Goal: Information Seeking & Learning: Learn about a topic

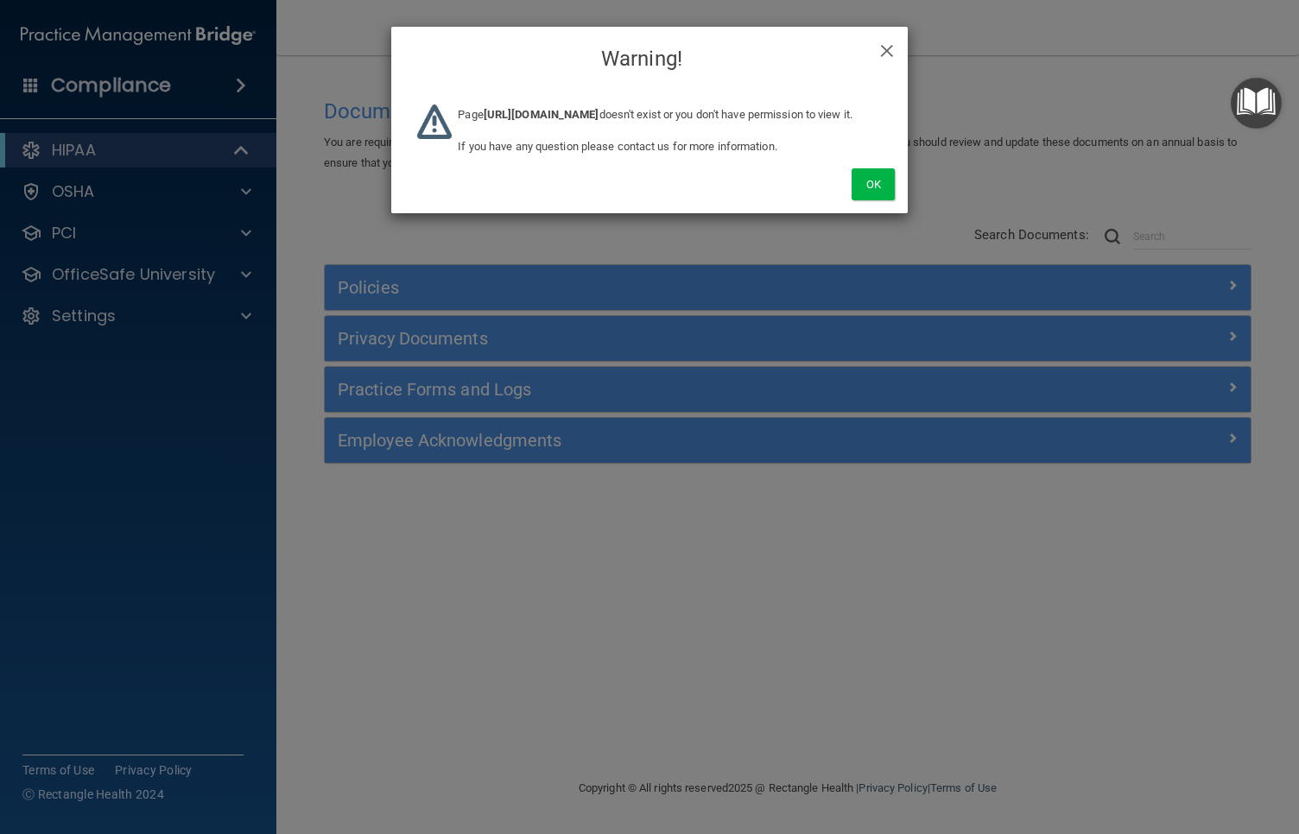
click at [100, 167] on div "× Close Warning! Page https://ra.officesafe.com/#/organizations/edit/677e8b8e96…" at bounding box center [649, 417] width 1299 height 834
click at [907, 64] on div "× Close Warning!" at bounding box center [649, 59] width 517 height 65
click at [888, 55] on span "×" at bounding box center [887, 48] width 16 height 35
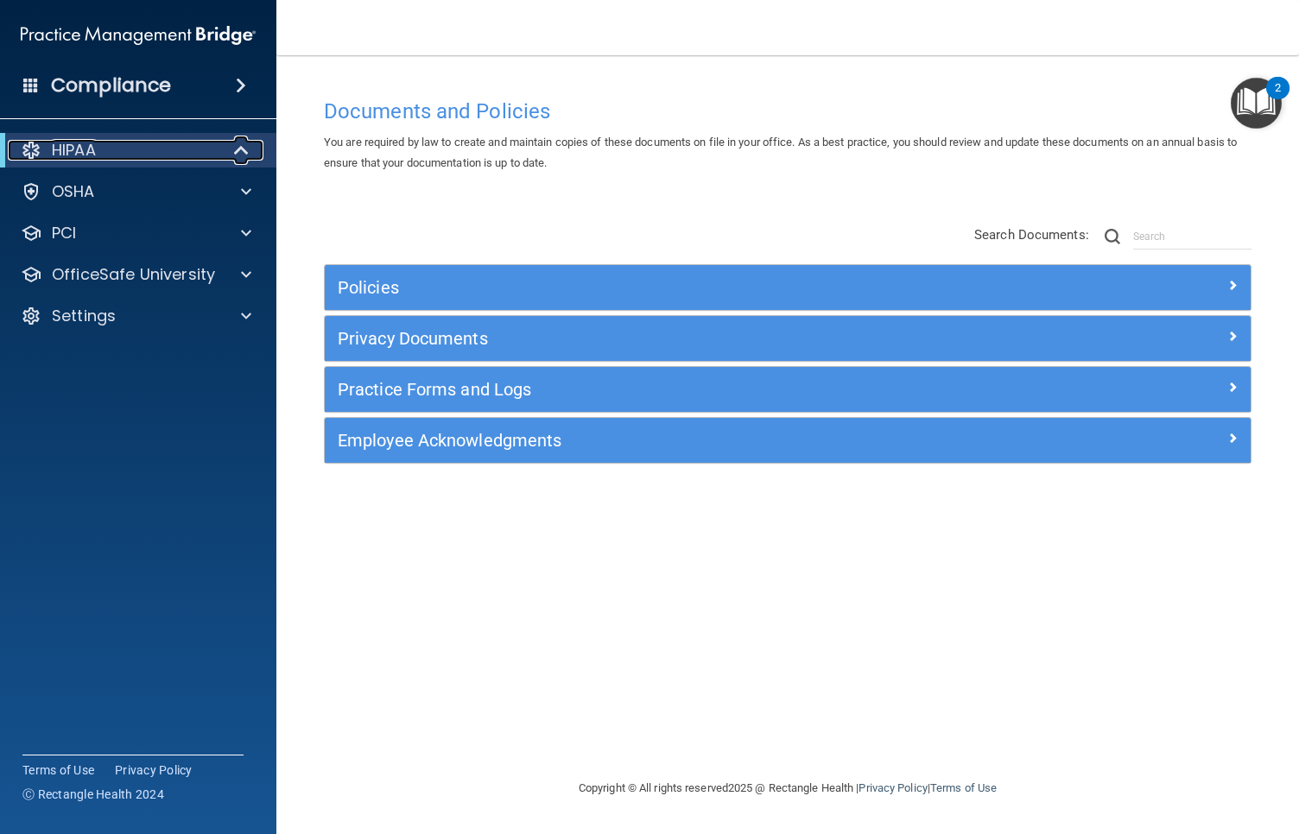
click at [237, 154] on span at bounding box center [243, 150] width 15 height 21
click at [233, 155] on div at bounding box center [242, 150] width 42 height 21
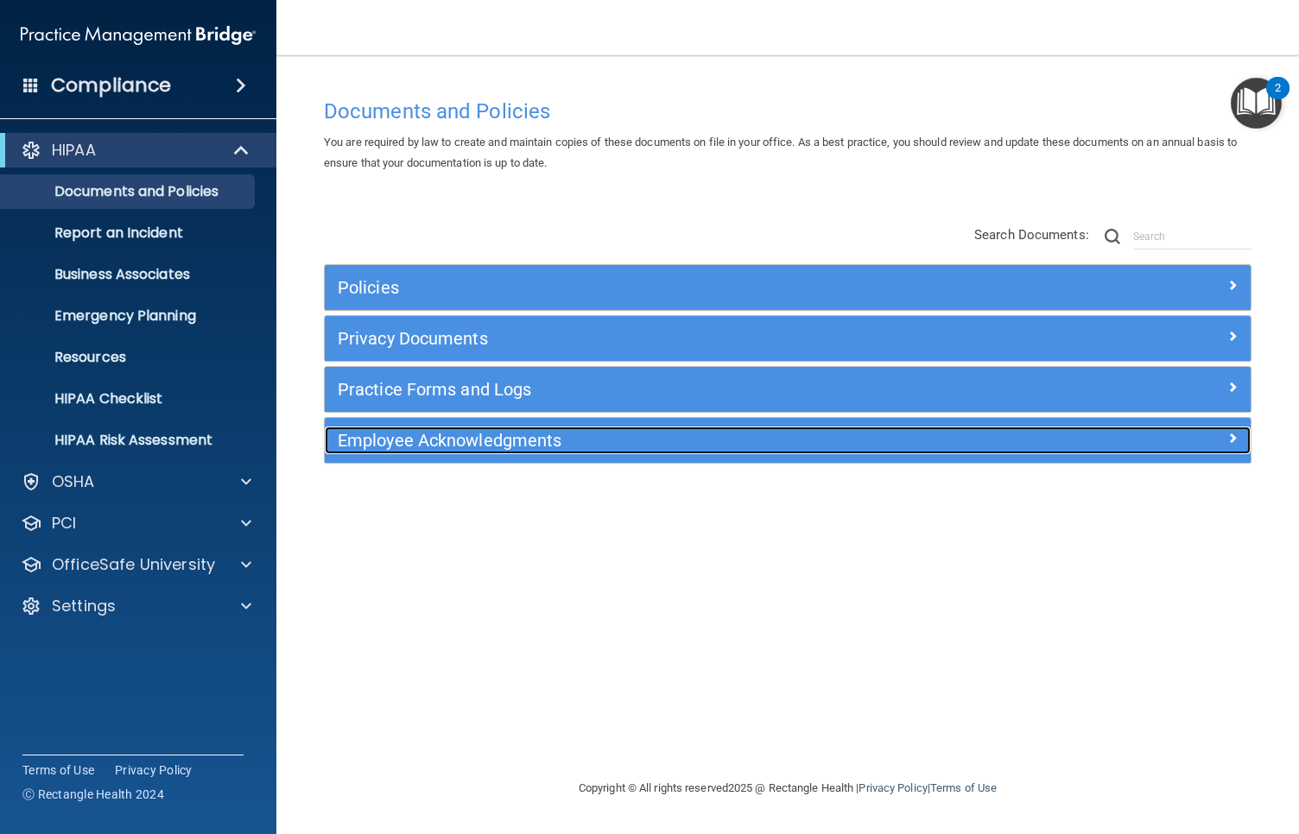
click at [422, 447] on h5 "Employee Acknowledgments" at bounding box center [672, 440] width 669 height 19
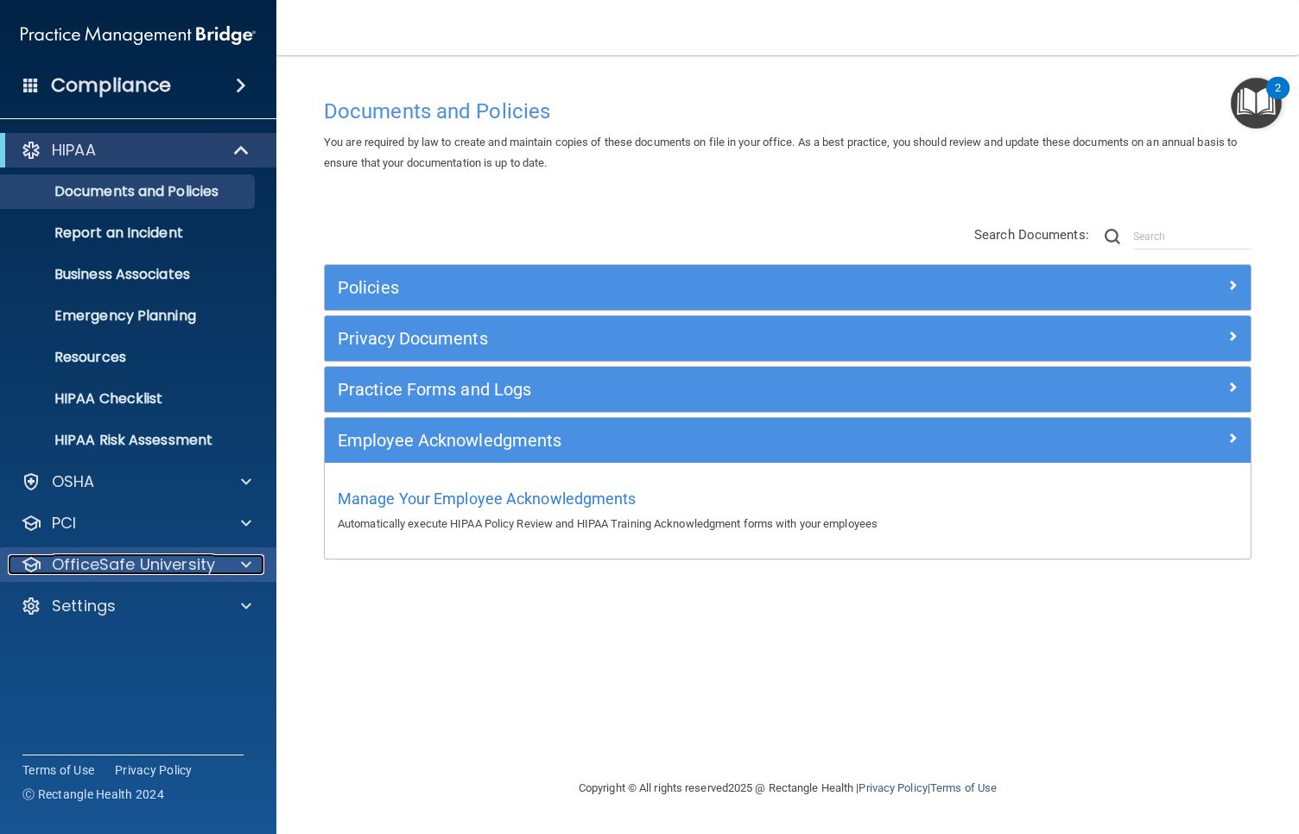
click at [125, 563] on p "OfficeSafe University" at bounding box center [133, 565] width 163 height 21
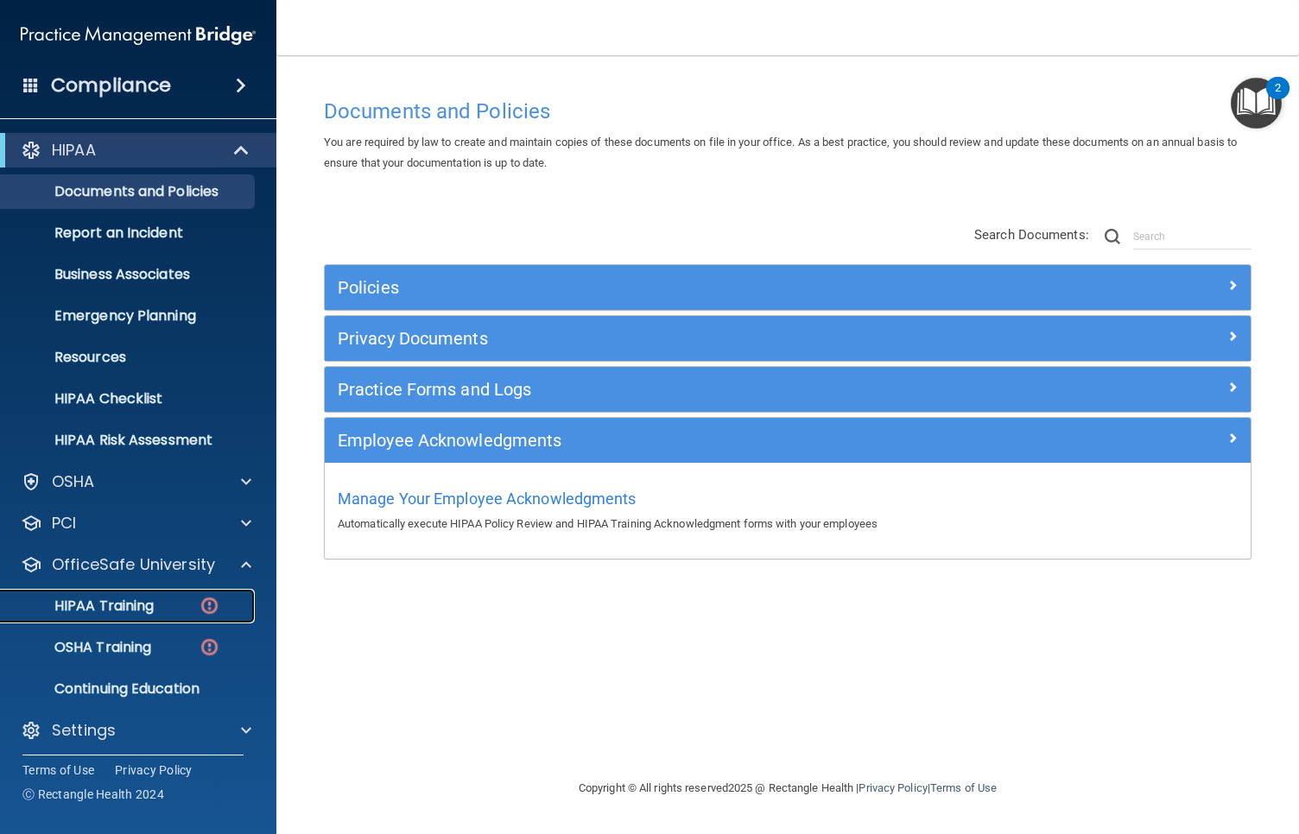
click at [138, 602] on p "HIPAA Training" at bounding box center [82, 606] width 143 height 17
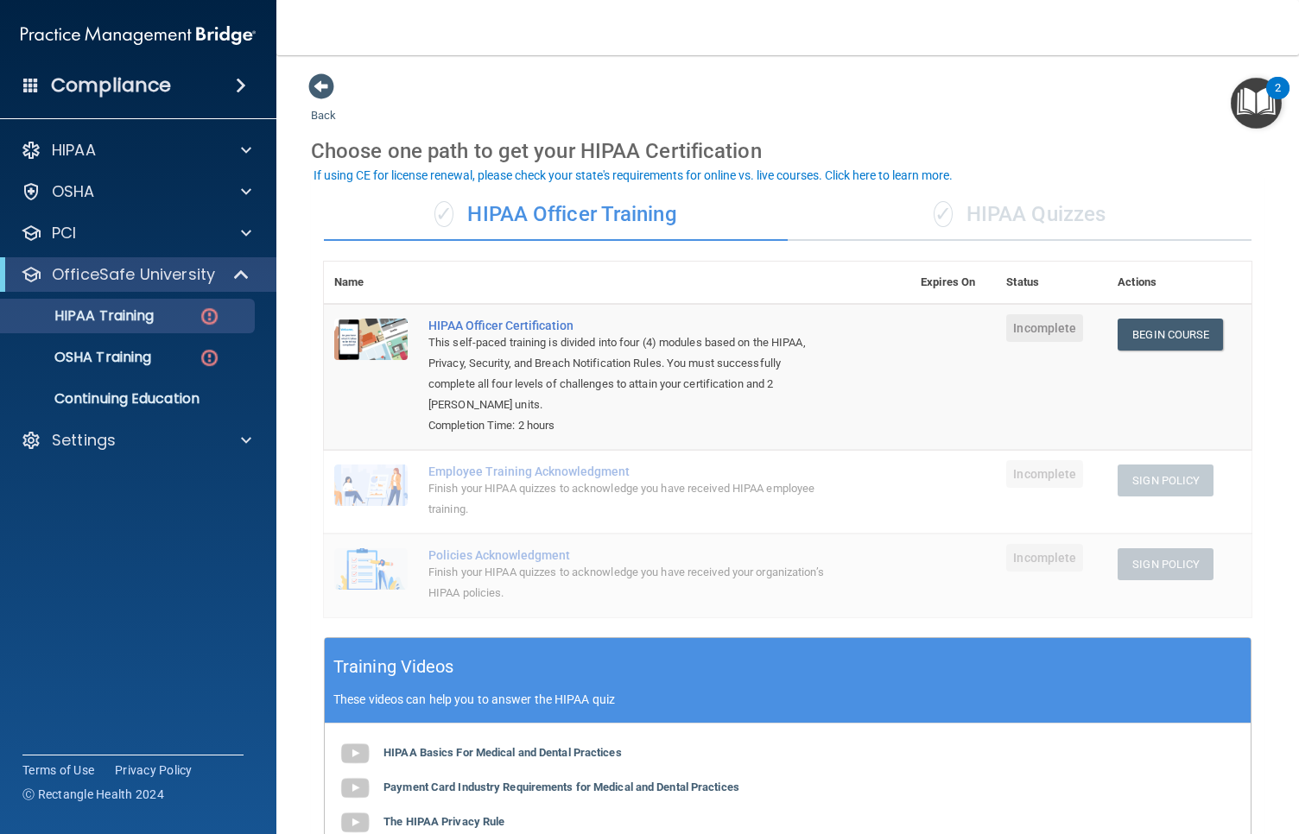
click at [572, 470] on div "Employee Training Acknowledgment" at bounding box center [626, 472] width 396 height 14
click at [541, 562] on div "Finish your HIPAA quizzes to acknowledge you have received your organization’s …" at bounding box center [626, 582] width 396 height 41
click at [721, 549] on div "Policies Acknowledgment" at bounding box center [626, 556] width 396 height 14
click at [523, 476] on div "Employee Training Acknowledgment" at bounding box center [626, 472] width 396 height 14
click at [152, 440] on div "Settings" at bounding box center [115, 440] width 214 height 21
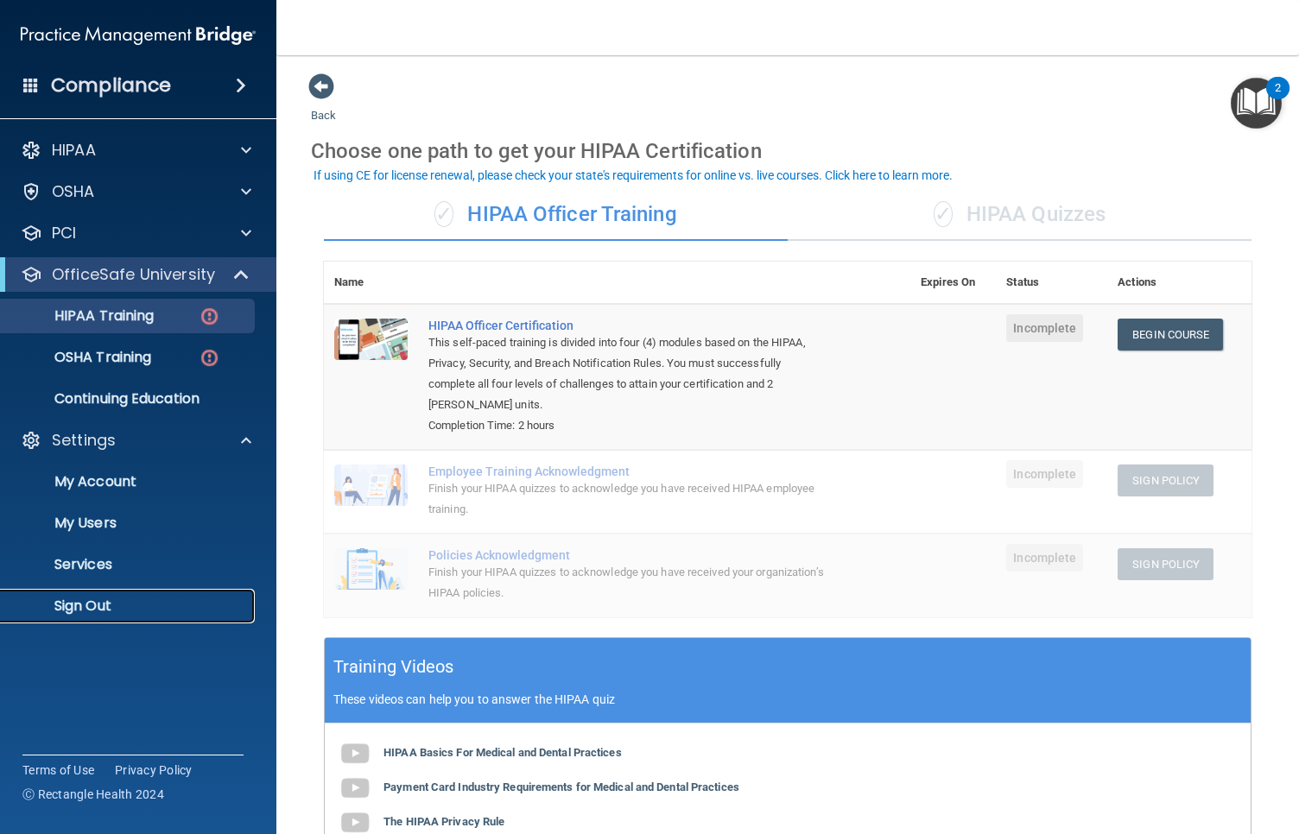
click at [90, 602] on p "Sign Out" at bounding box center [129, 606] width 236 height 17
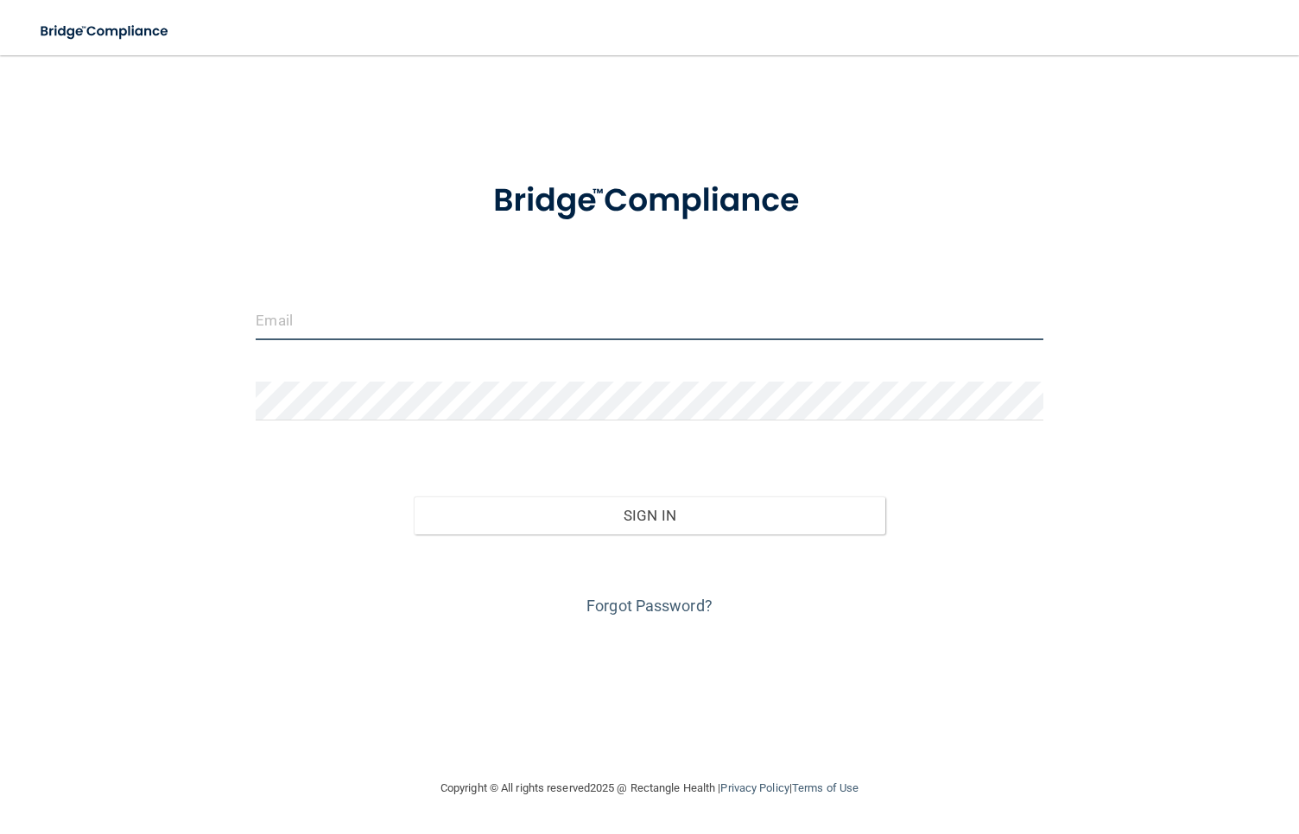
type input "awarren@rectanglehealth.com"
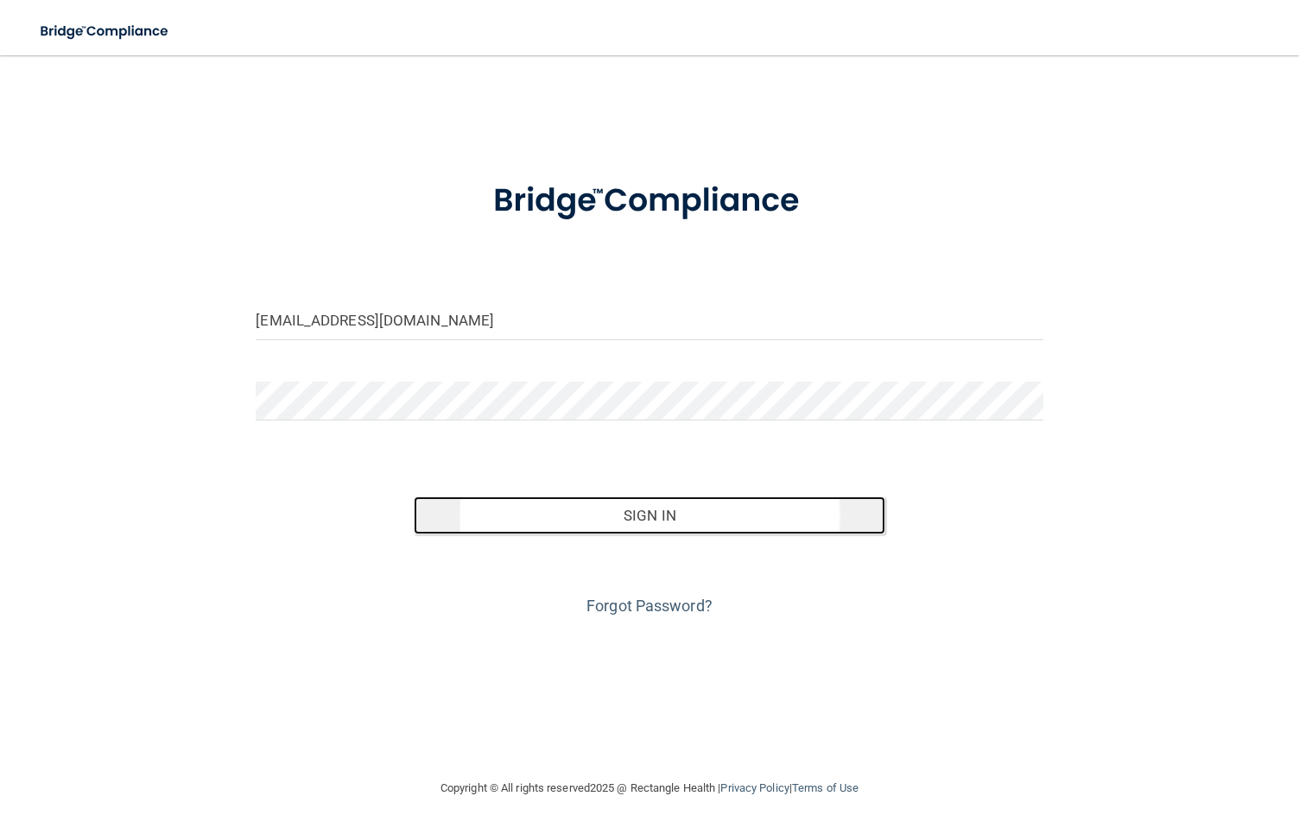
click at [660, 516] on button "Sign In" at bounding box center [650, 516] width 473 height 38
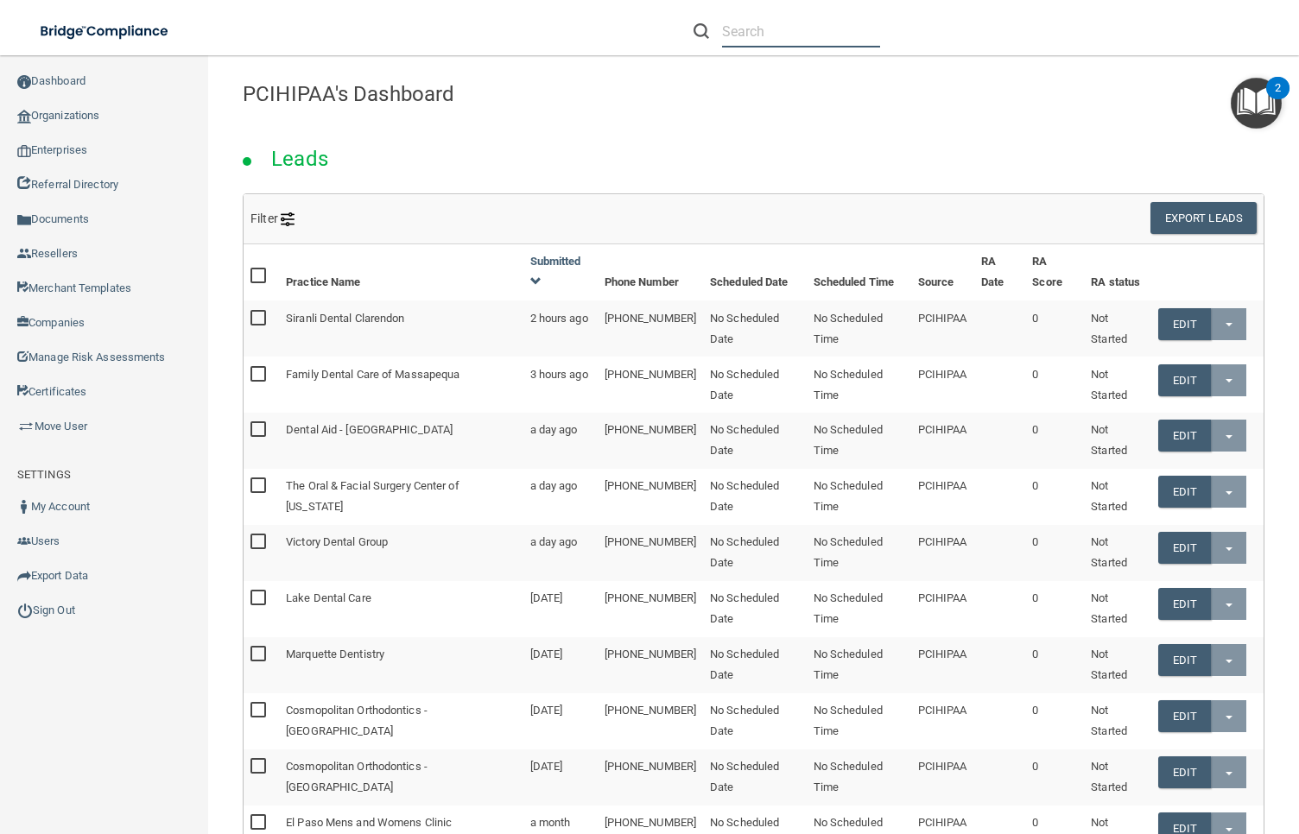
click at [803, 36] on input "text" at bounding box center [801, 32] width 158 height 32
type input "t"
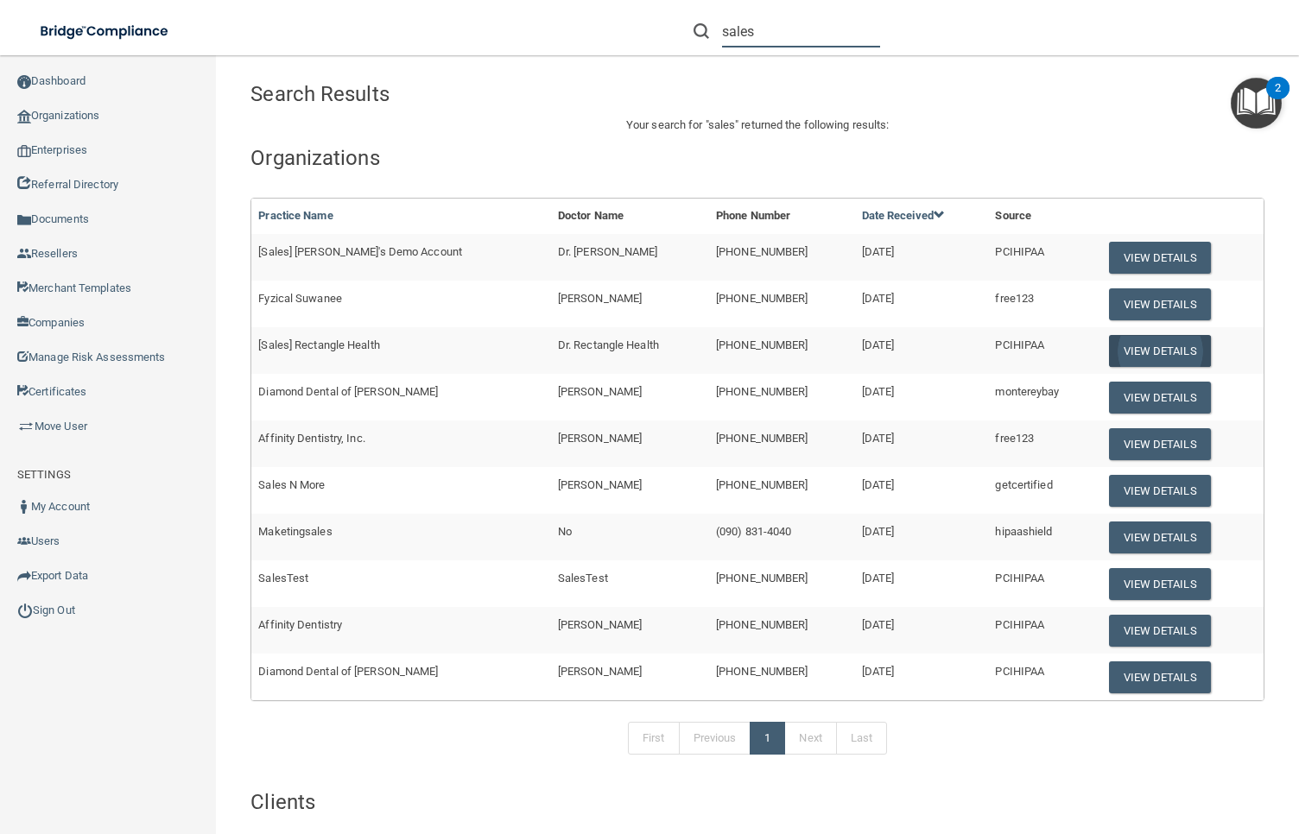
type input "sales"
click at [1130, 358] on button "View Details" at bounding box center [1160, 351] width 102 height 32
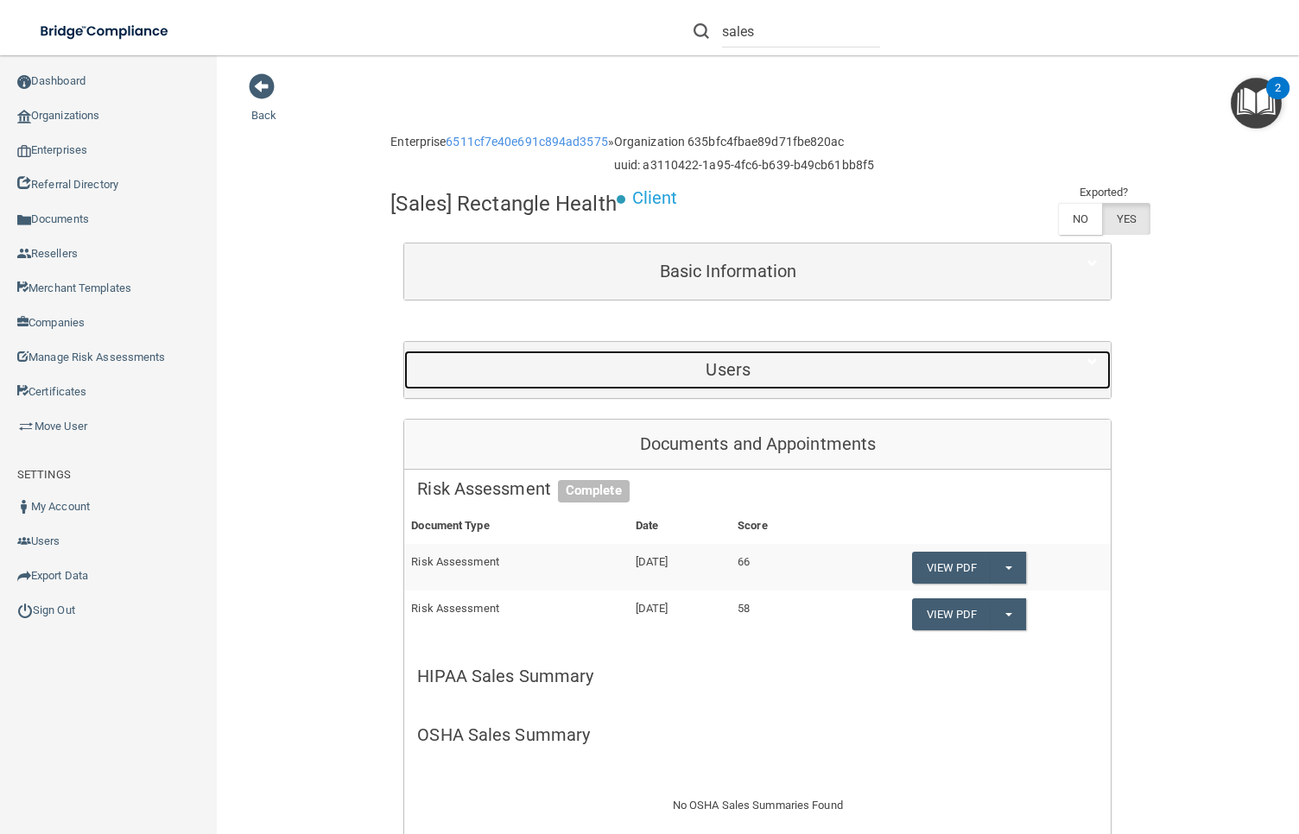
click at [653, 383] on div "Users" at bounding box center [728, 370] width 648 height 39
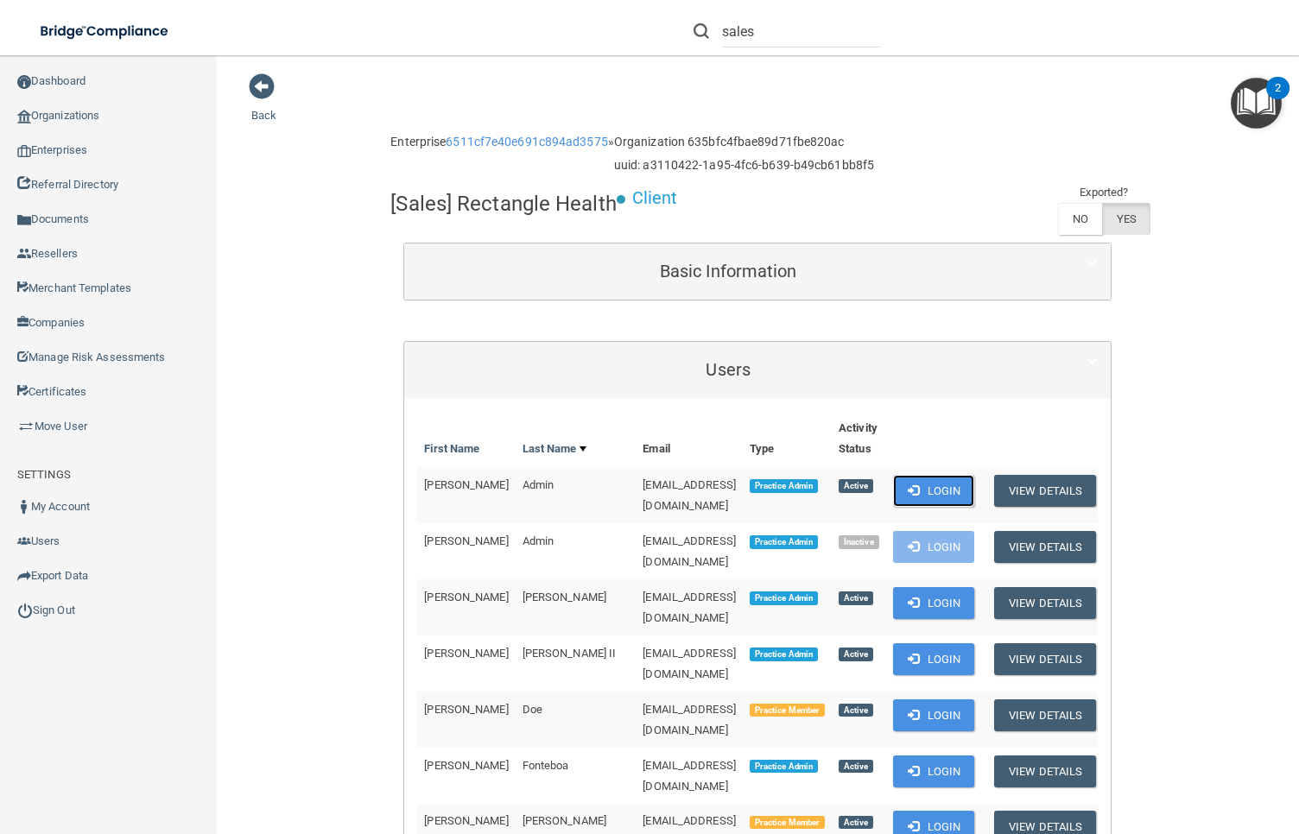
click at [975, 489] on button "Login" at bounding box center [934, 491] width 82 height 32
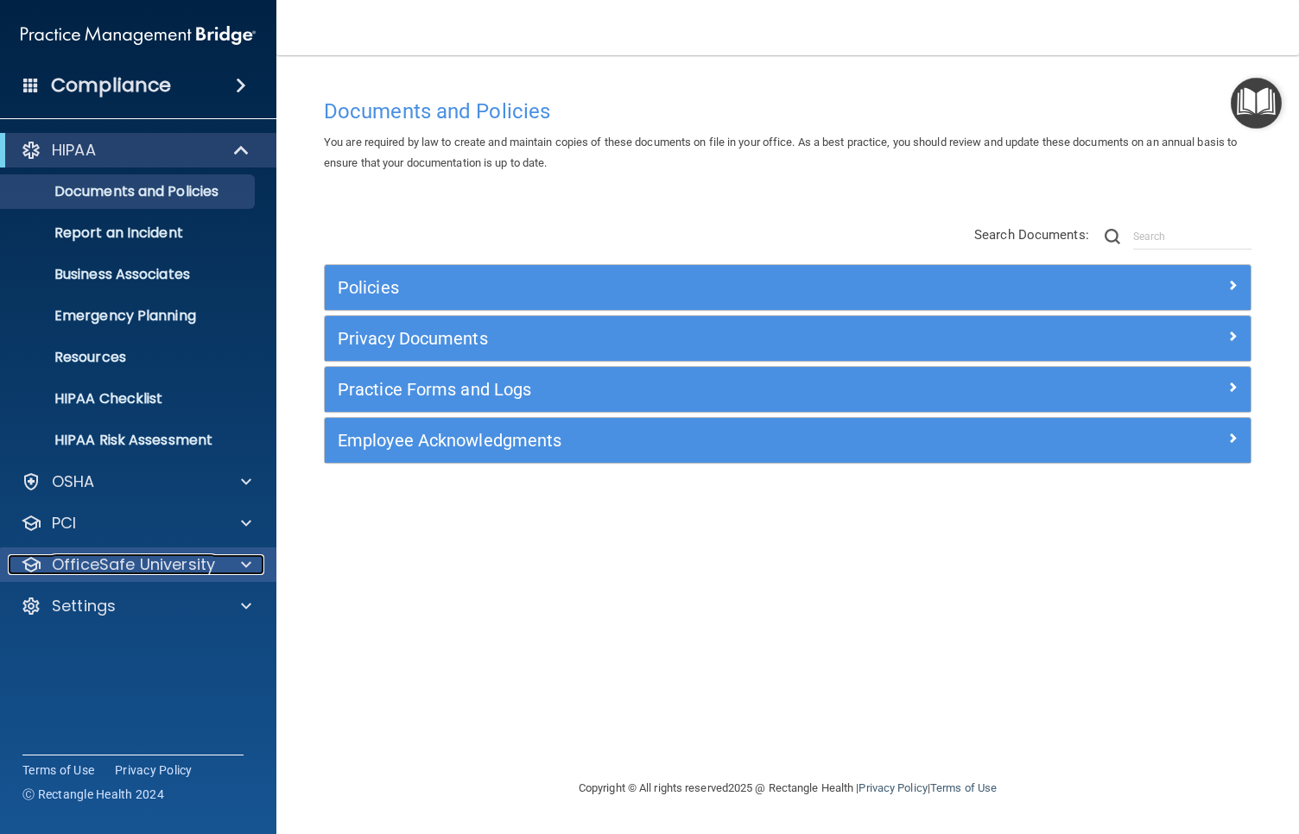
click at [163, 572] on p "OfficeSafe University" at bounding box center [133, 565] width 163 height 21
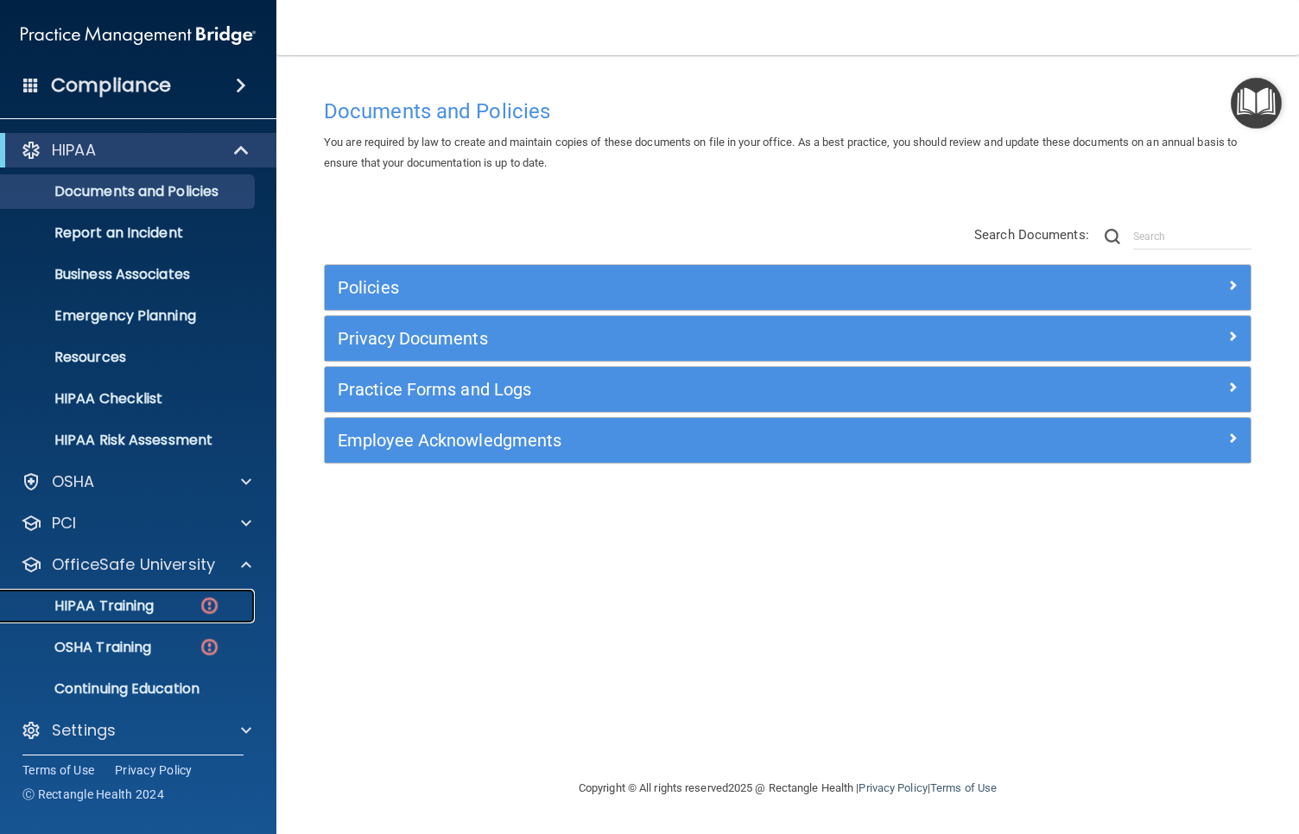
click at [160, 611] on div "HIPAA Training" at bounding box center [129, 606] width 236 height 17
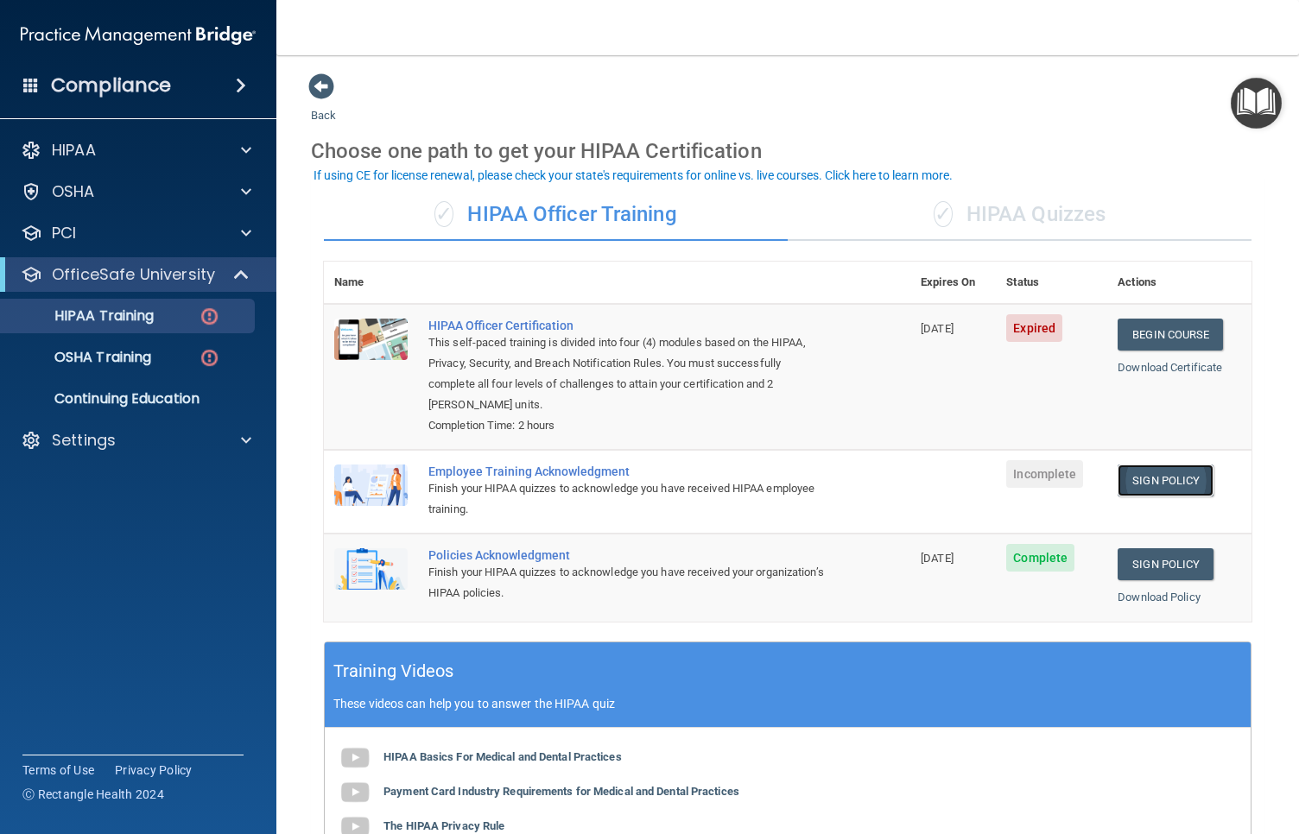
click at [1158, 481] on link "Sign Policy" at bounding box center [1166, 481] width 96 height 32
click at [460, 473] on div "Employee Training Acknowledgment" at bounding box center [626, 472] width 396 height 14
click at [1165, 568] on link "Sign Policy" at bounding box center [1166, 565] width 96 height 32
click at [568, 473] on div "Employee Training Acknowledgment" at bounding box center [626, 472] width 396 height 14
click at [396, 477] on img at bounding box center [370, 485] width 73 height 41
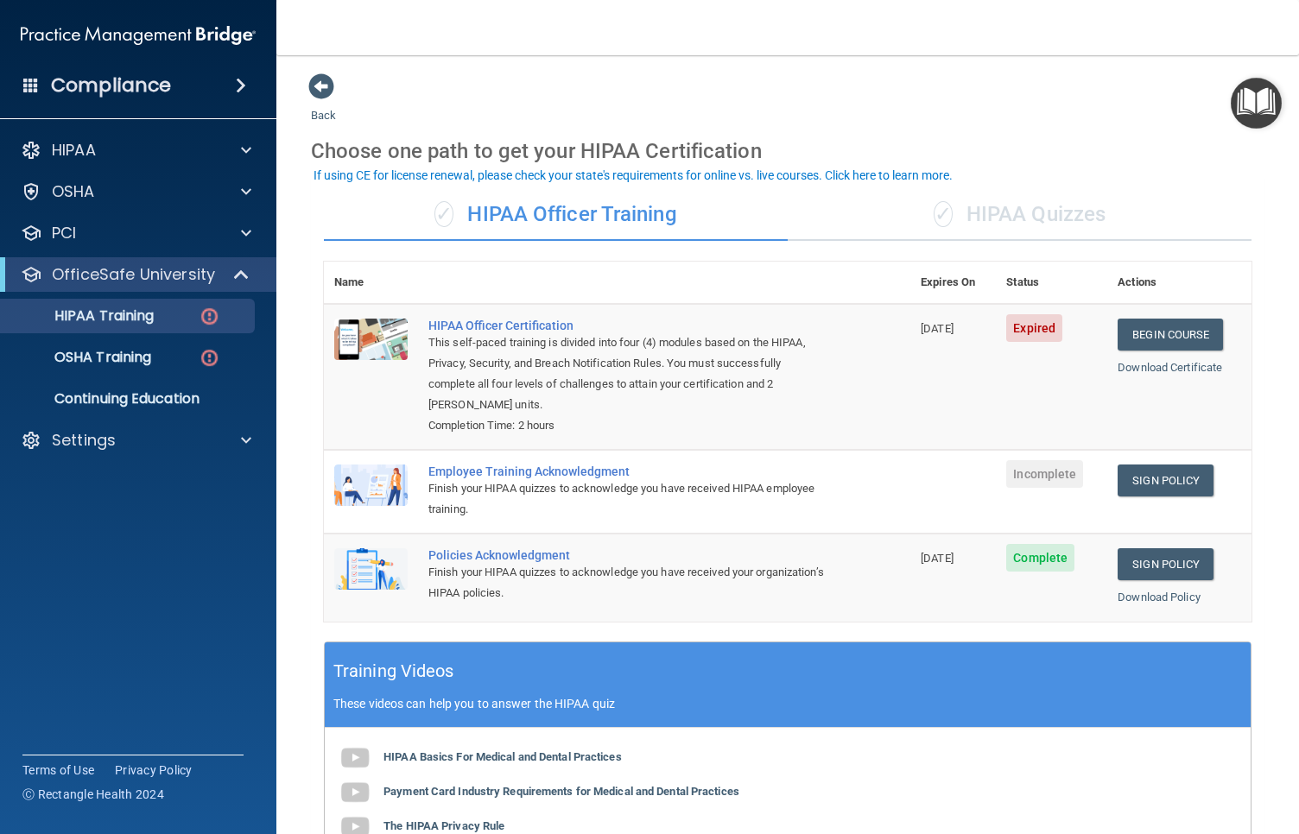
click at [529, 345] on div "This self-paced training is divided into four (4) modules based on the HIPAA, P…" at bounding box center [626, 374] width 396 height 83
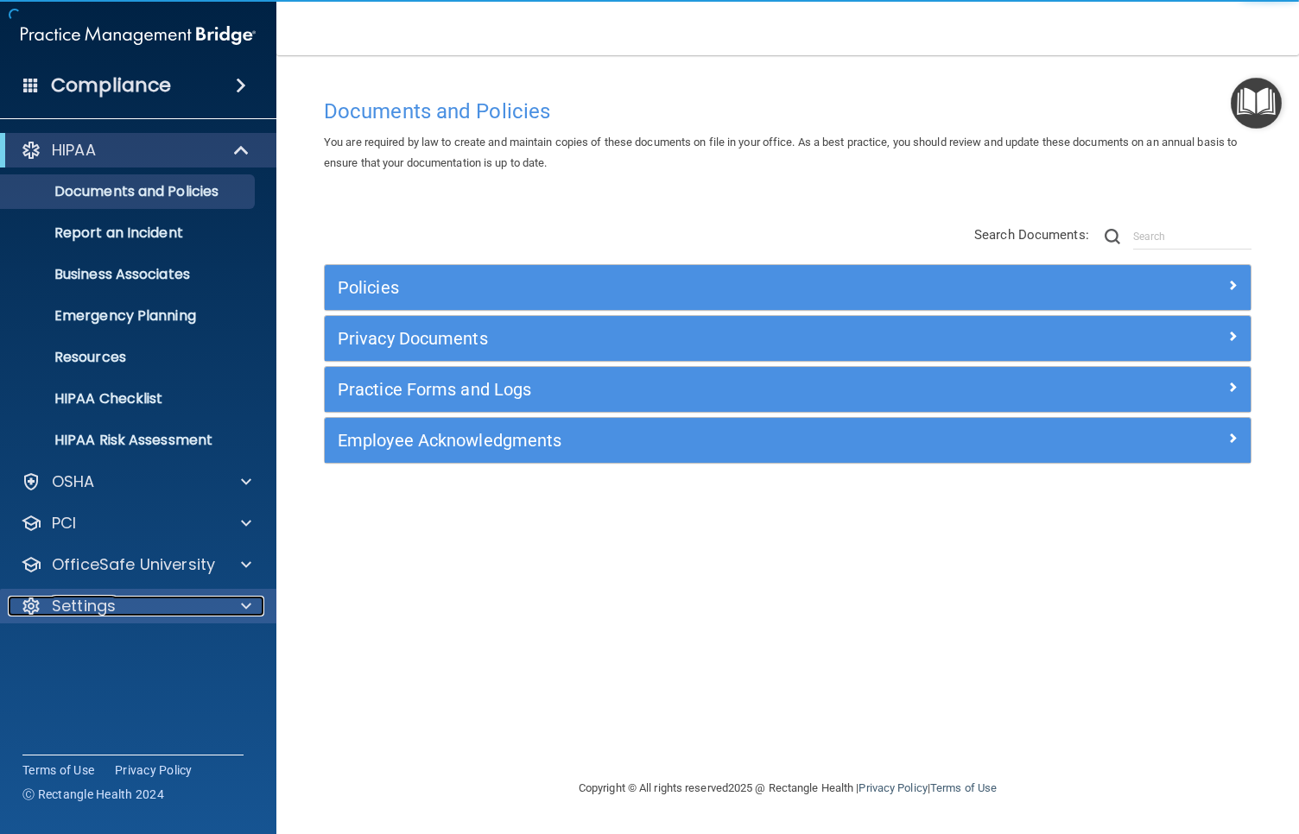
click at [170, 603] on div "Settings" at bounding box center [115, 606] width 214 height 21
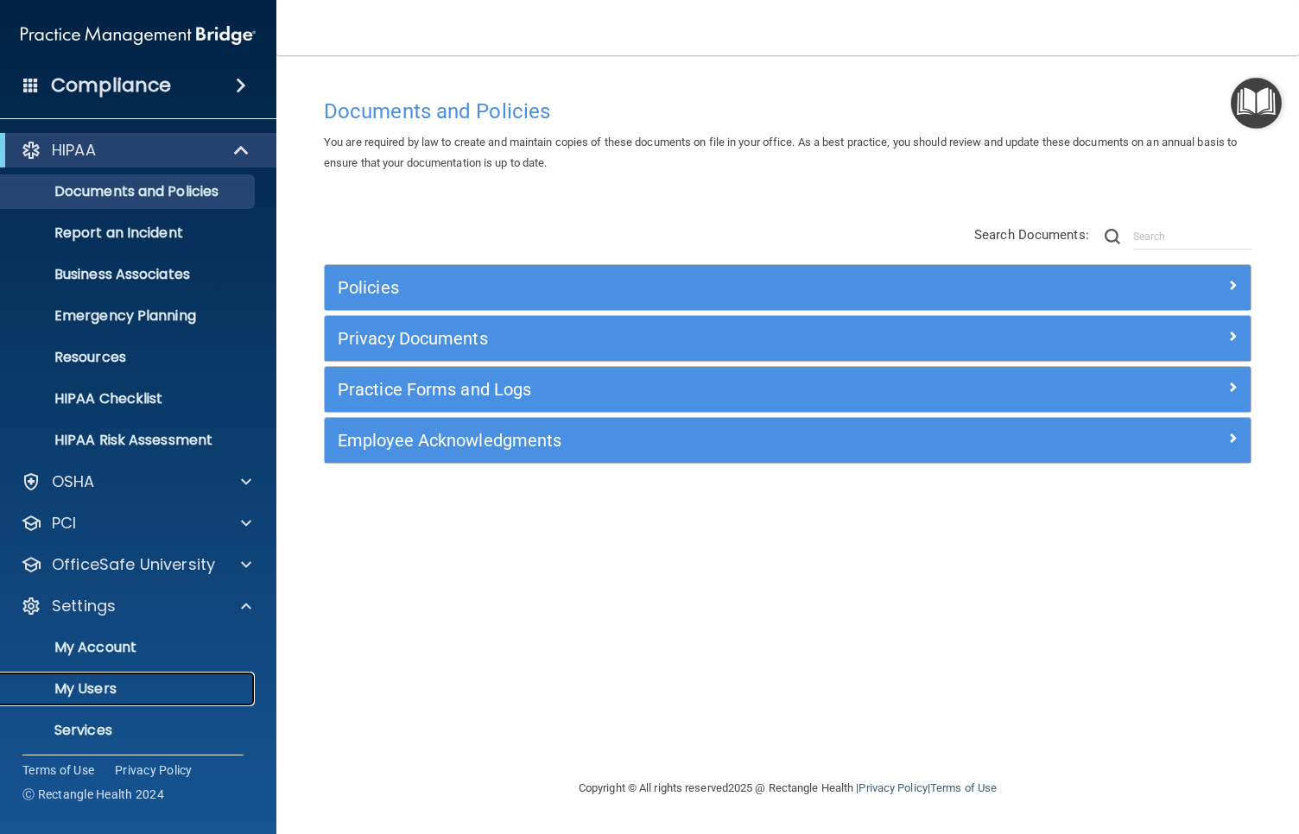
click at [175, 688] on p "My Users" at bounding box center [129, 689] width 236 height 17
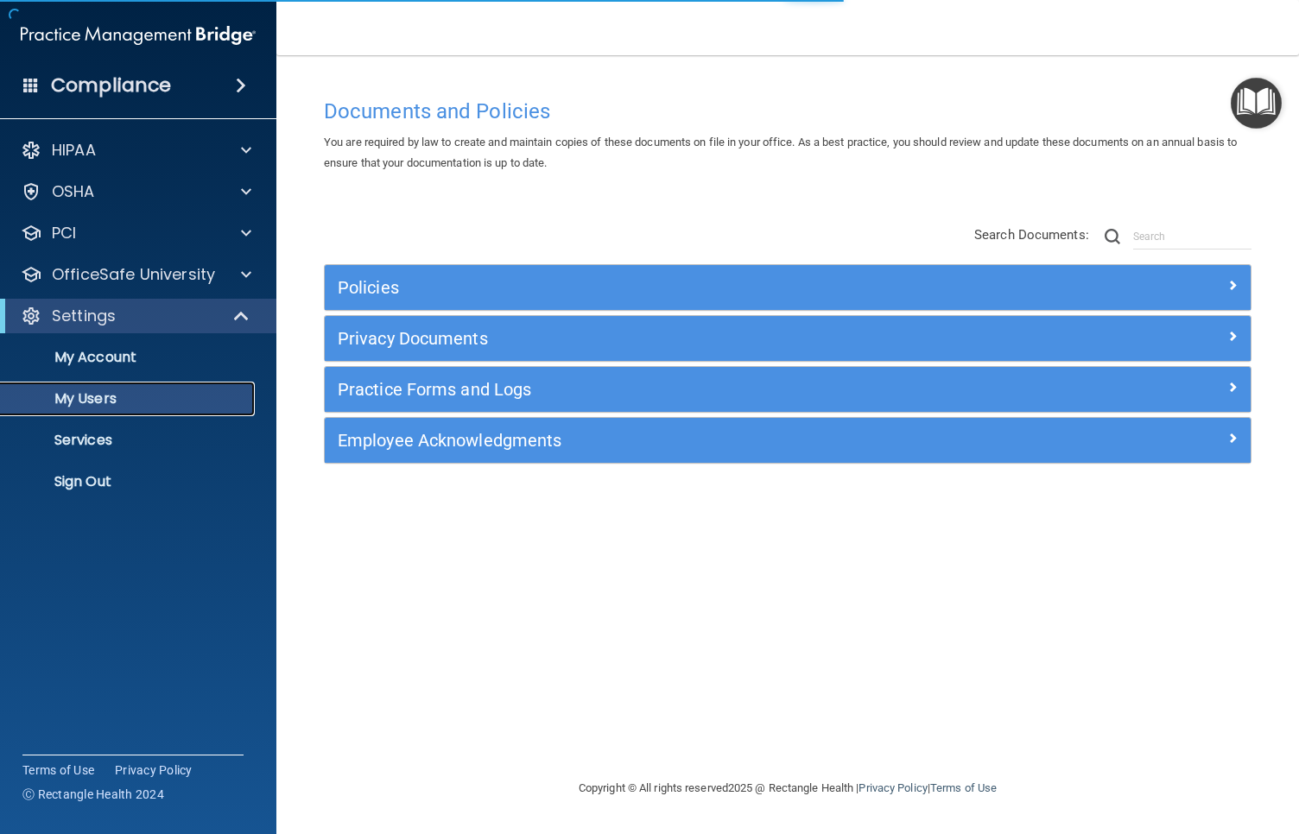
select select "20"
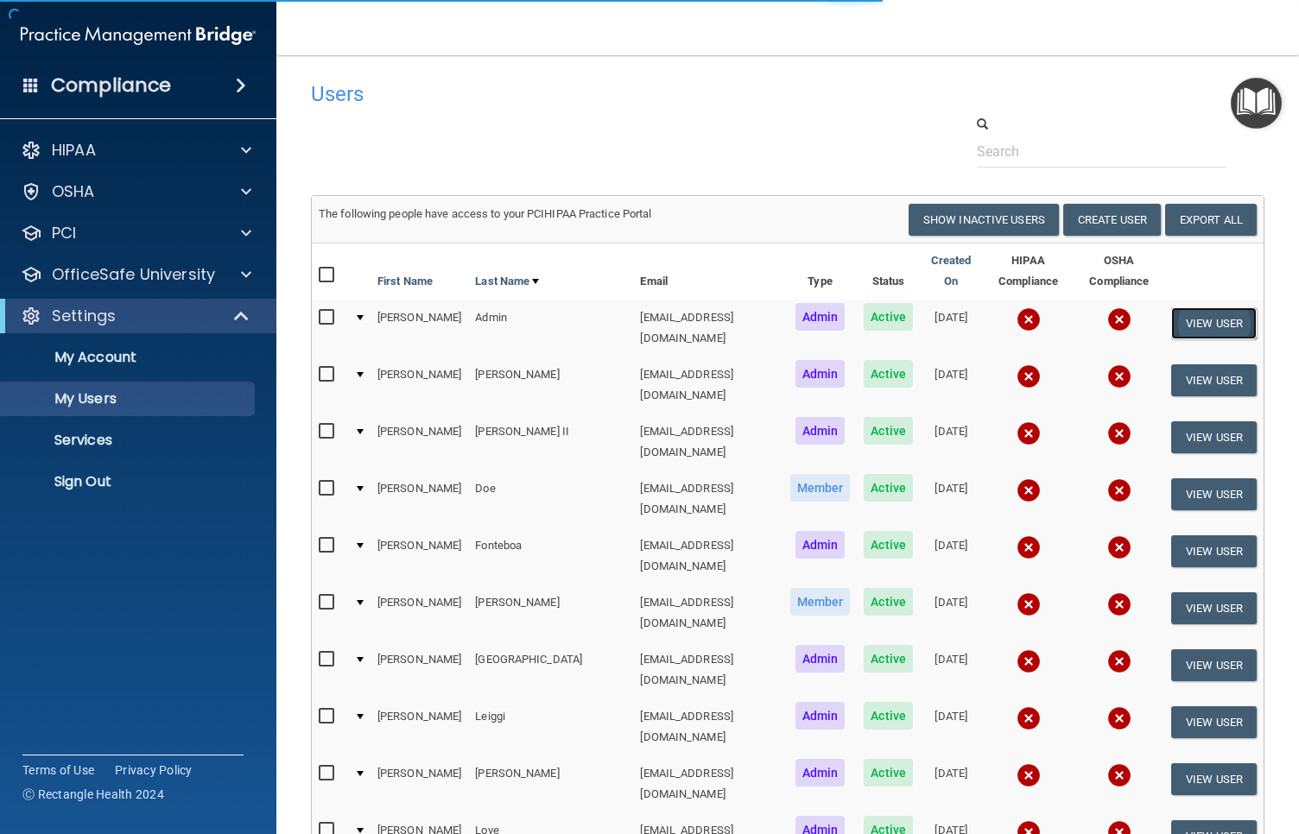
click at [1208, 317] on button "View User" at bounding box center [1214, 324] width 86 height 32
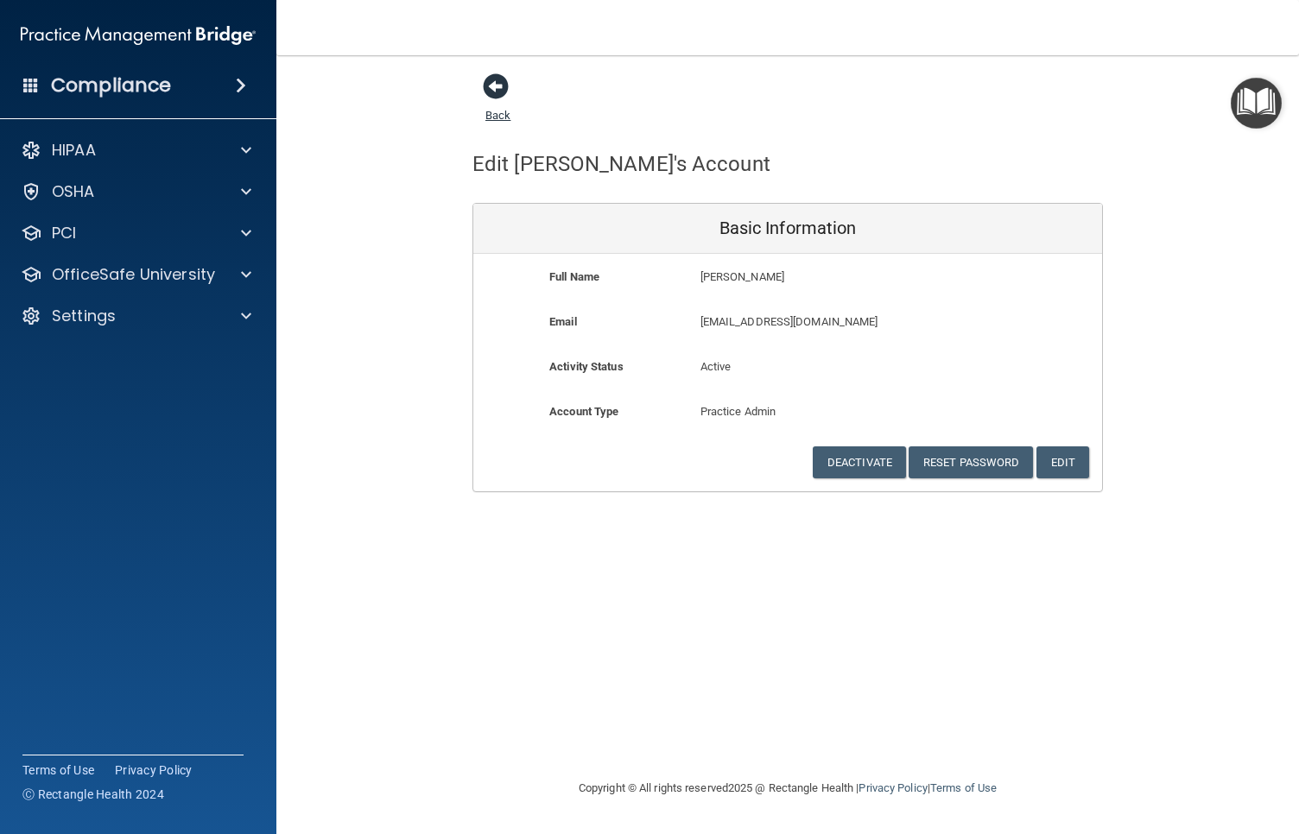
click at [494, 87] on span at bounding box center [496, 86] width 26 height 26
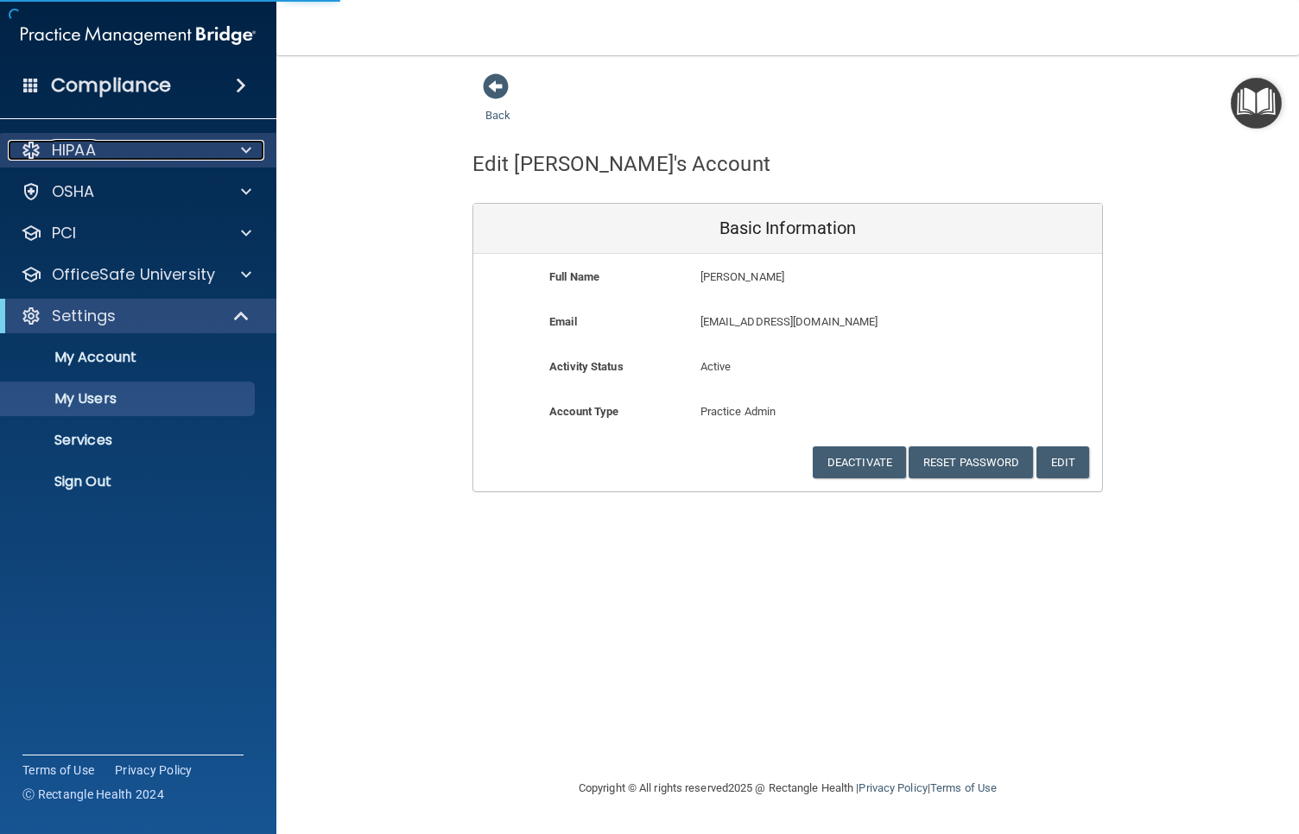
click at [226, 147] on div at bounding box center [243, 150] width 43 height 21
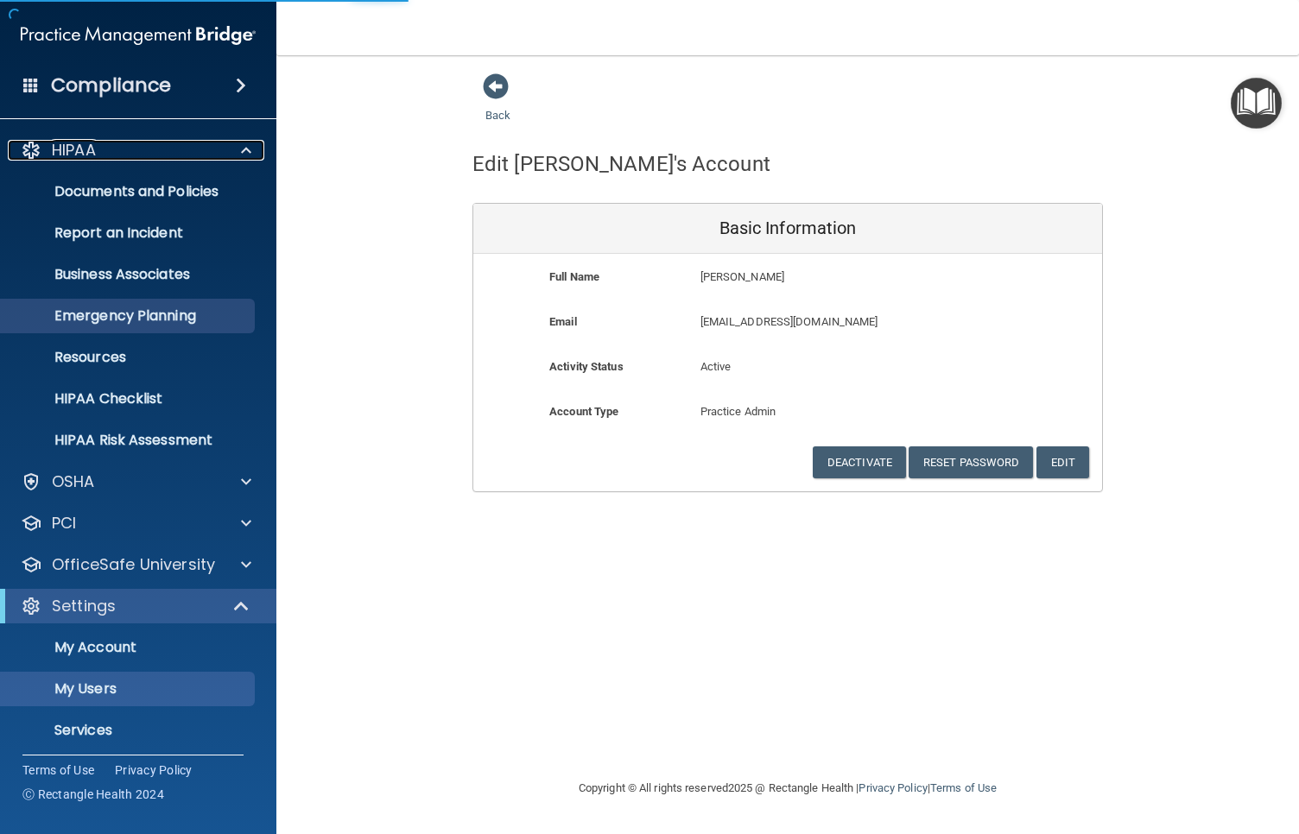
select select "20"
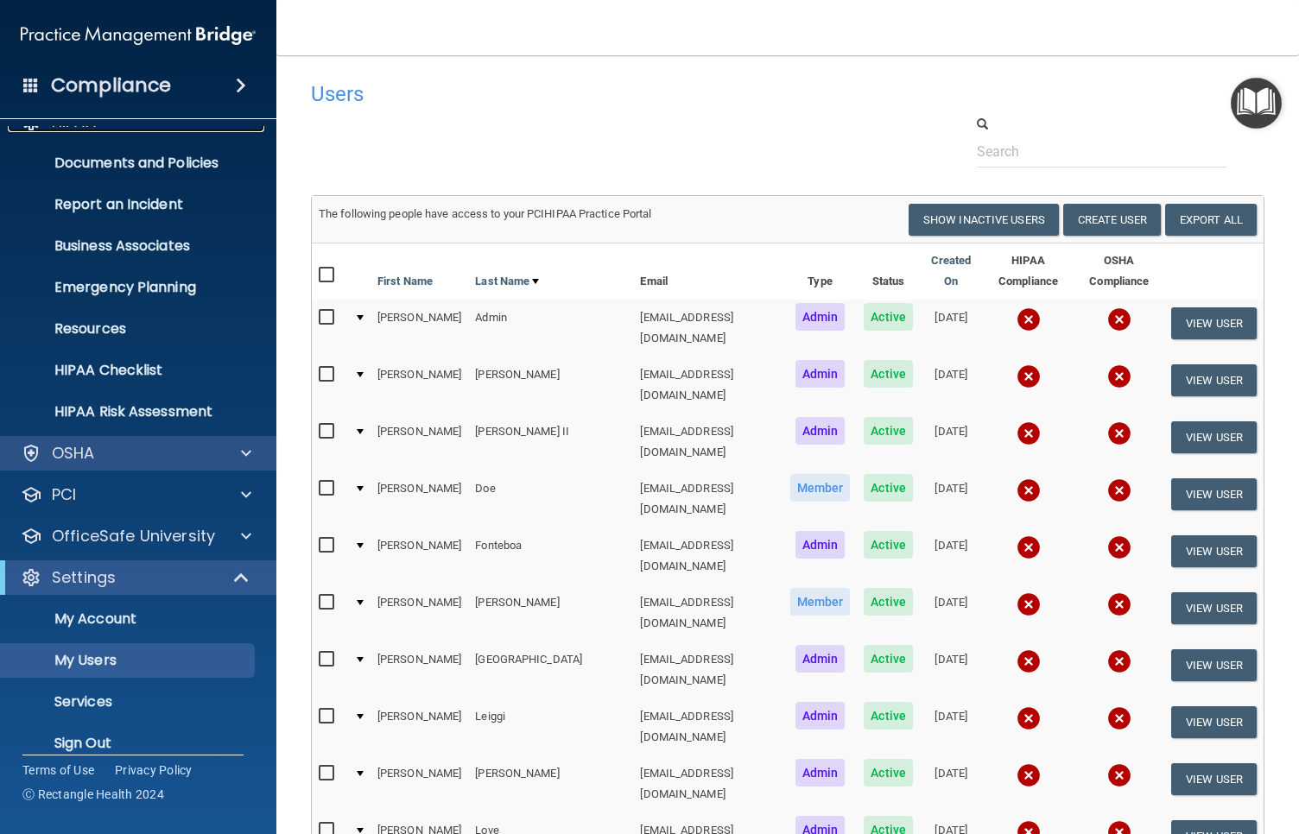
scroll to position [48, 0]
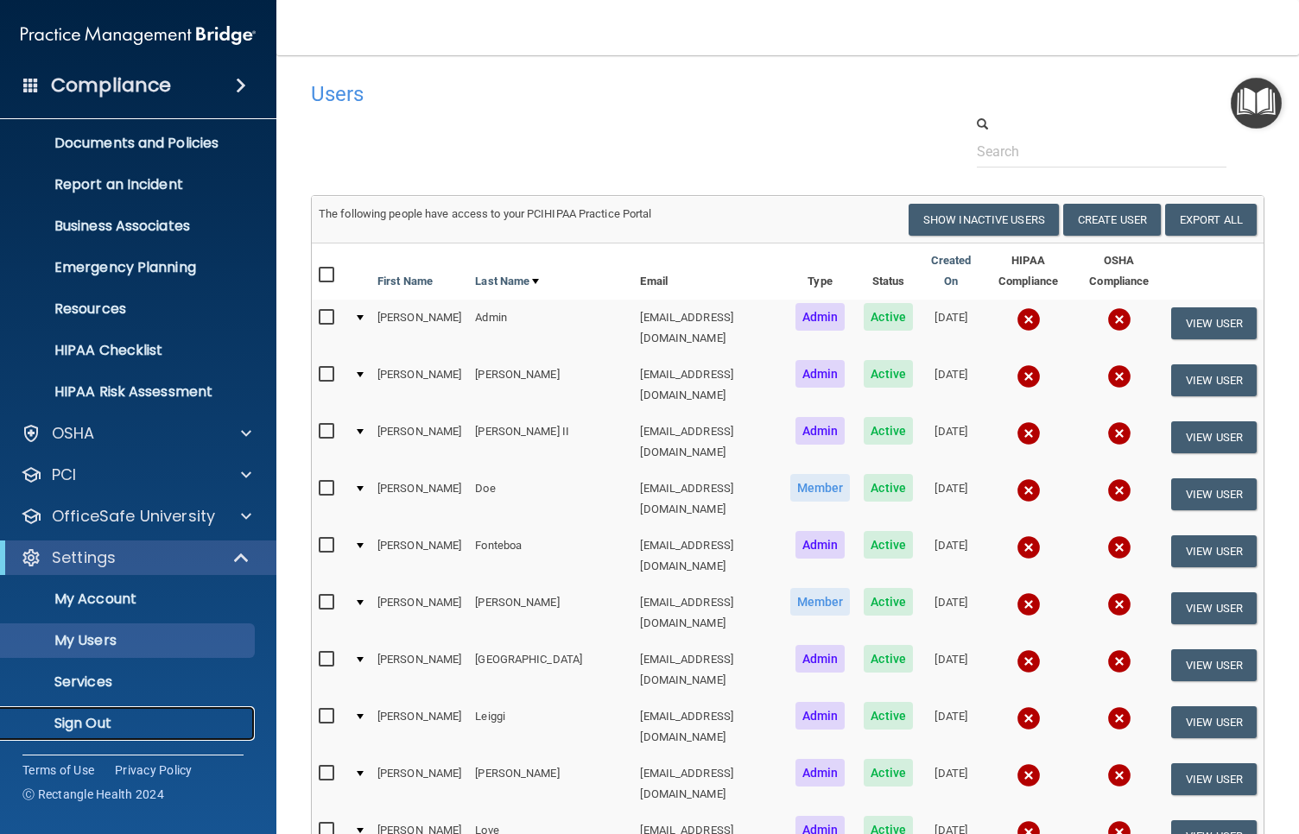
click at [121, 720] on p "Sign Out" at bounding box center [129, 723] width 236 height 17
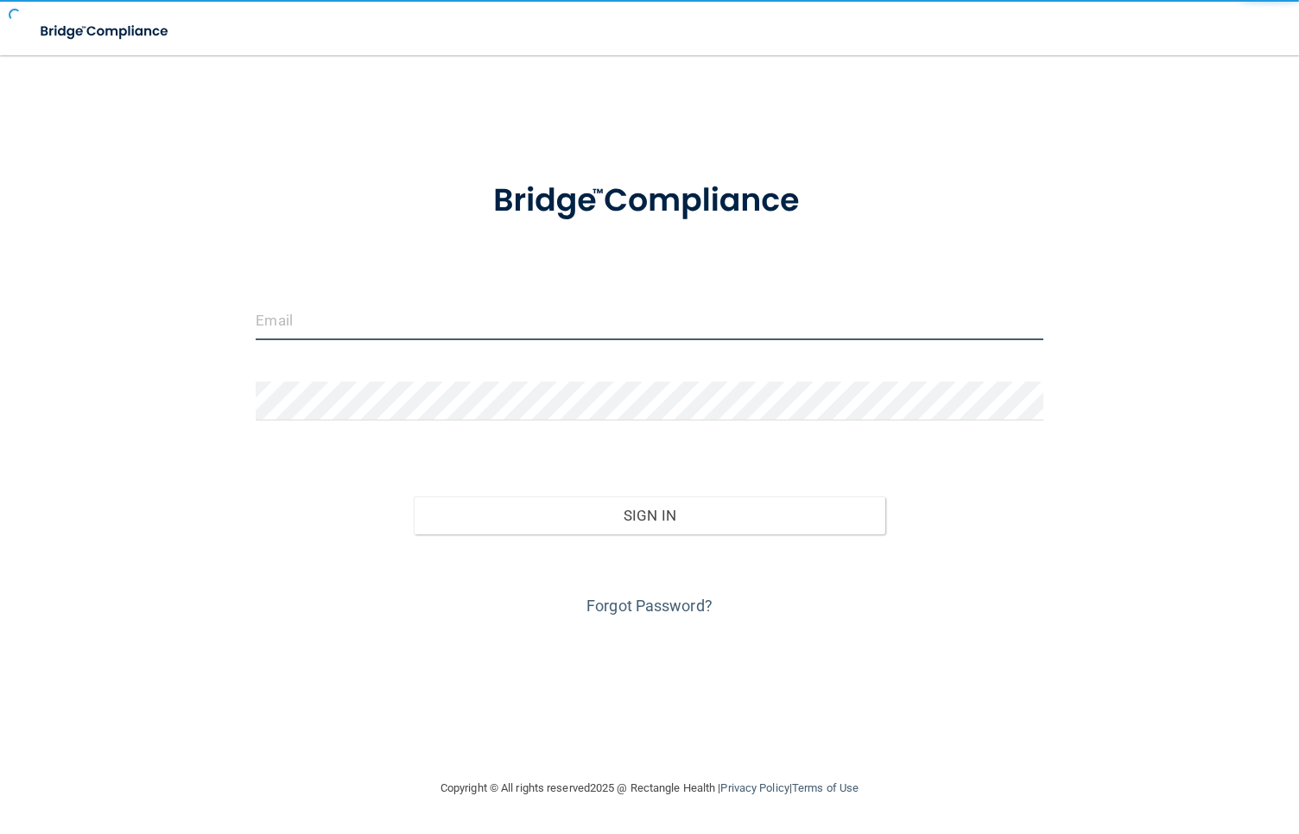
type input "awarren@rectanglehealth.com"
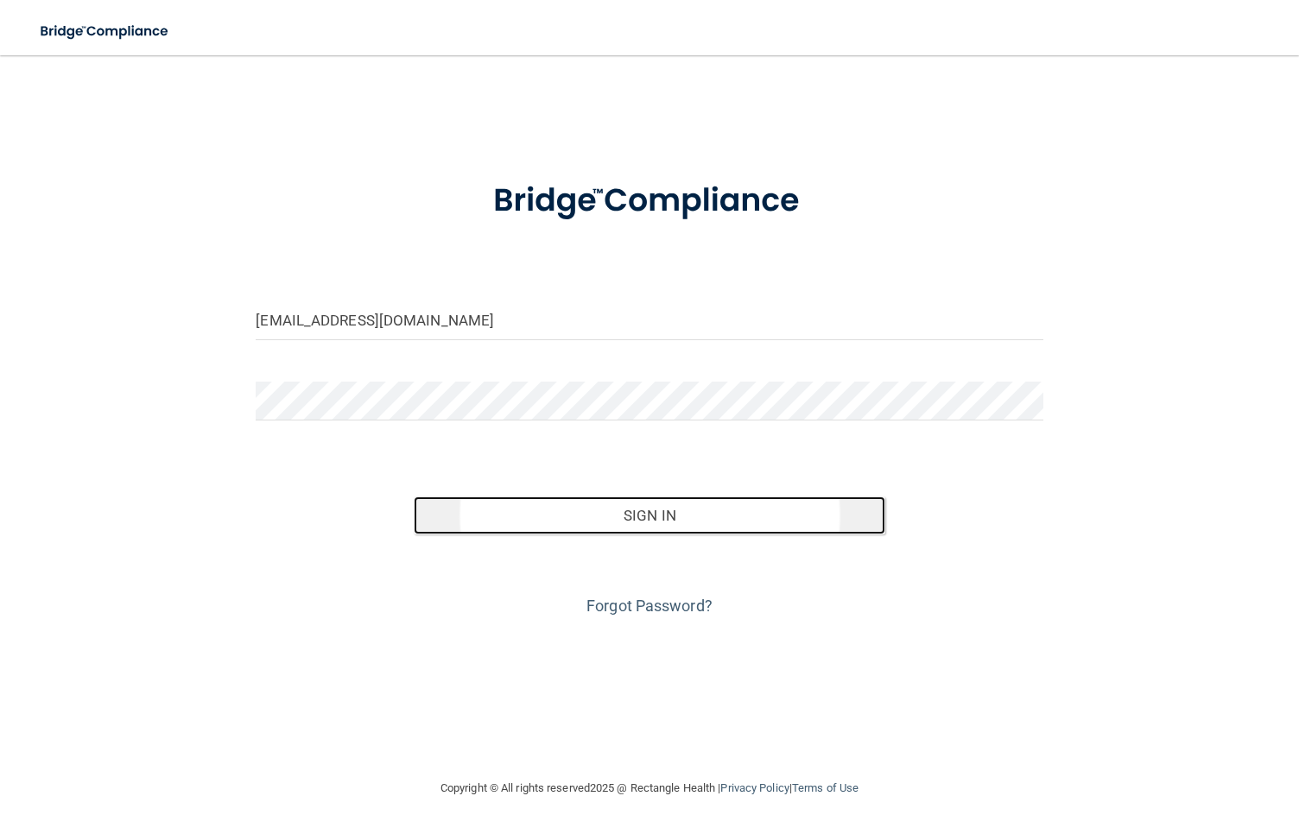
click at [723, 514] on button "Sign In" at bounding box center [650, 516] width 473 height 38
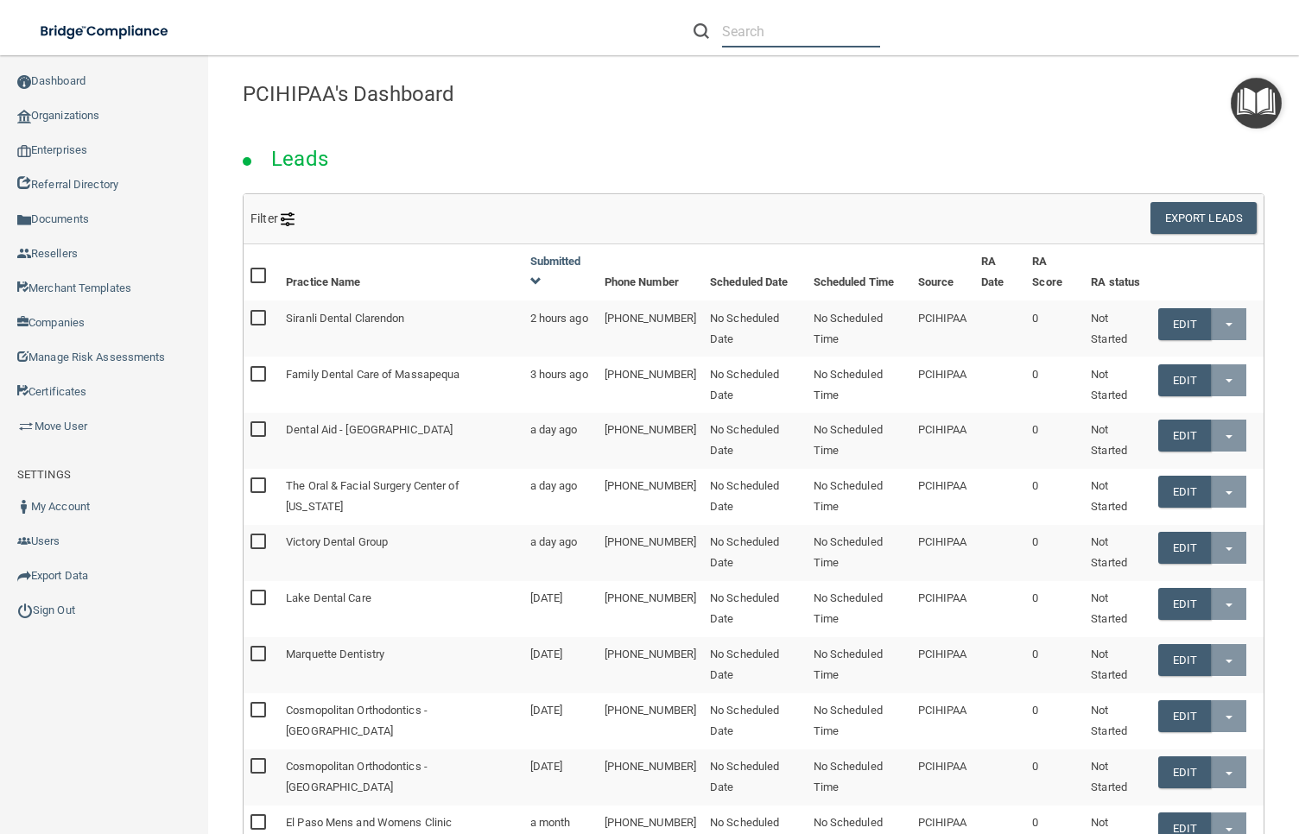
click at [818, 38] on input "text" at bounding box center [801, 32] width 158 height 32
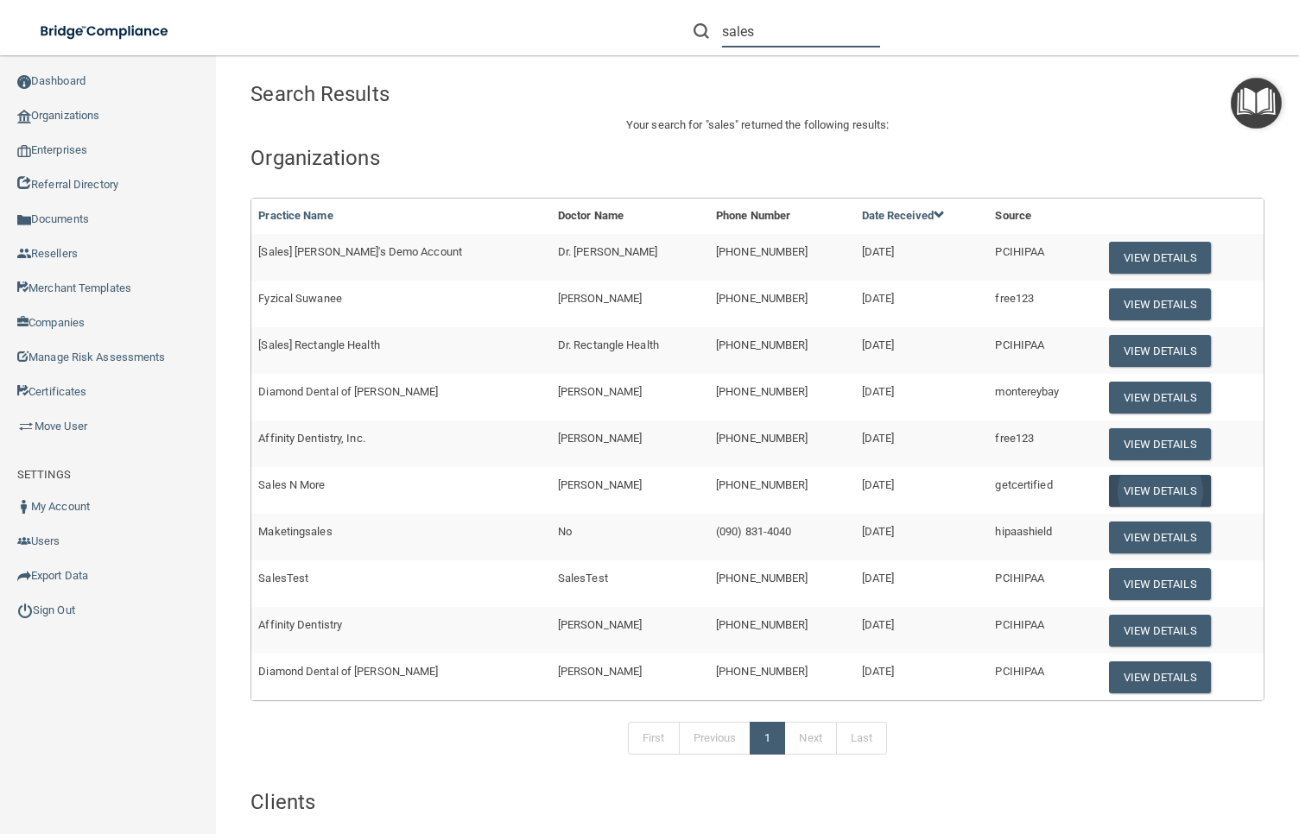
type input "sales"
click at [1123, 493] on button "View Details" at bounding box center [1160, 491] width 102 height 32
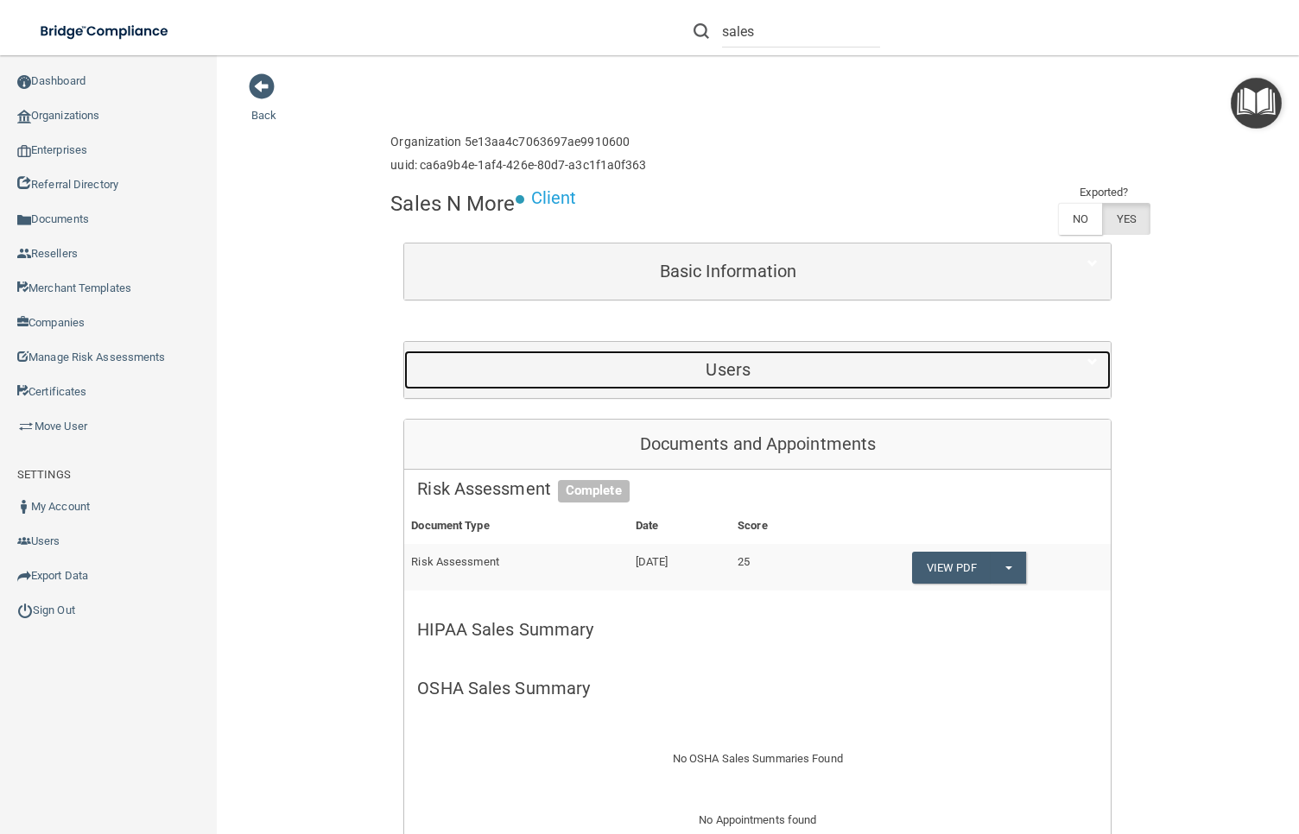
click at [721, 360] on h5 "Users" at bounding box center [728, 369] width 622 height 19
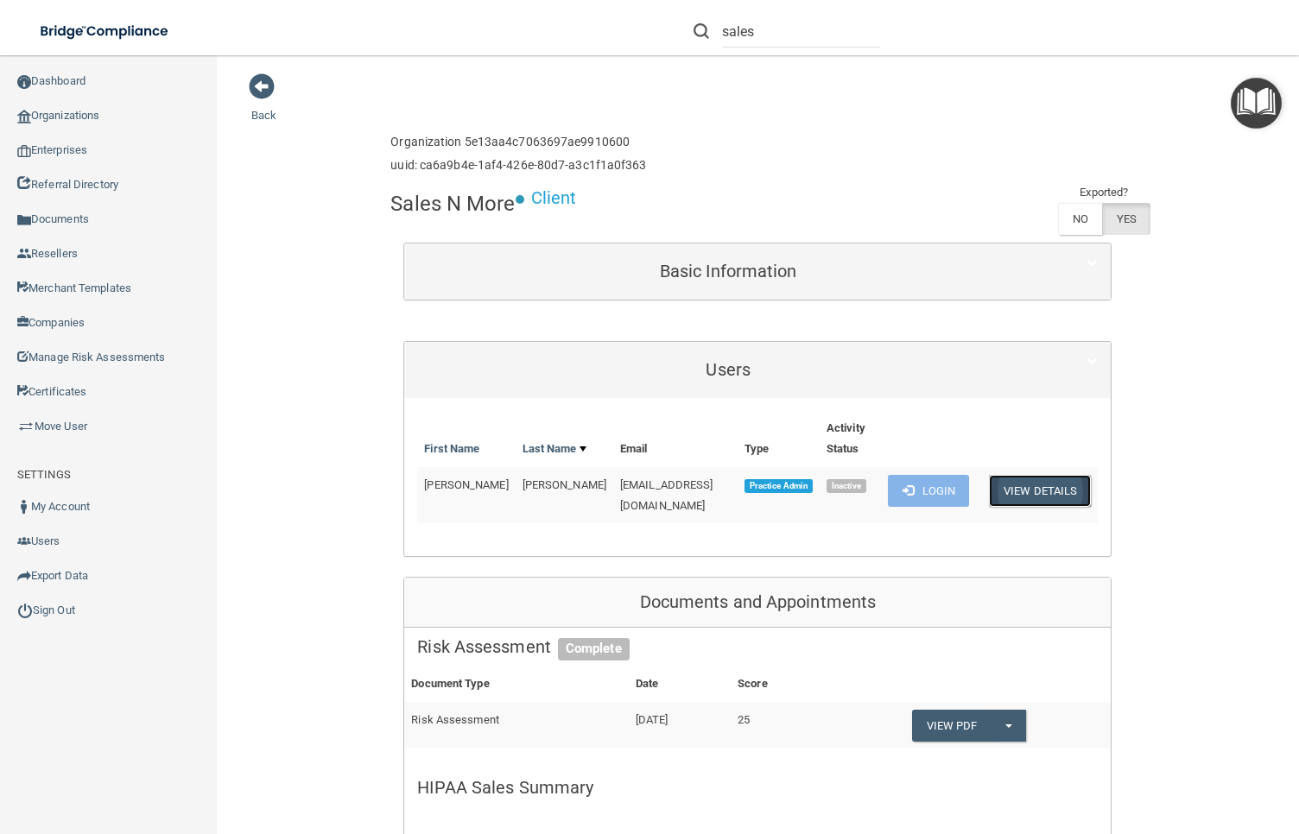
click at [1027, 491] on button "View Details" at bounding box center [1040, 491] width 102 height 32
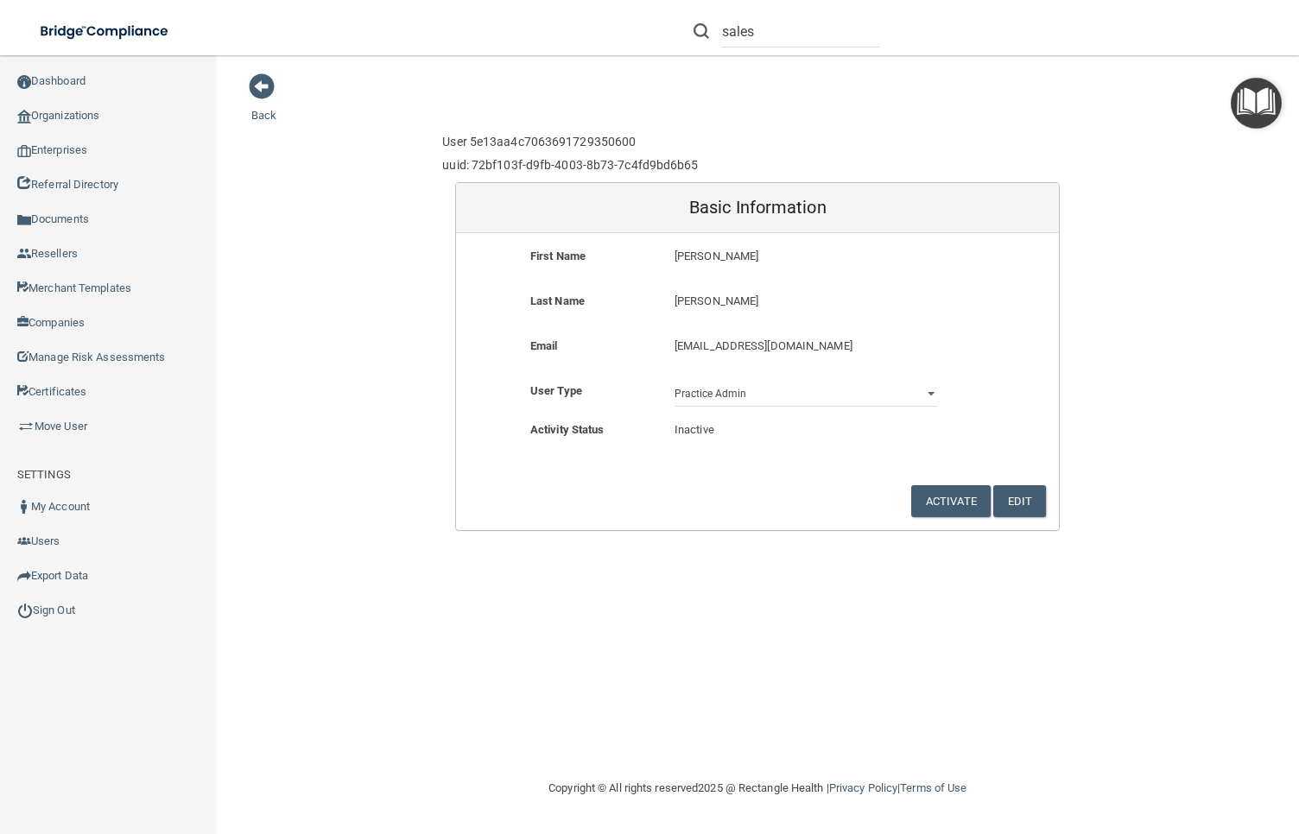
click at [733, 425] on p "Inactive" at bounding box center [806, 430] width 263 height 21
click at [952, 503] on button "Activate" at bounding box center [950, 501] width 79 height 32
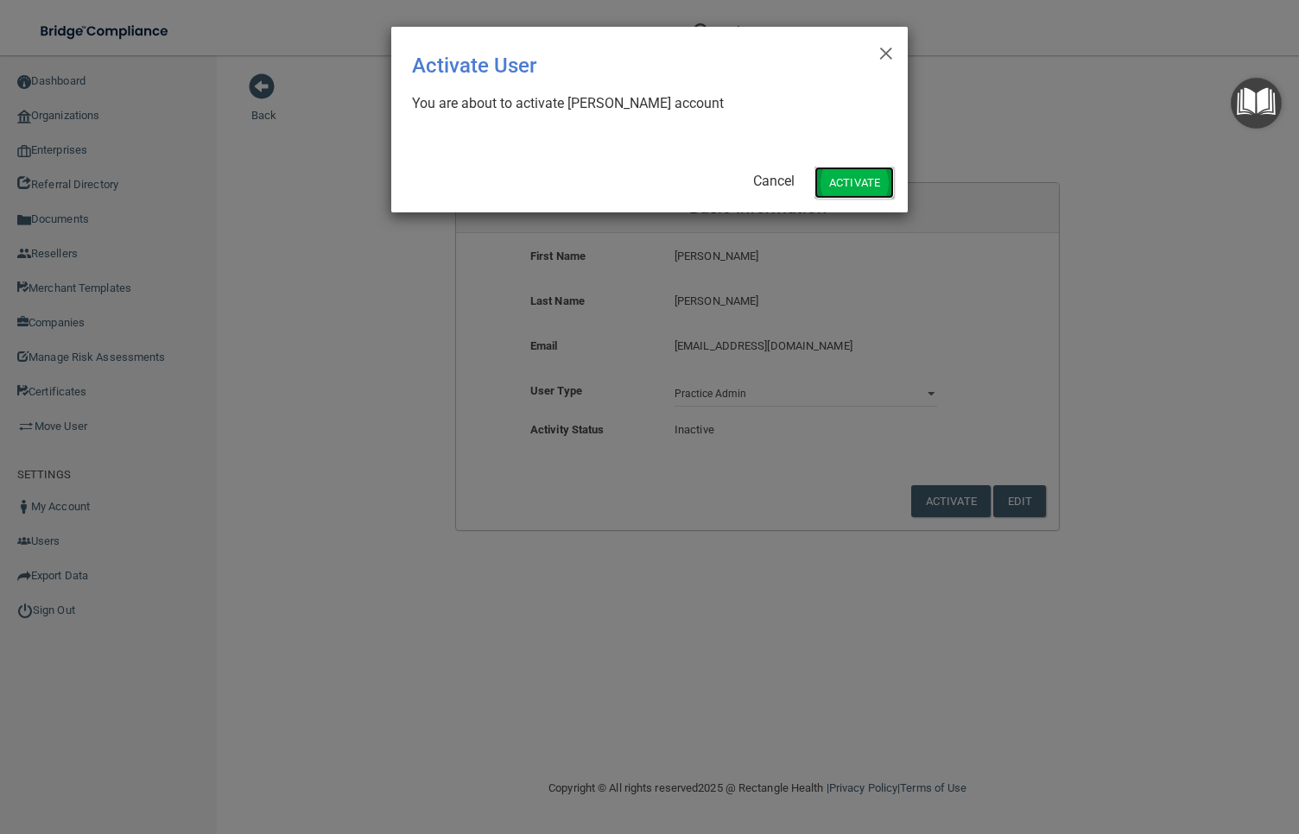
click at [837, 181] on button "Activate" at bounding box center [854, 183] width 79 height 32
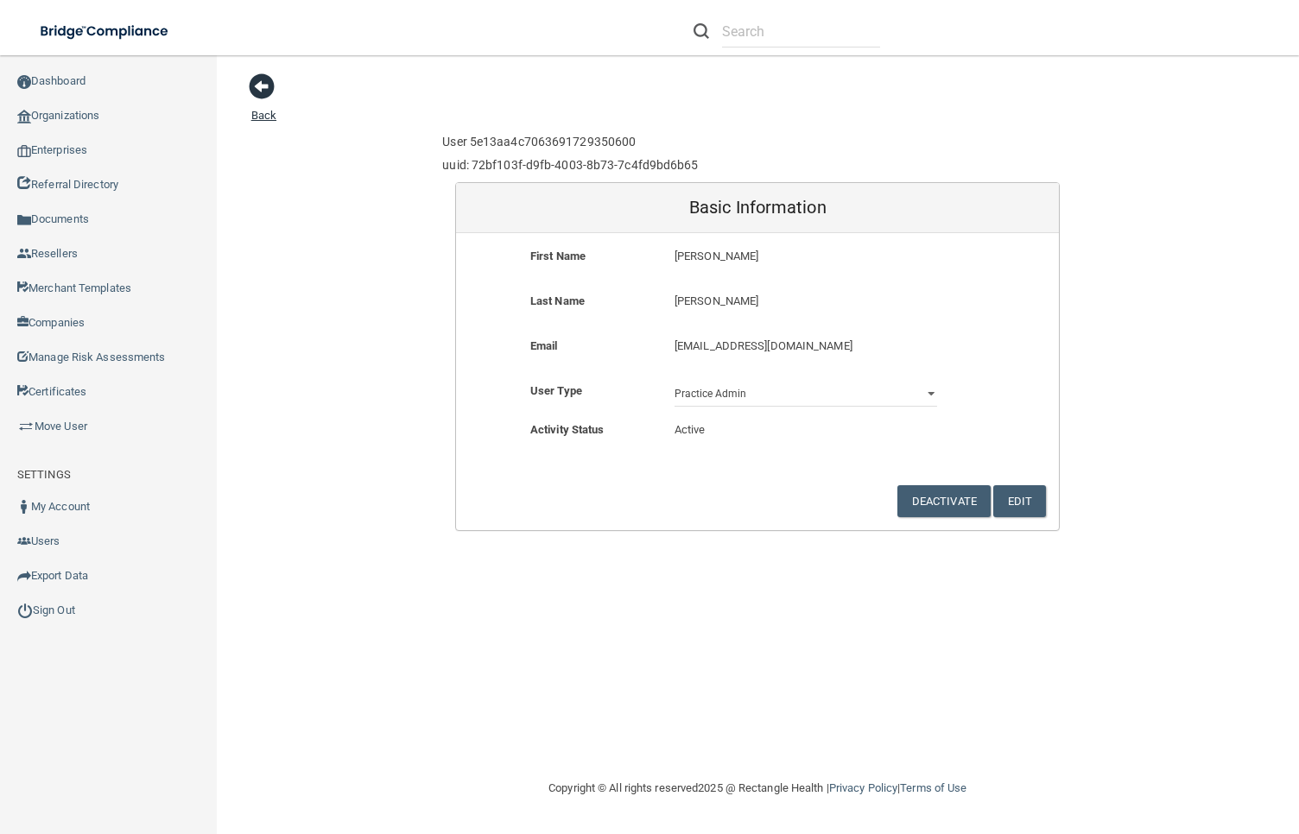
click at [251, 79] on span at bounding box center [262, 86] width 26 height 26
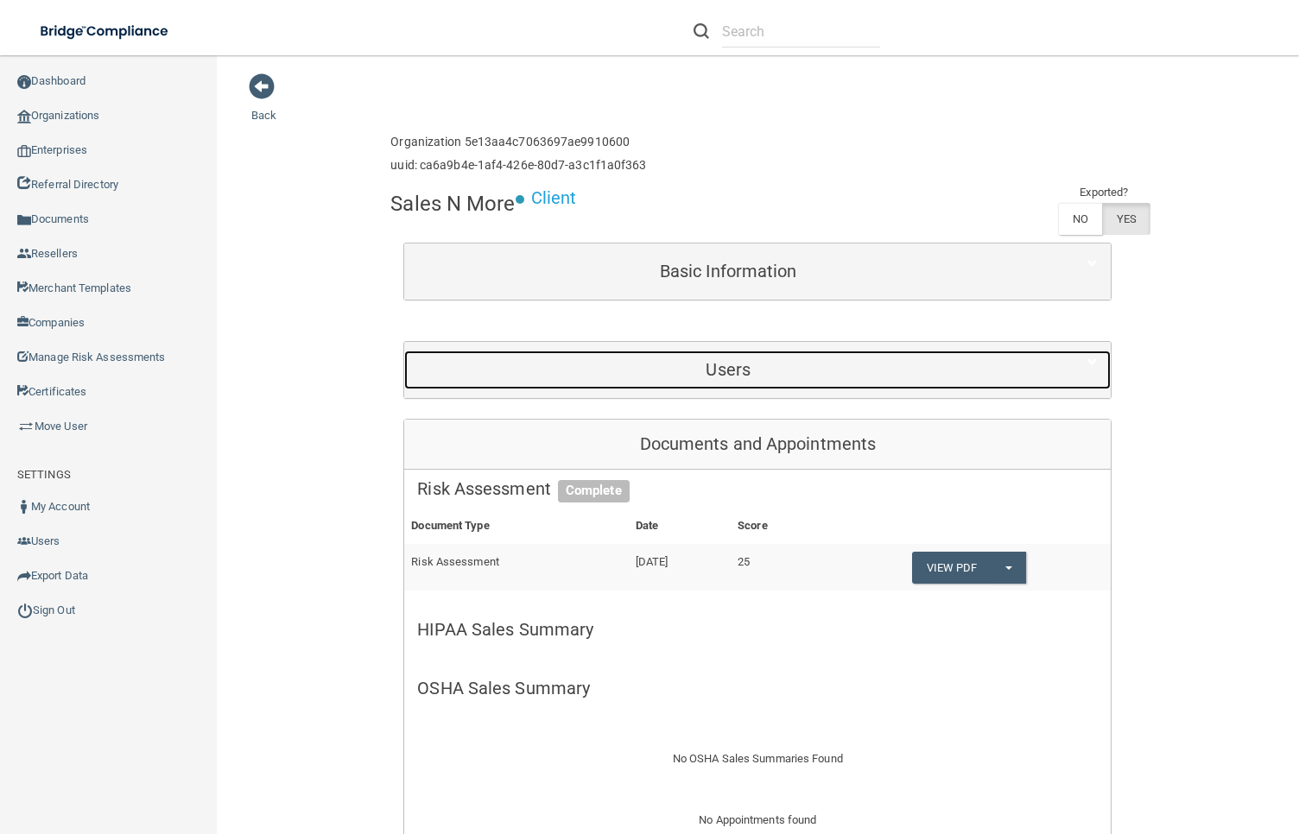
click at [756, 372] on h5 "Users" at bounding box center [728, 369] width 622 height 19
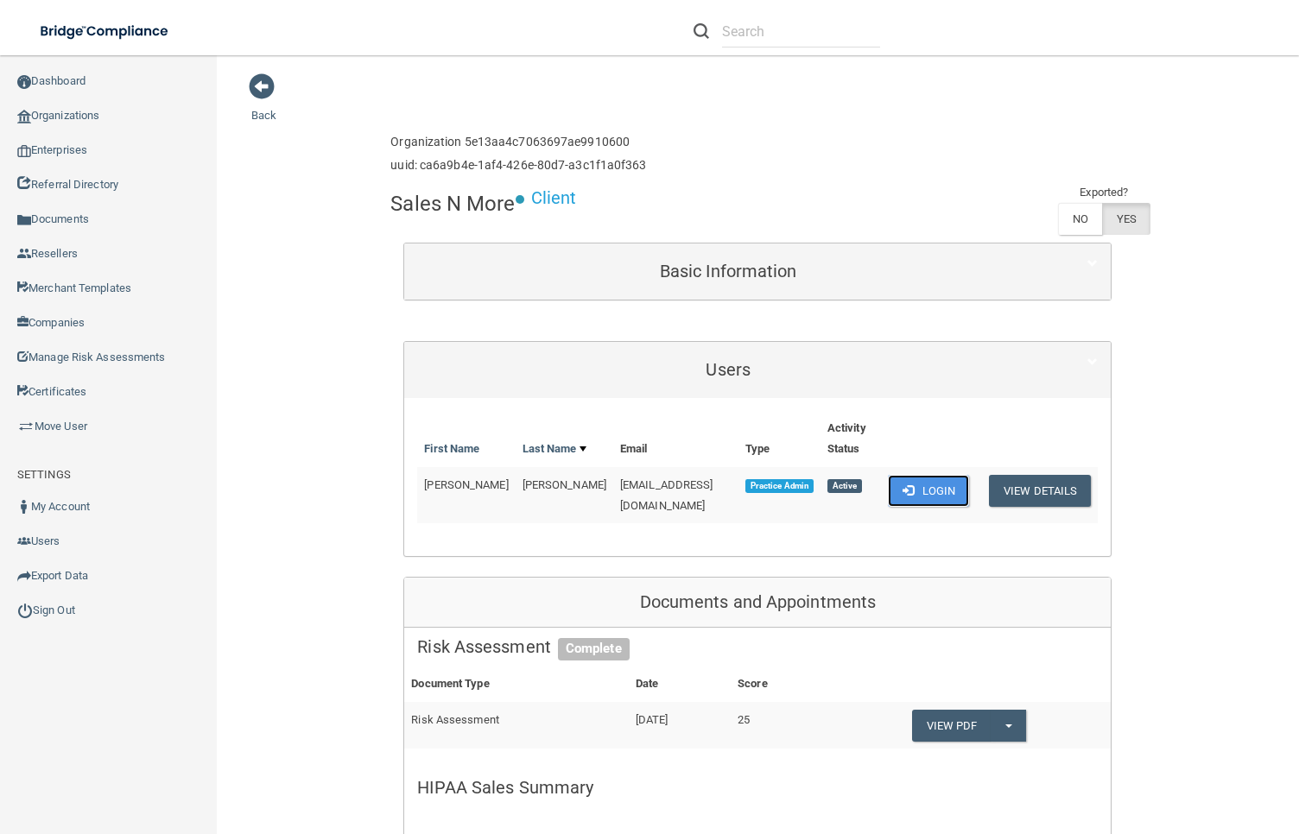
click at [921, 484] on button "Login" at bounding box center [929, 491] width 82 height 32
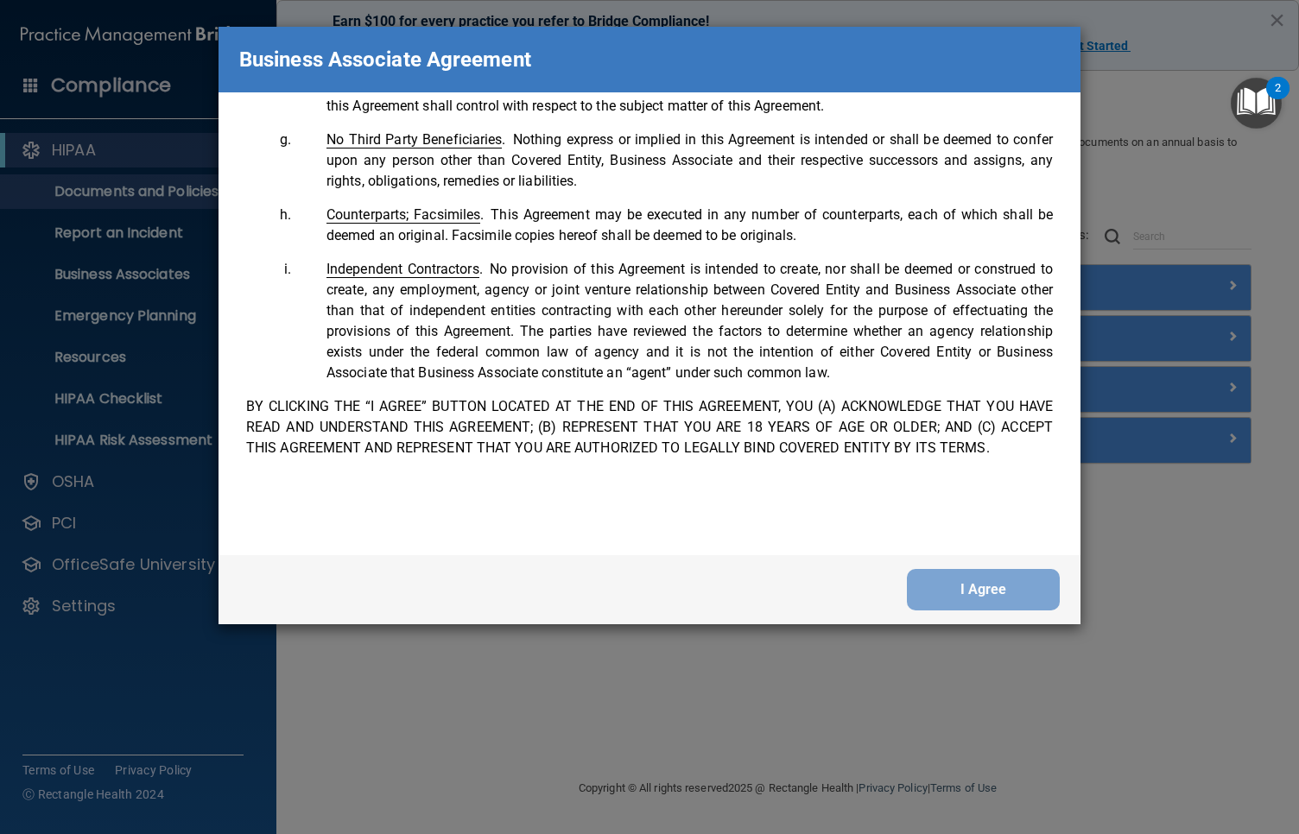
scroll to position [3523, 0]
click at [955, 597] on button "I Agree" at bounding box center [983, 589] width 153 height 41
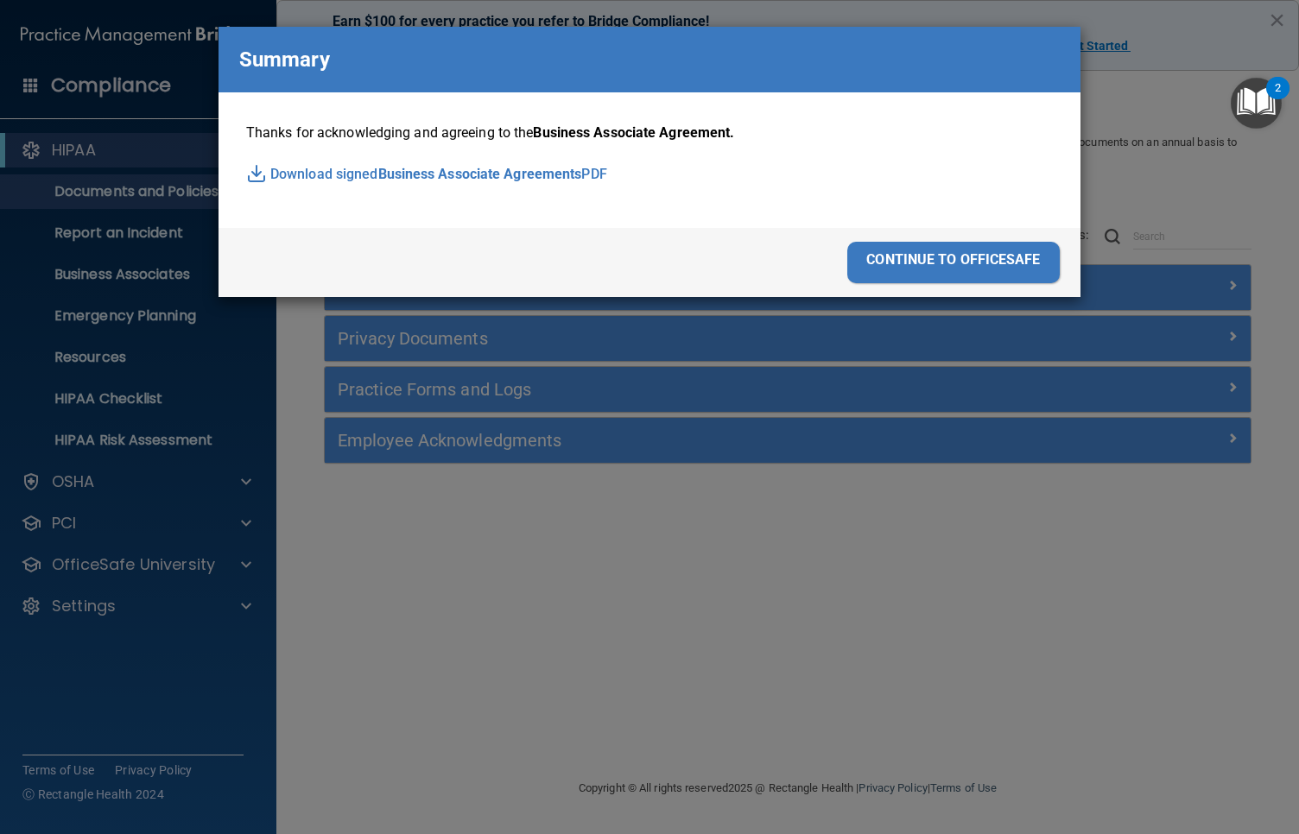
click at [1002, 257] on div "continue to officesafe" at bounding box center [953, 262] width 213 height 41
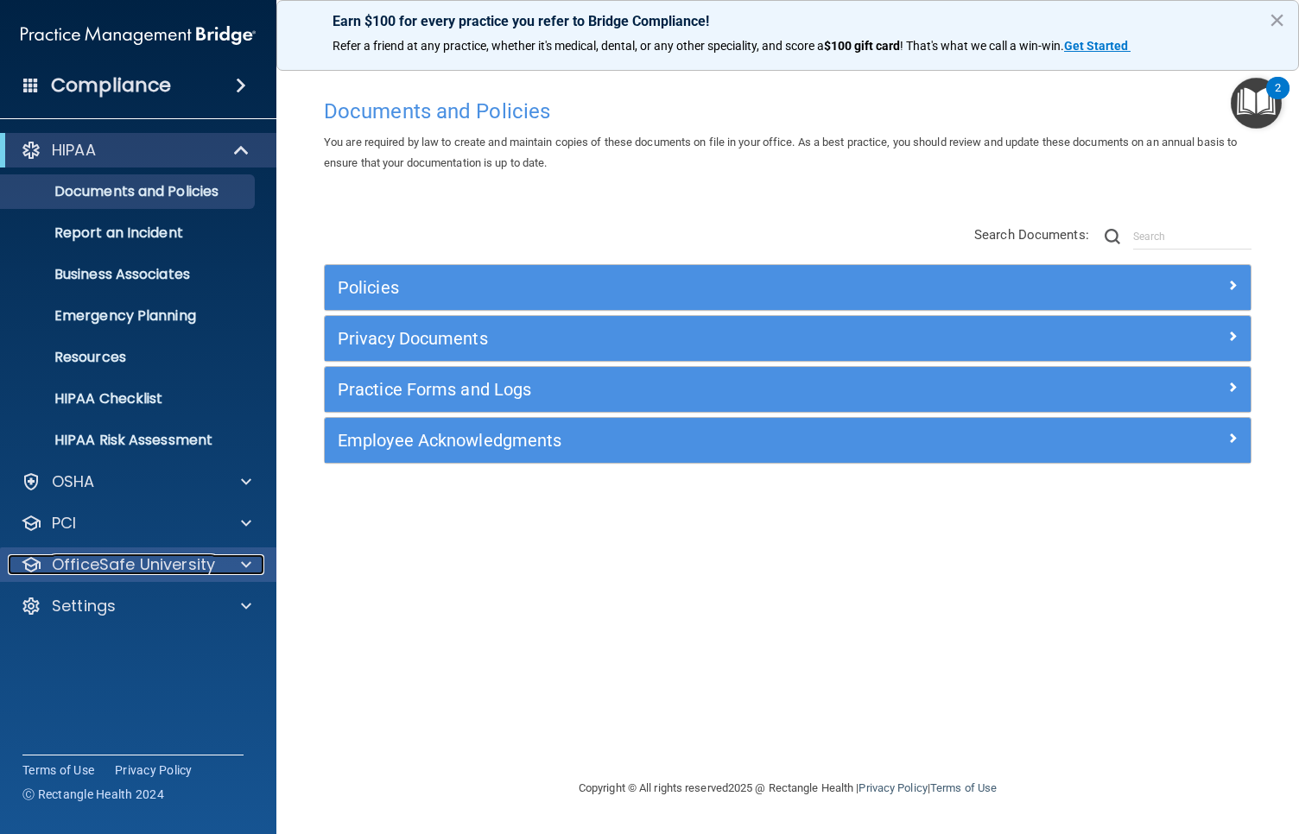
click at [155, 559] on p "OfficeSafe University" at bounding box center [133, 565] width 163 height 21
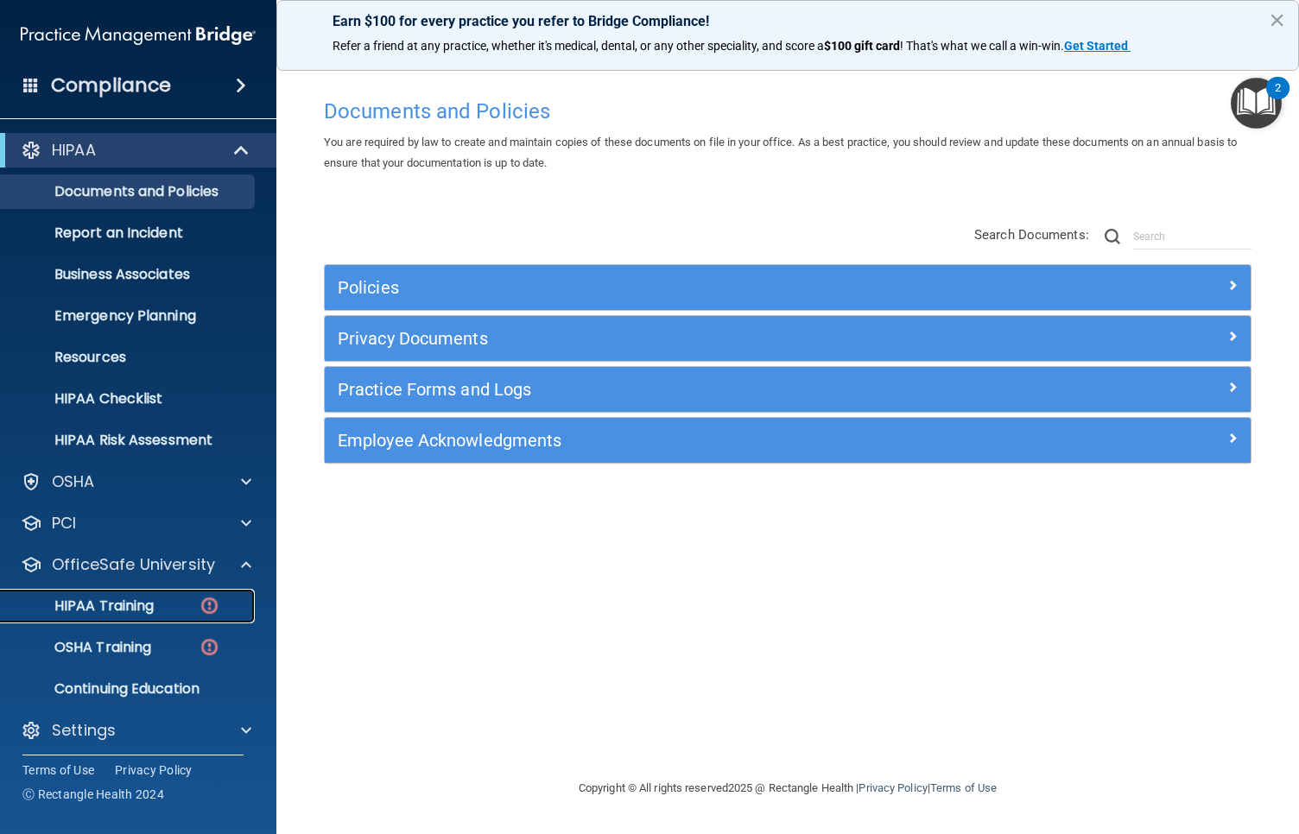
click at [148, 599] on p "HIPAA Training" at bounding box center [82, 606] width 143 height 17
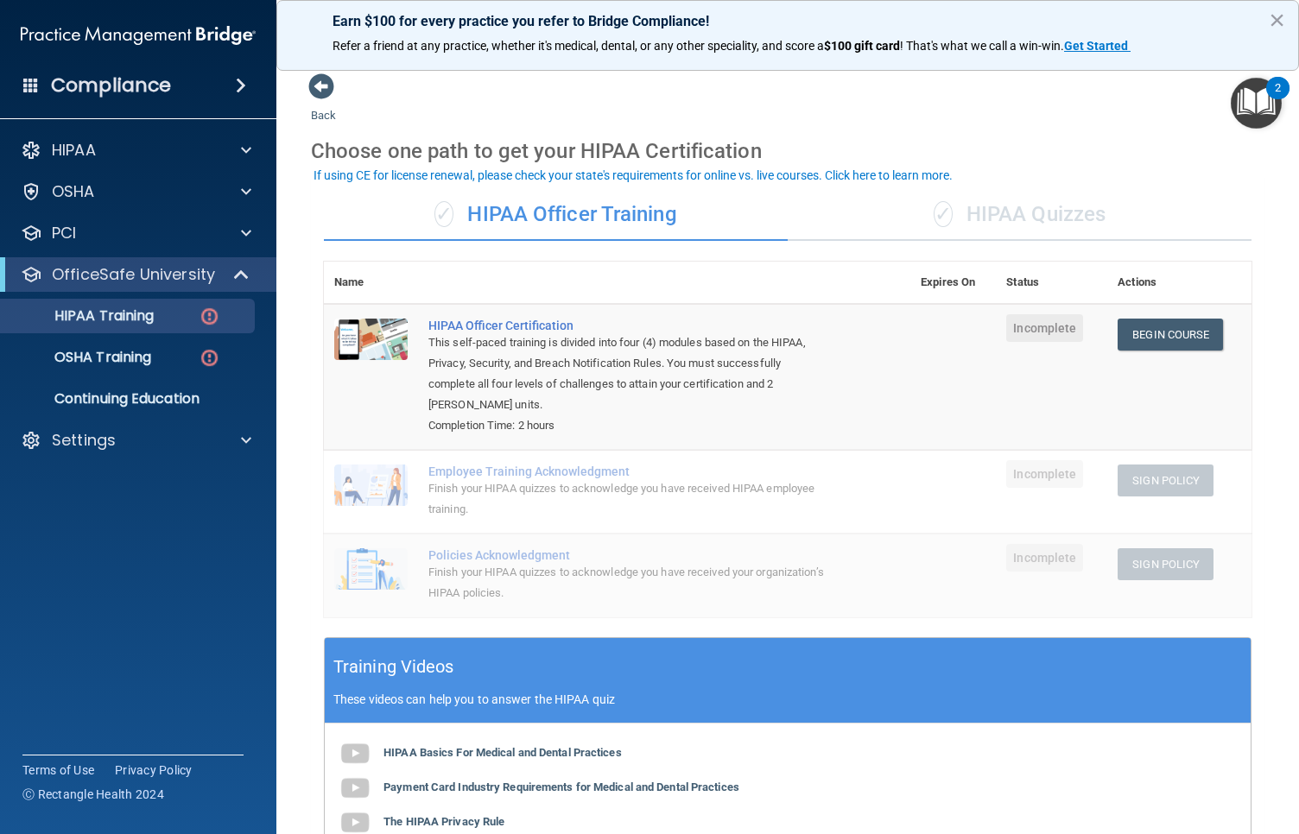
click at [993, 220] on div "✓ HIPAA Quizzes" at bounding box center [1020, 215] width 464 height 52
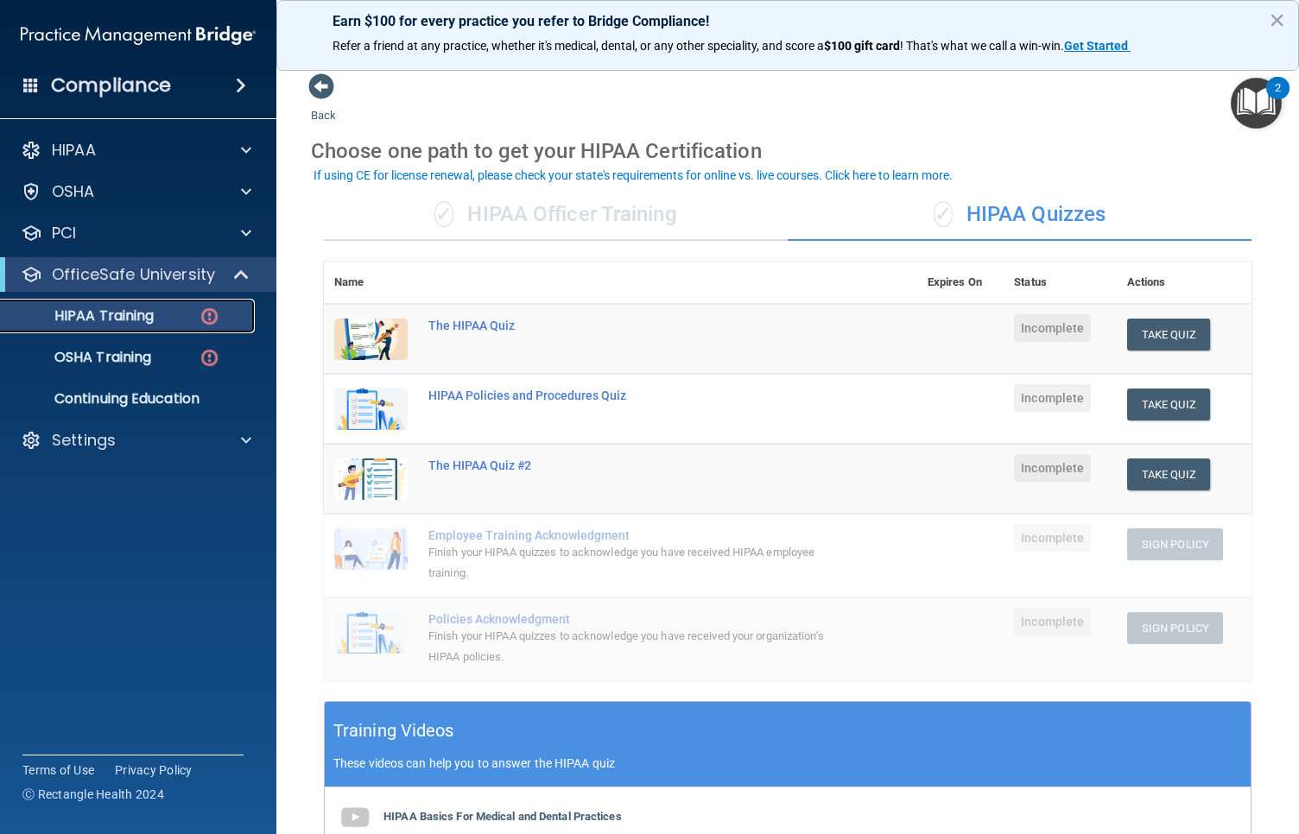
click at [149, 319] on p "HIPAA Training" at bounding box center [82, 316] width 143 height 17
click at [137, 327] on link "HIPAA Training" at bounding box center [119, 316] width 272 height 35
click at [592, 207] on div "✓ HIPAA Officer Training" at bounding box center [556, 215] width 464 height 52
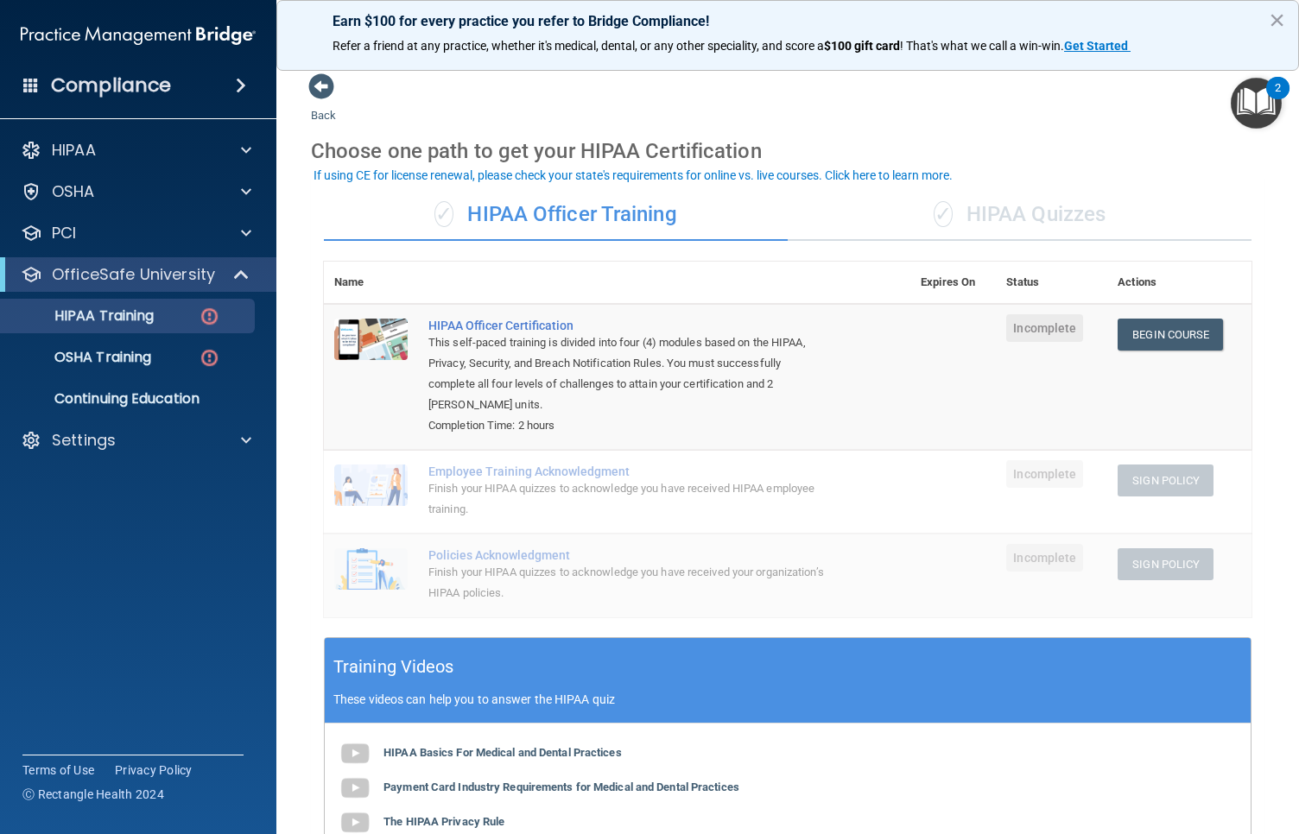
click at [950, 212] on div "✓ HIPAA Quizzes" at bounding box center [1020, 215] width 464 height 52
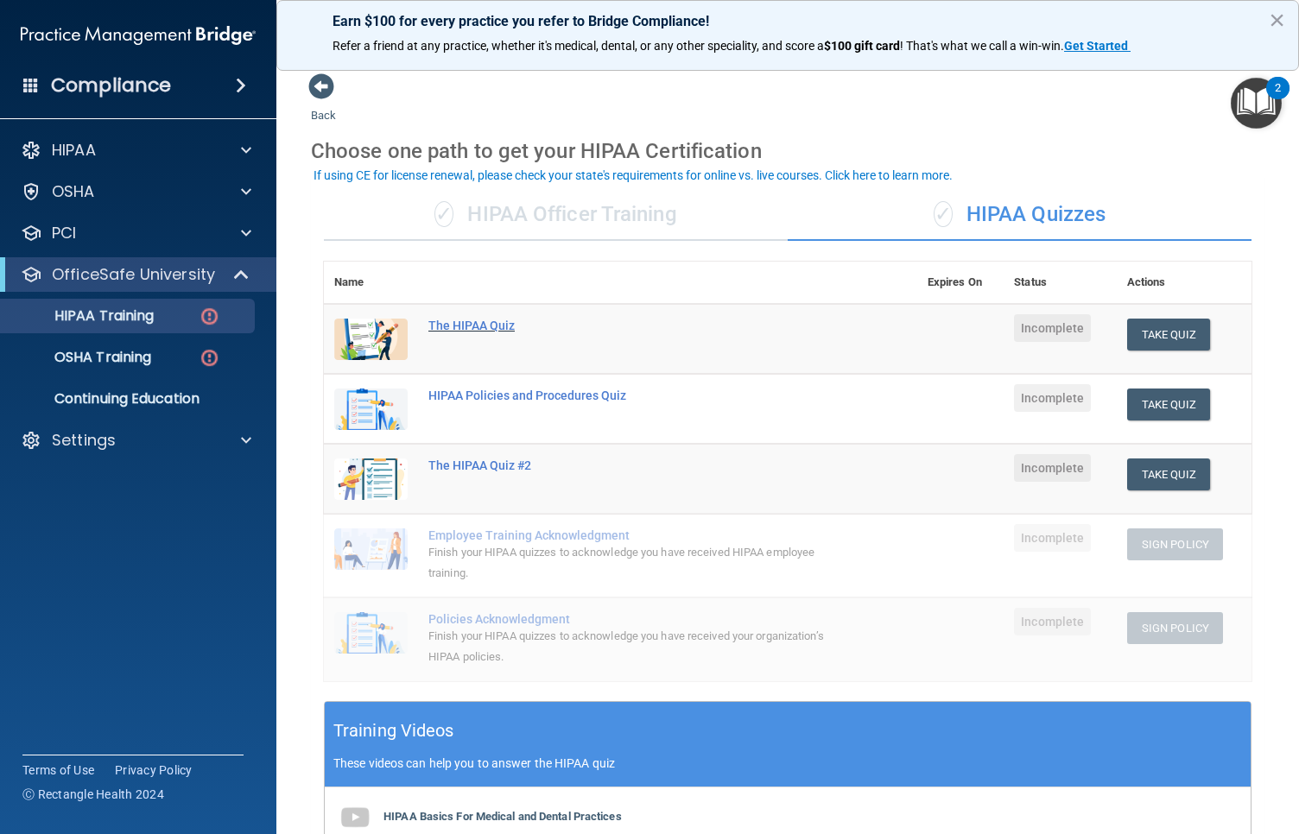
click at [493, 319] on div "The HIPAA Quiz" at bounding box center [629, 326] width 403 height 14
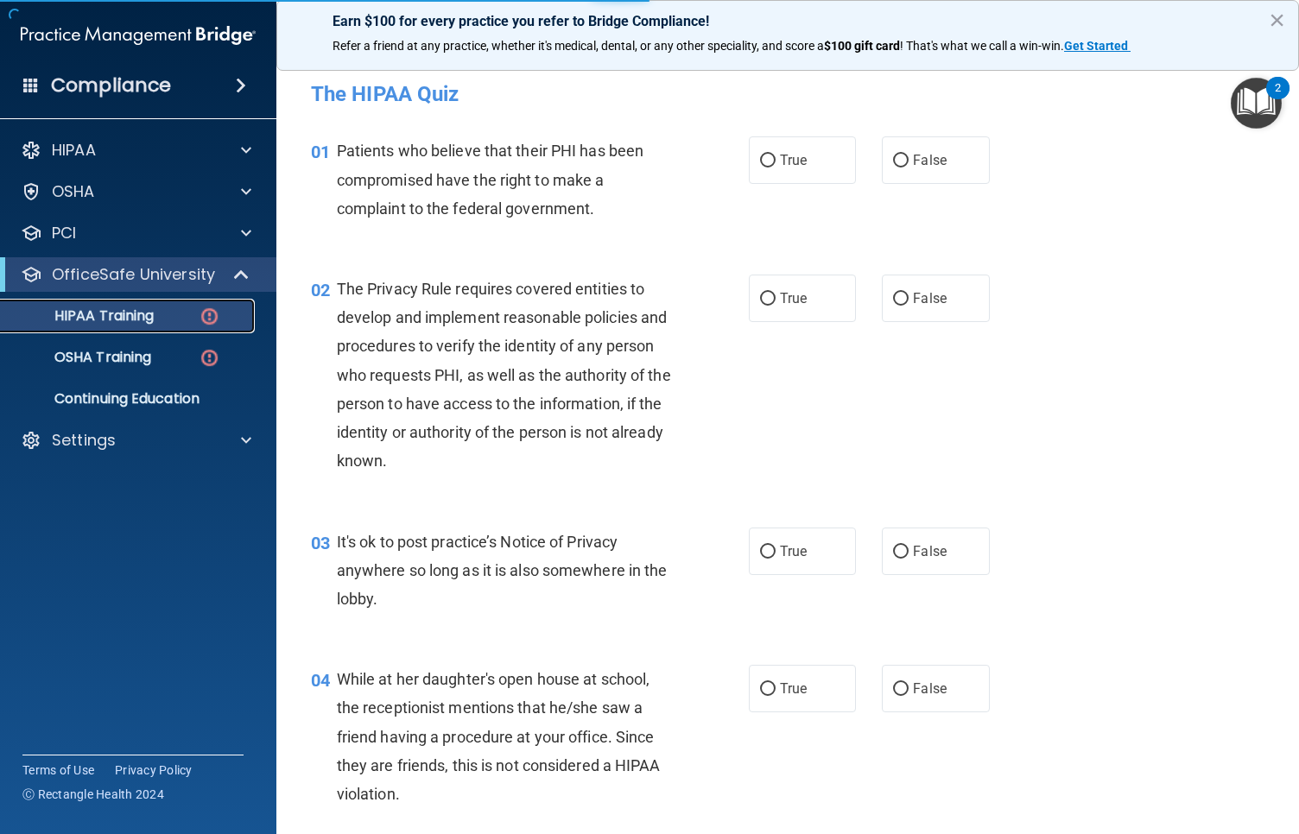
click at [168, 320] on div "HIPAA Training" at bounding box center [129, 316] width 236 height 17
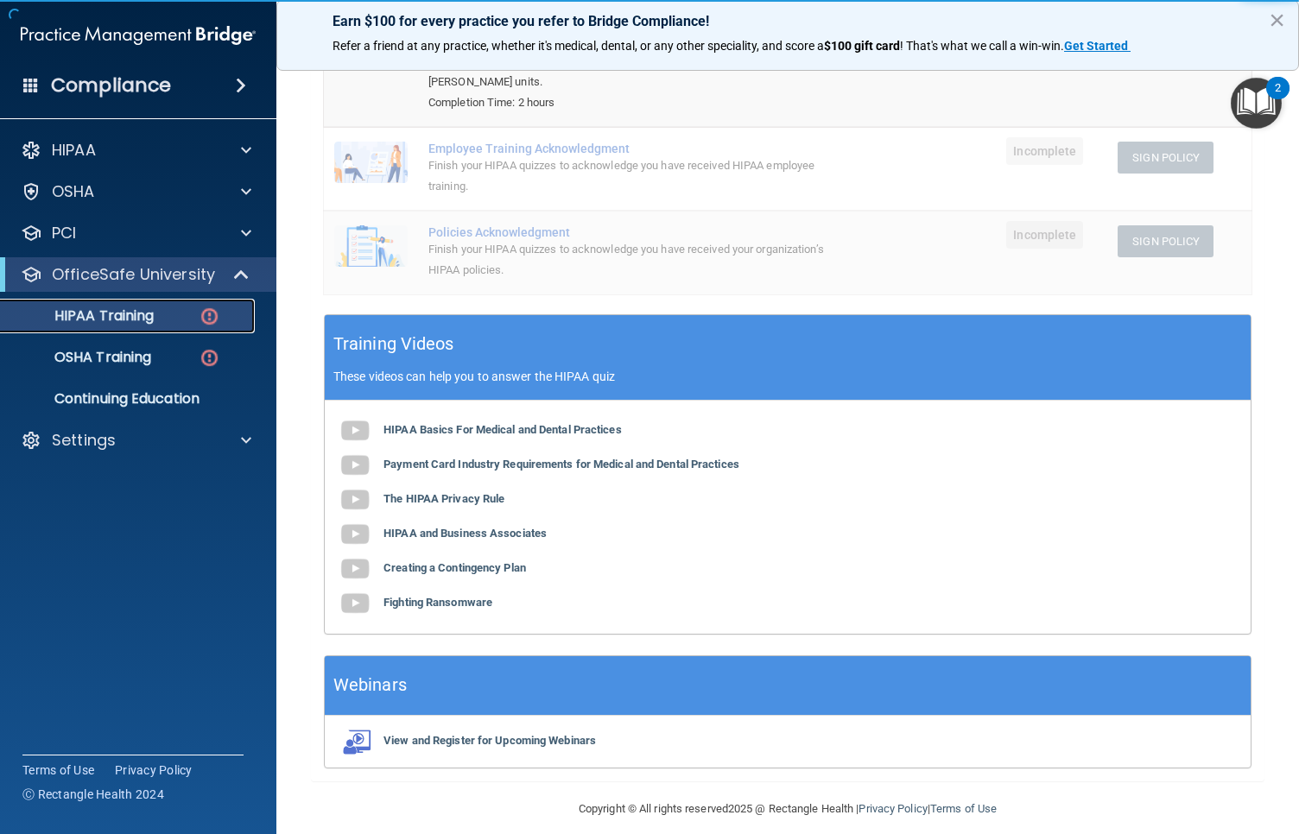
scroll to position [339, 0]
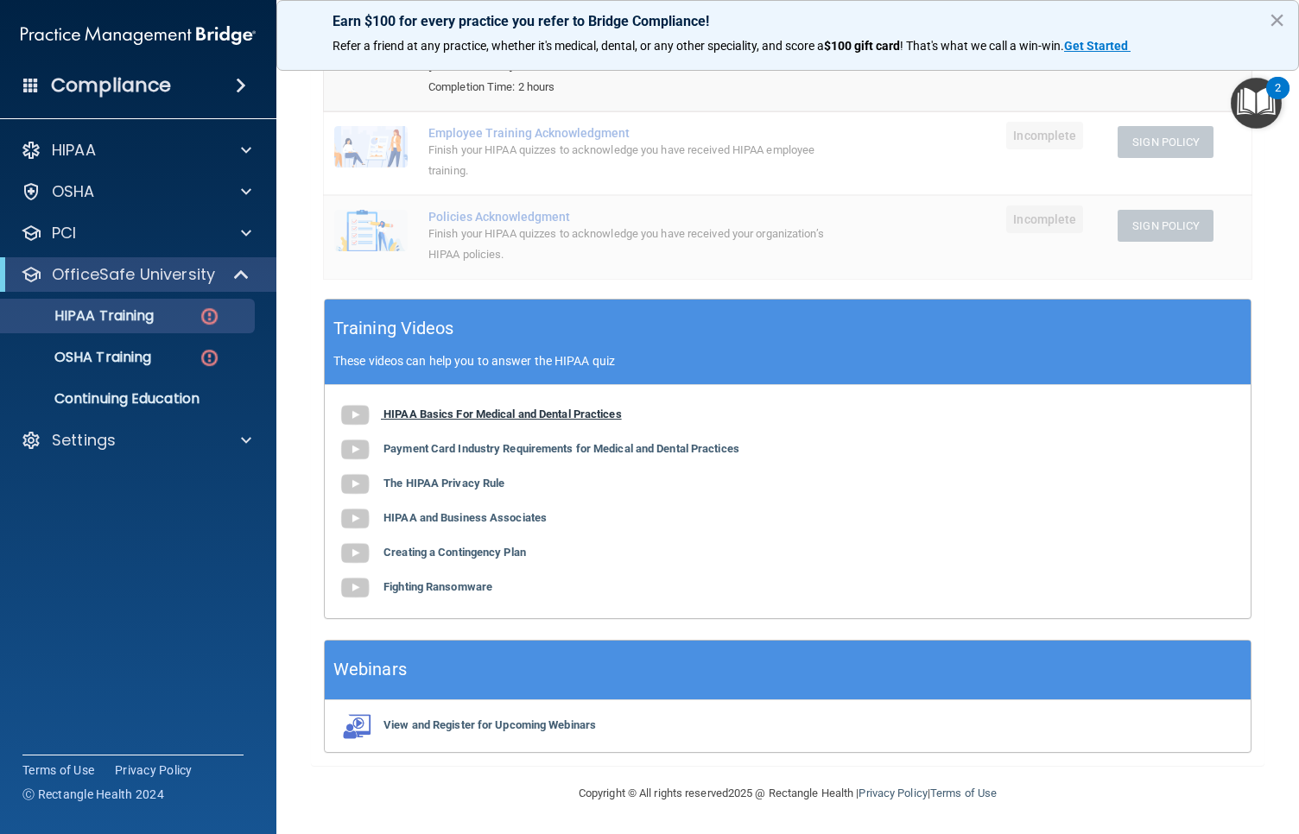
click at [466, 416] on b "HIPAA Basics For Medical and Dental Practices" at bounding box center [503, 414] width 238 height 13
click at [434, 452] on b "Payment Card Industry Requirements for Medical and Dental Practices" at bounding box center [562, 448] width 356 height 13
click at [437, 484] on b "The HIPAA Privacy Rule" at bounding box center [444, 483] width 121 height 13
click at [526, 517] on b "HIPAA and Business Associates" at bounding box center [465, 517] width 163 height 13
click at [463, 328] on div "Training Videos These videos can help you to answer the HIPAA quiz" at bounding box center [788, 343] width 926 height 86
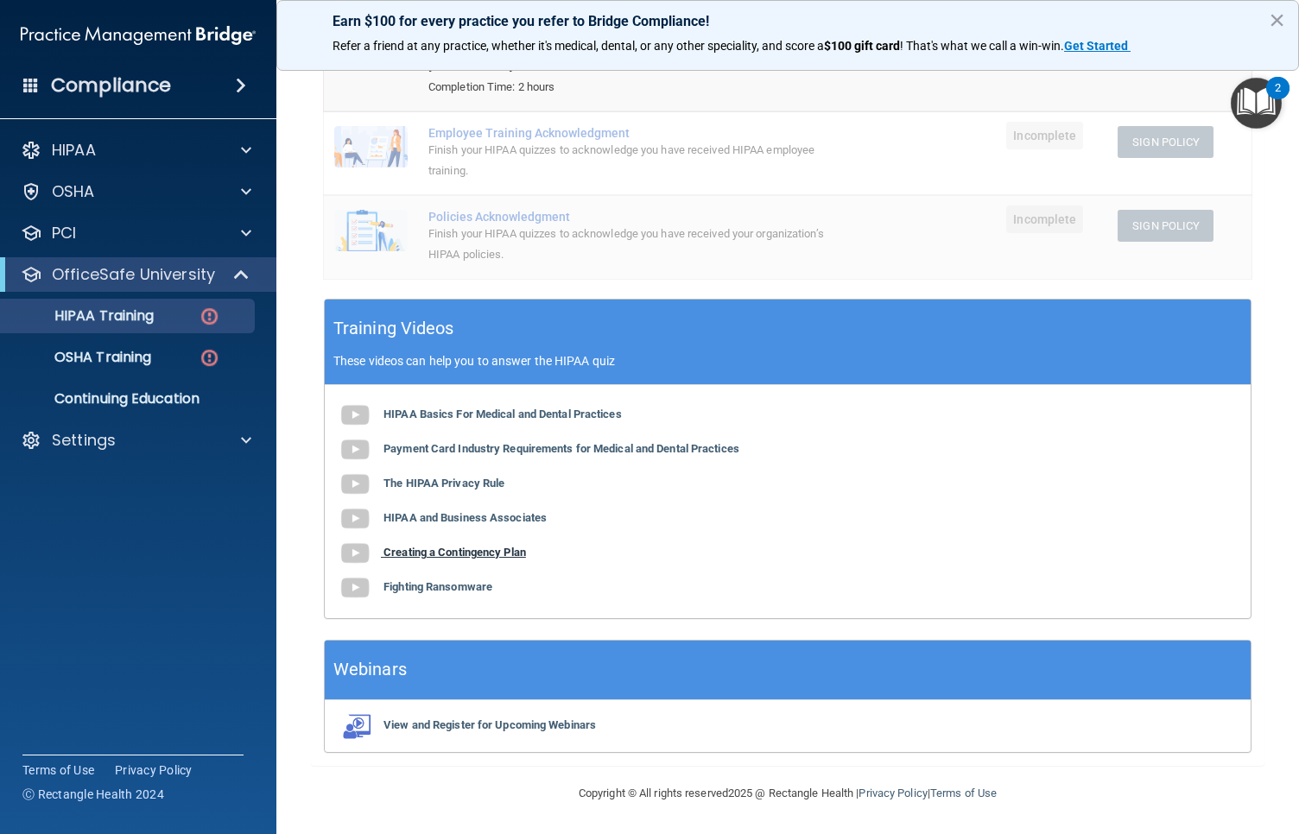
click at [466, 553] on b "Creating a Contingency Plan" at bounding box center [455, 552] width 143 height 13
click at [441, 580] on b "Fighting Ransomware" at bounding box center [438, 586] width 109 height 13
click at [459, 411] on b "HIPAA Basics For Medical and Dental Practices" at bounding box center [503, 414] width 238 height 13
click at [536, 723] on b "View and Register for Upcoming Webinars" at bounding box center [490, 725] width 213 height 13
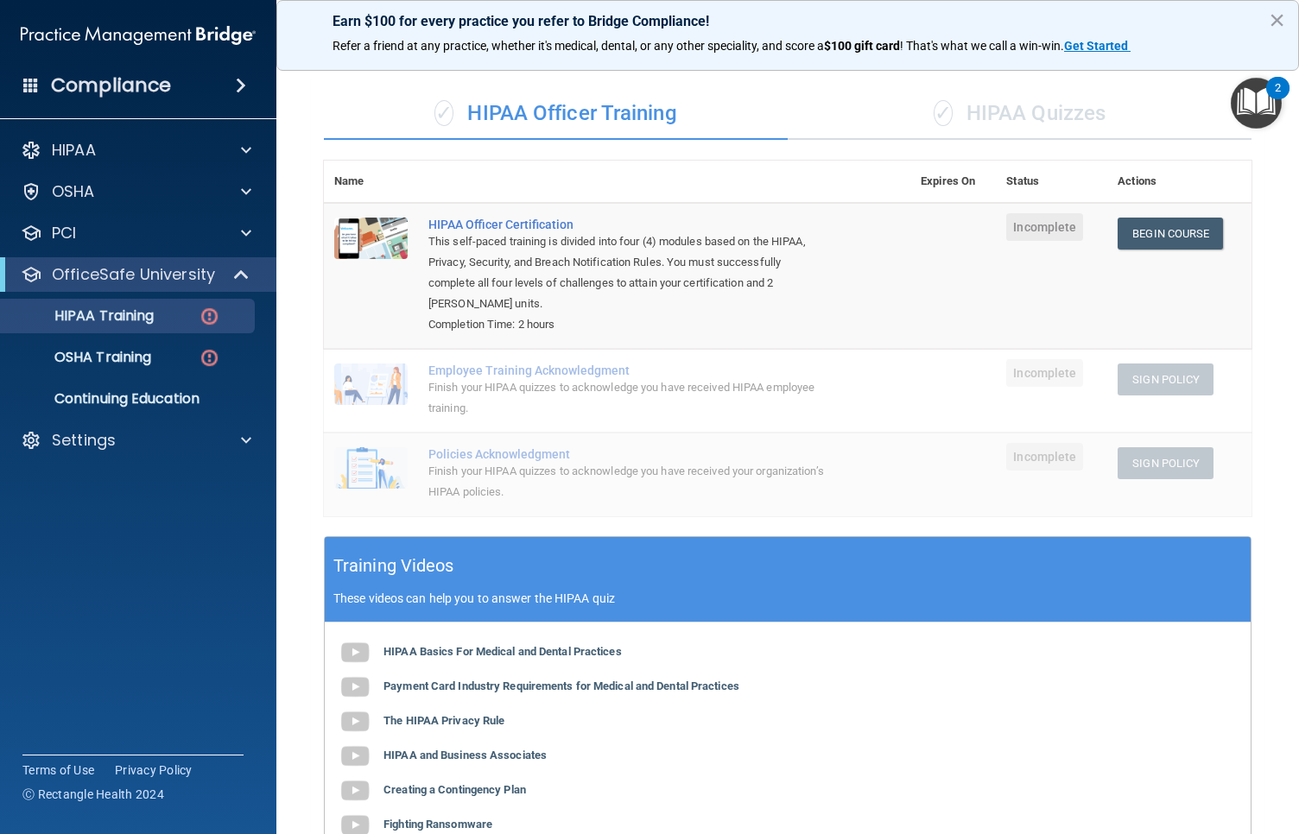
scroll to position [90, 0]
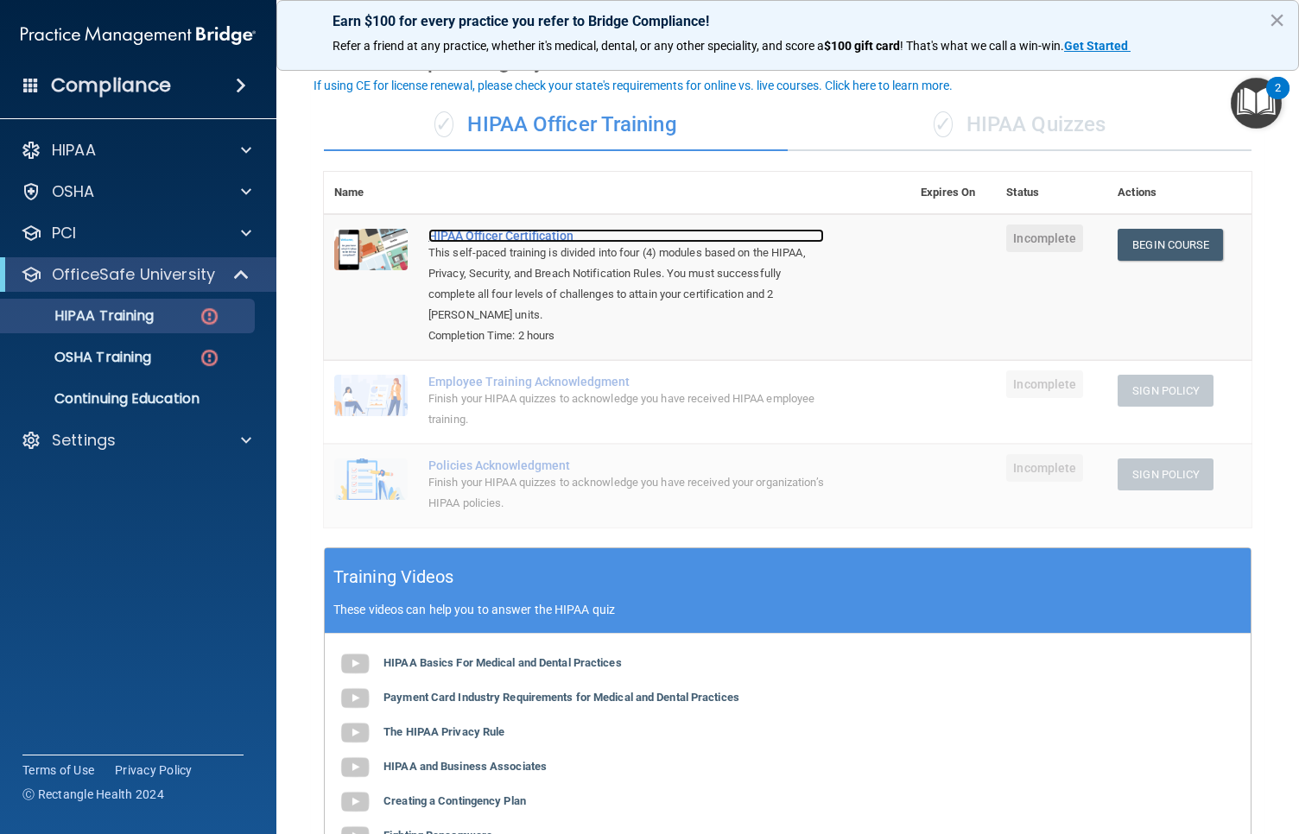
click at [504, 229] on div "HIPAA Officer Certification" at bounding box center [626, 236] width 396 height 14
click at [1006, 124] on div "✓ HIPAA Quizzes" at bounding box center [1020, 125] width 464 height 52
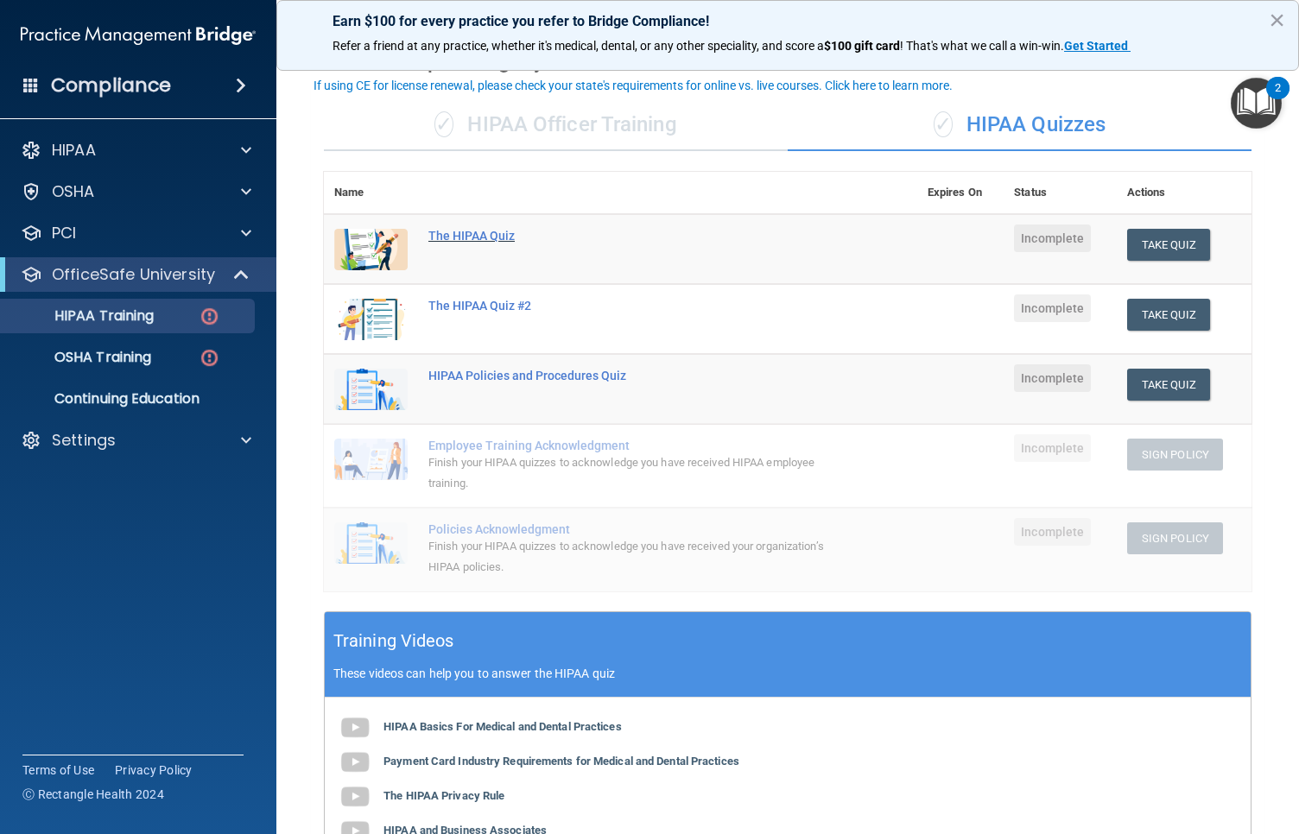
click at [444, 234] on div "The HIPAA Quiz" at bounding box center [629, 236] width 403 height 14
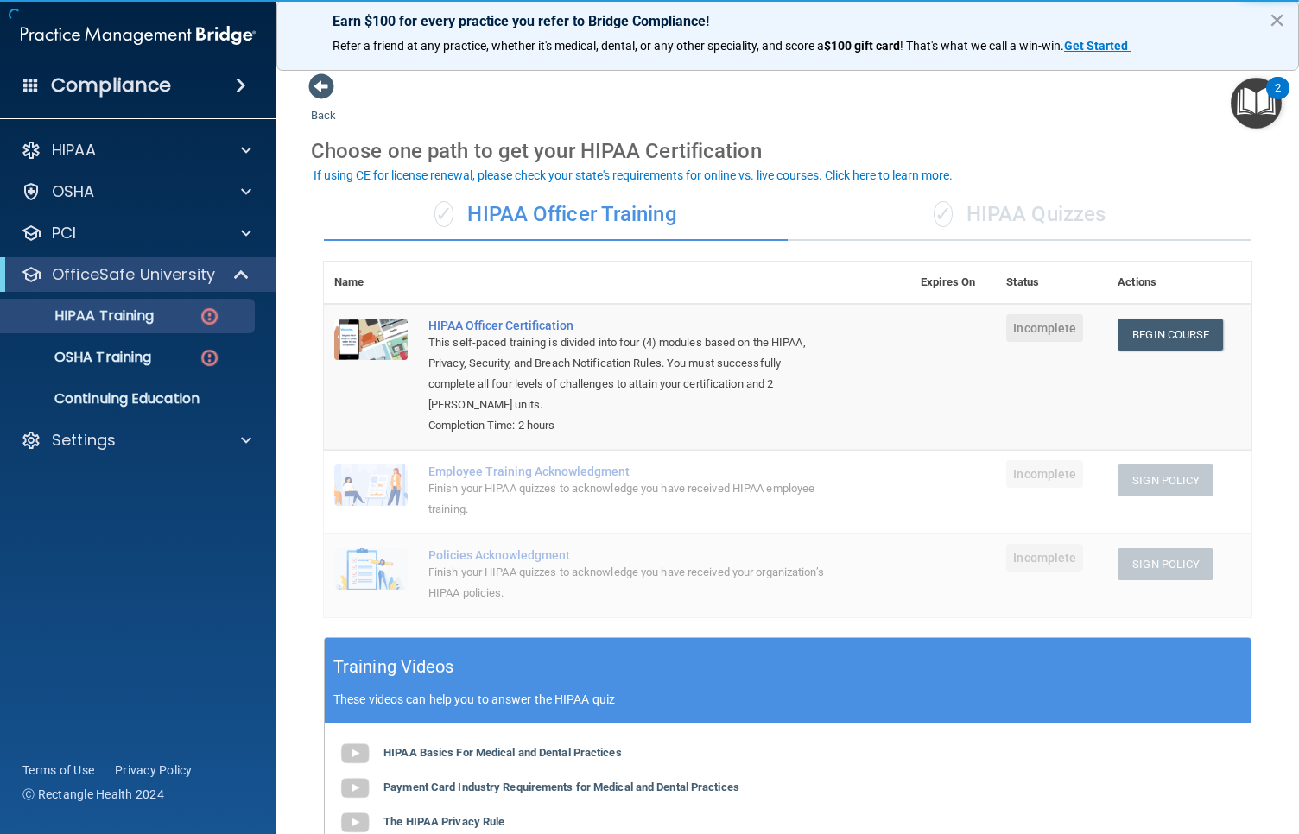
click at [1011, 210] on div "✓ HIPAA Quizzes" at bounding box center [1020, 215] width 464 height 52
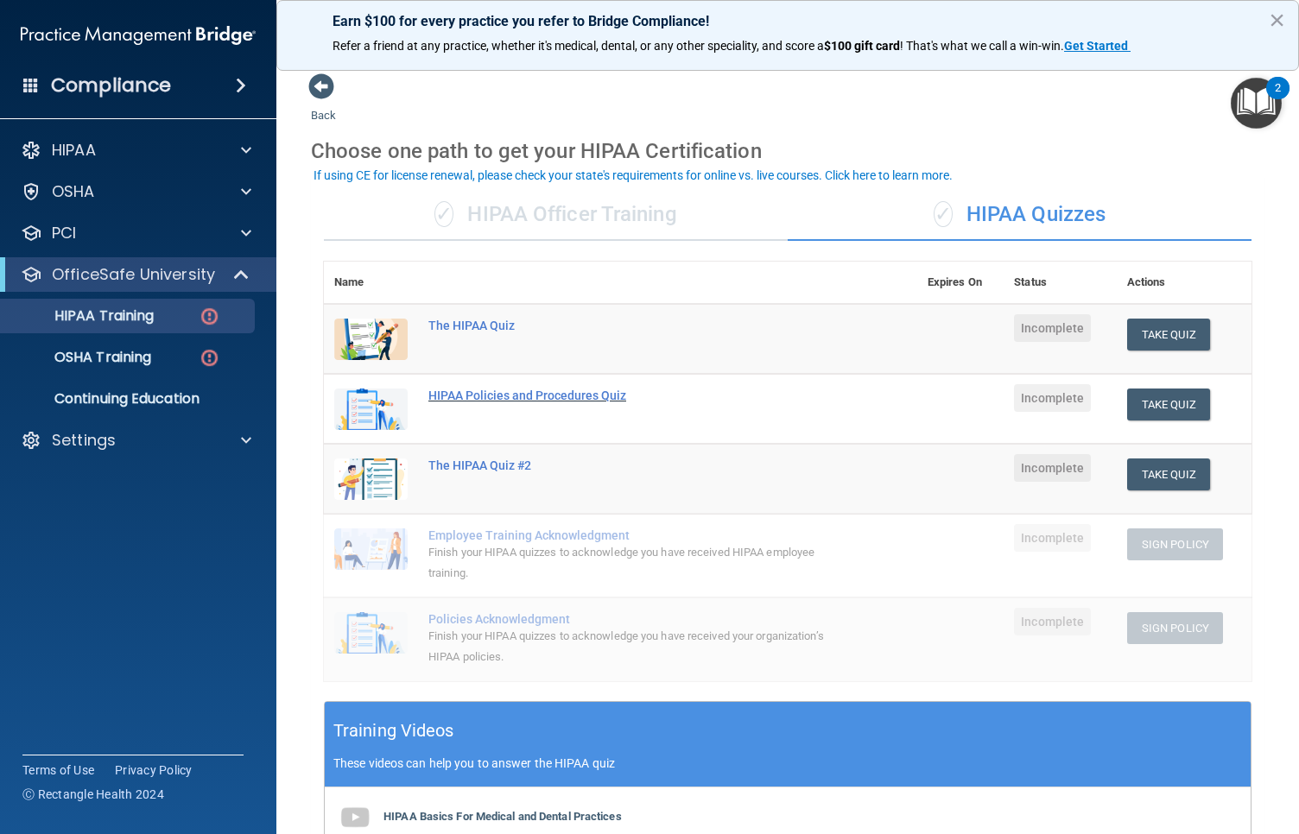
click at [472, 390] on div "HIPAA Policies and Procedures Quiz" at bounding box center [629, 396] width 403 height 14
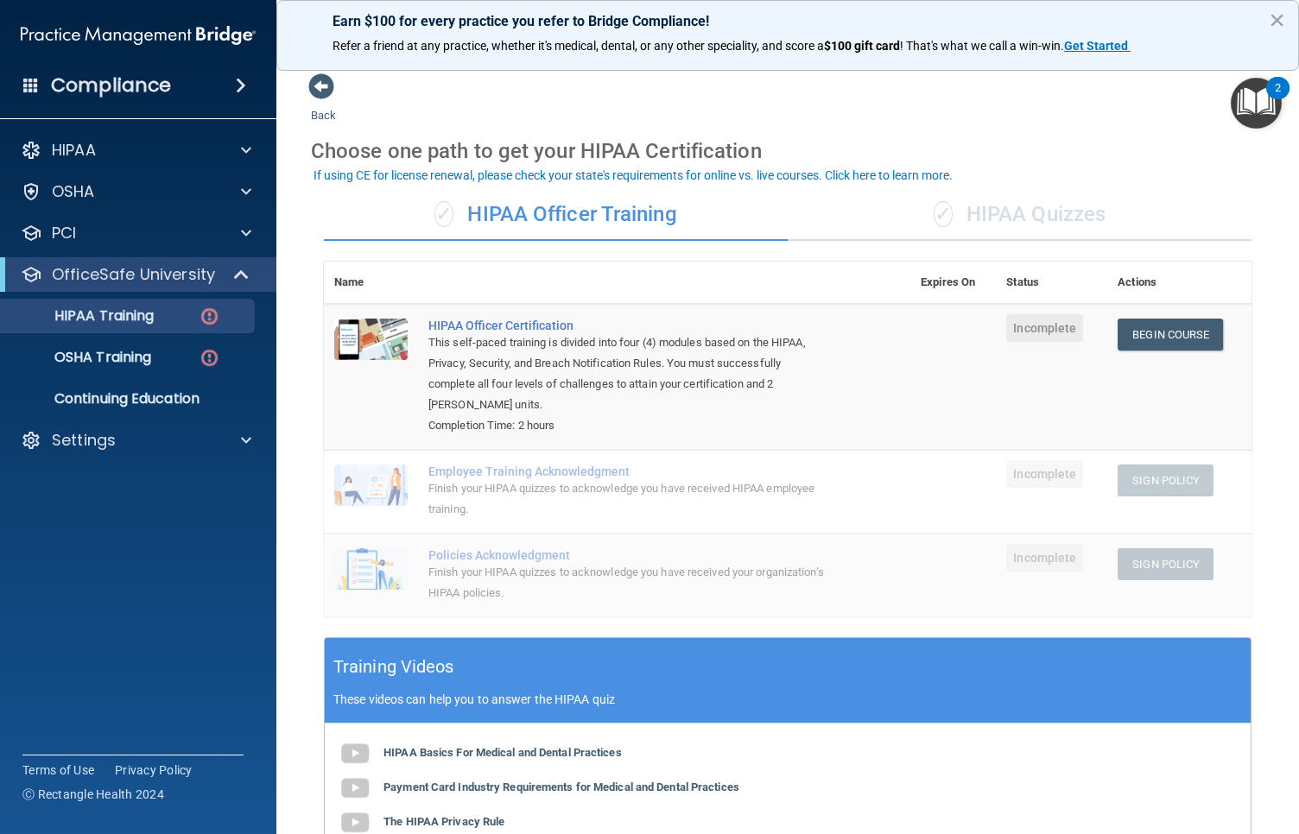
click at [1059, 217] on div "✓ HIPAA Quizzes" at bounding box center [1020, 215] width 464 height 52
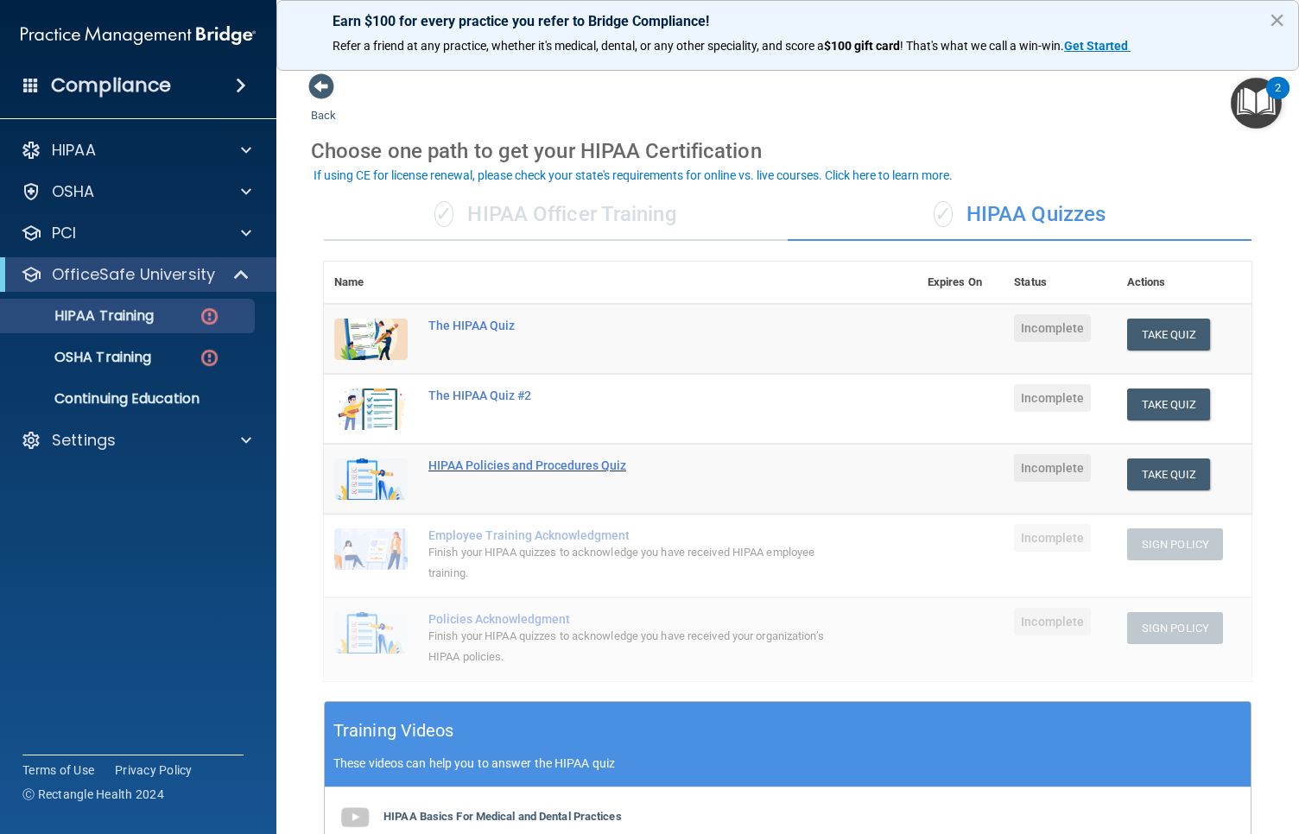
click at [538, 465] on div "HIPAA Policies and Procedures Quiz" at bounding box center [629, 466] width 403 height 14
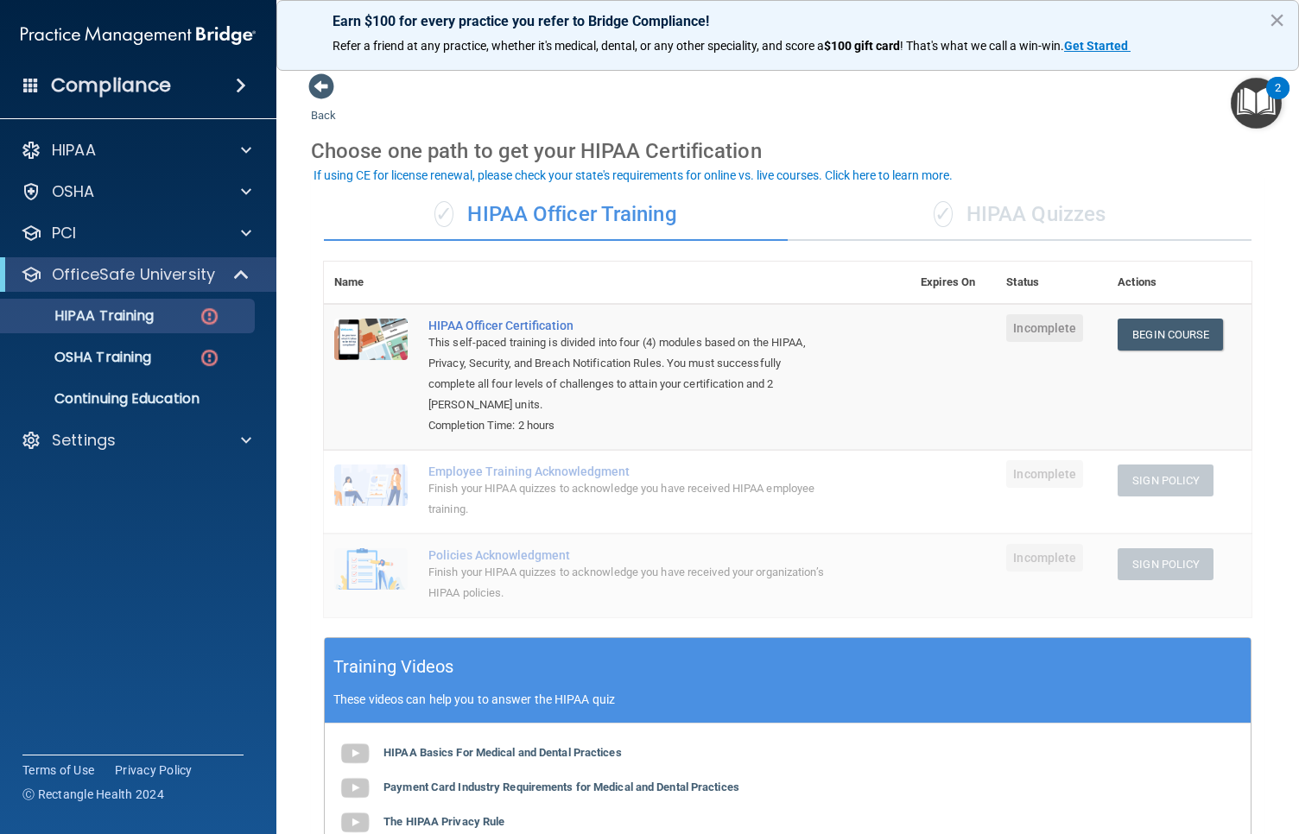
click at [1043, 214] on div "✓ HIPAA Quizzes" at bounding box center [1020, 215] width 464 height 52
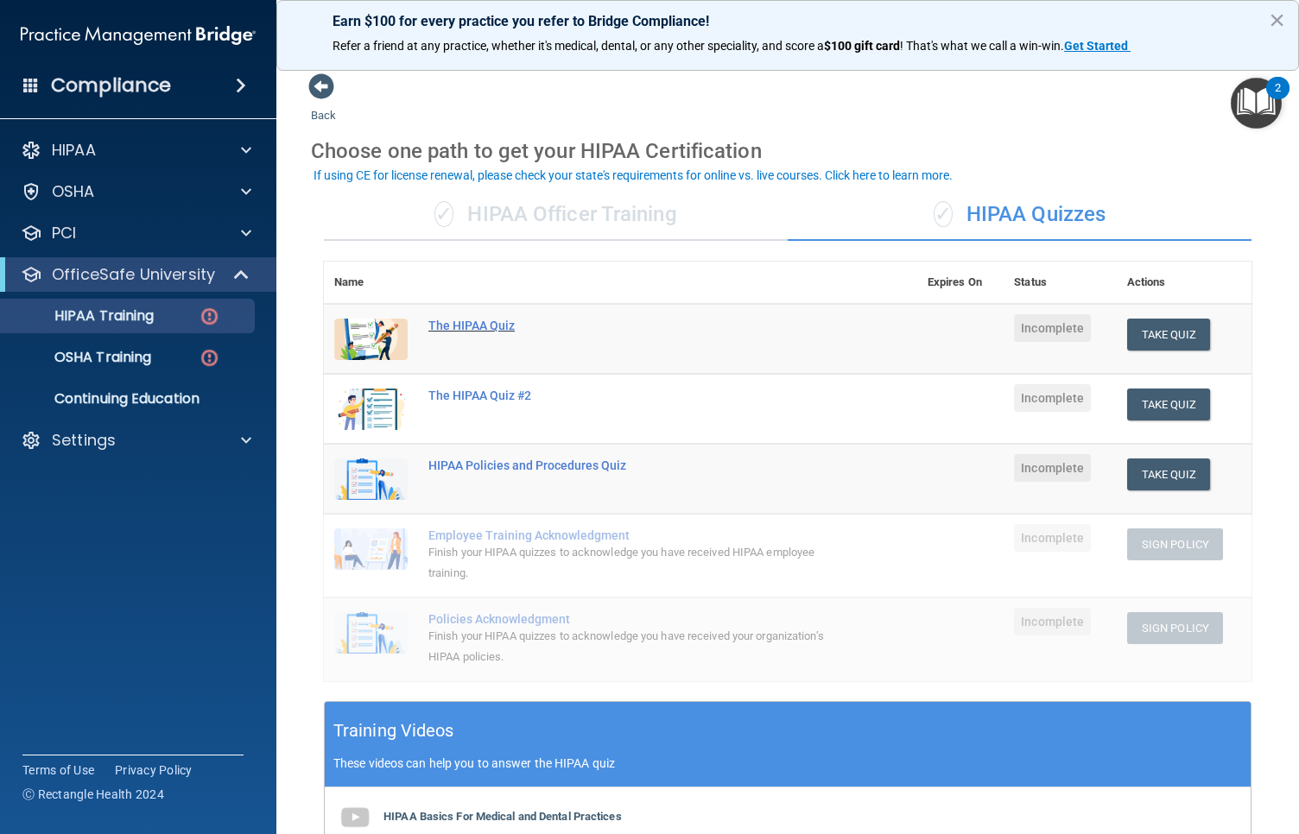
click at [514, 319] on div "The HIPAA Quiz" at bounding box center [629, 326] width 403 height 14
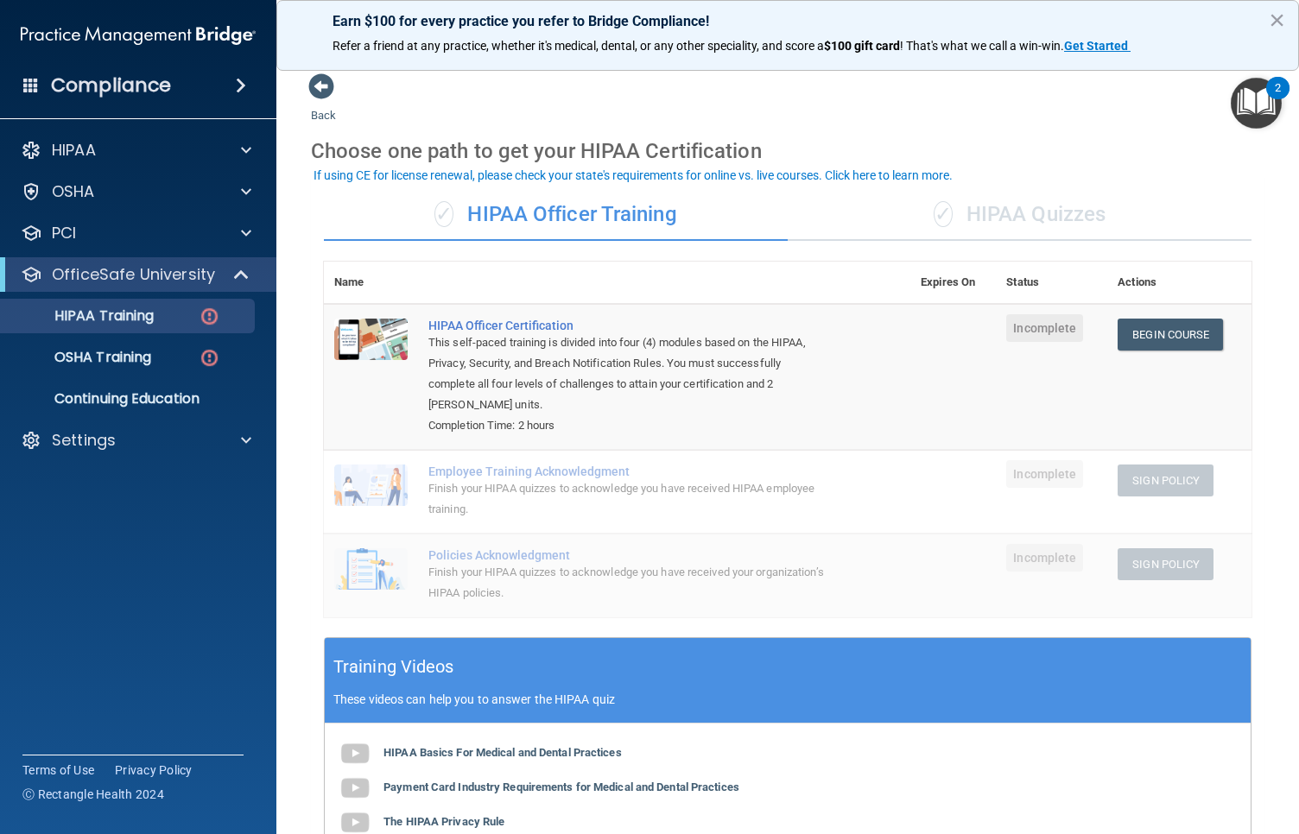
click at [1013, 206] on div "✓ HIPAA Quizzes" at bounding box center [1020, 215] width 464 height 52
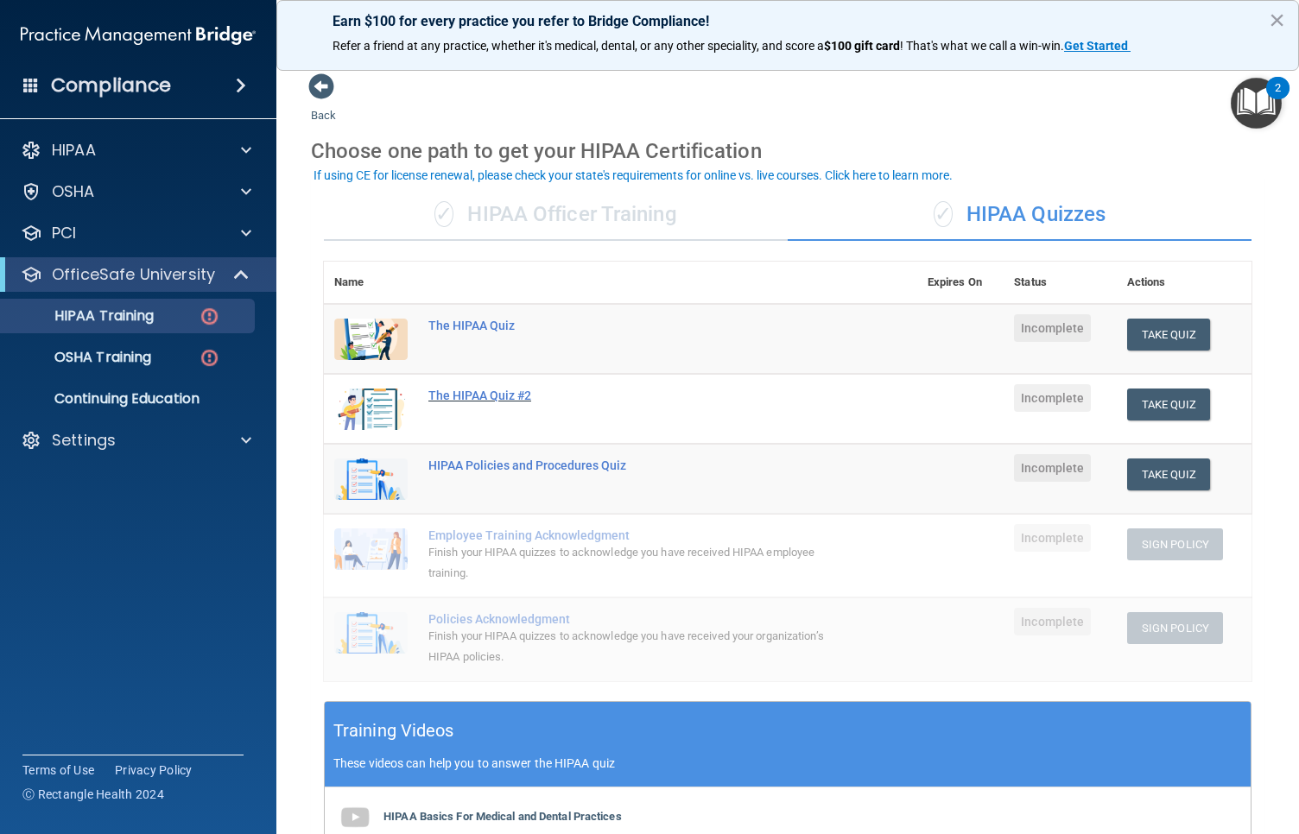
click at [492, 389] on div "The HIPAA Quiz #2" at bounding box center [629, 396] width 403 height 14
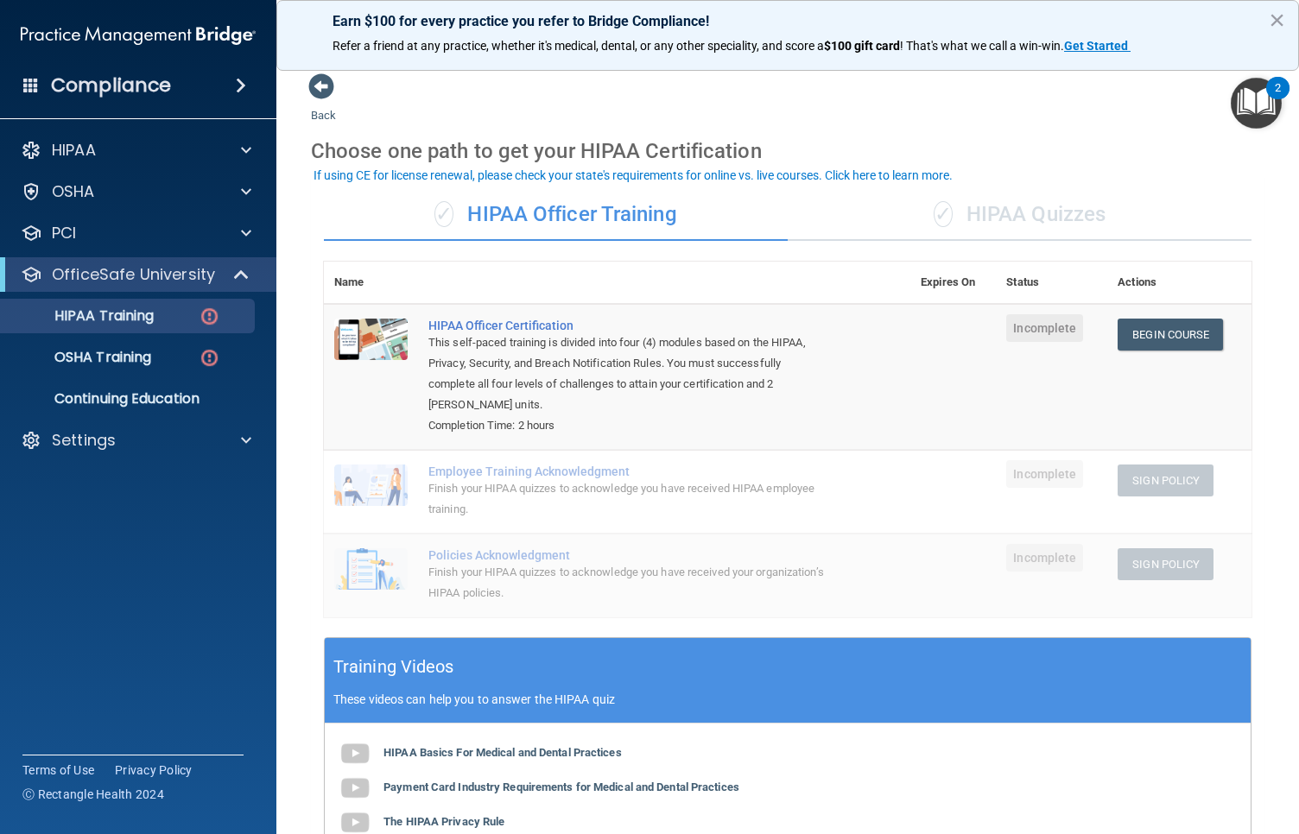
click at [980, 214] on div "✓ HIPAA Quizzes" at bounding box center [1020, 215] width 464 height 52
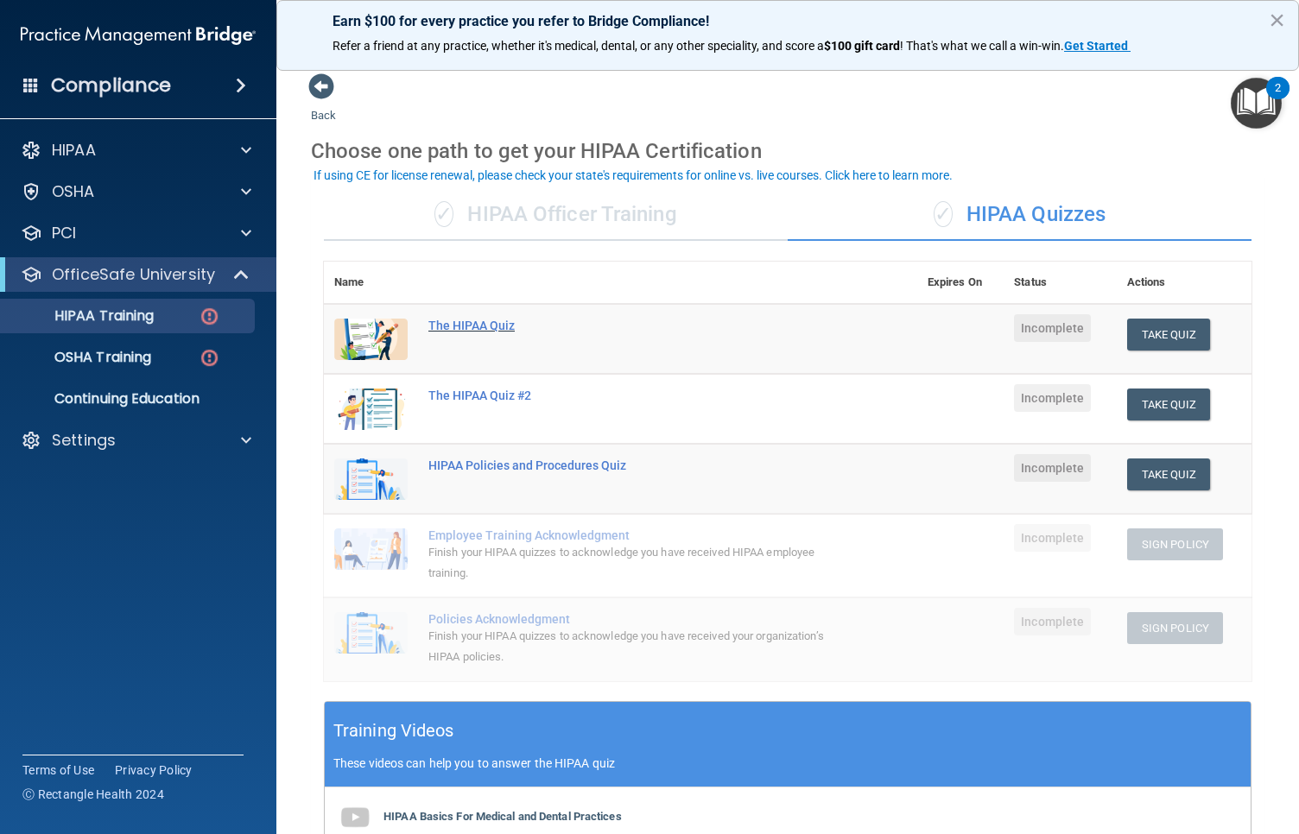
click at [466, 328] on div "The HIPAA Quiz" at bounding box center [629, 326] width 403 height 14
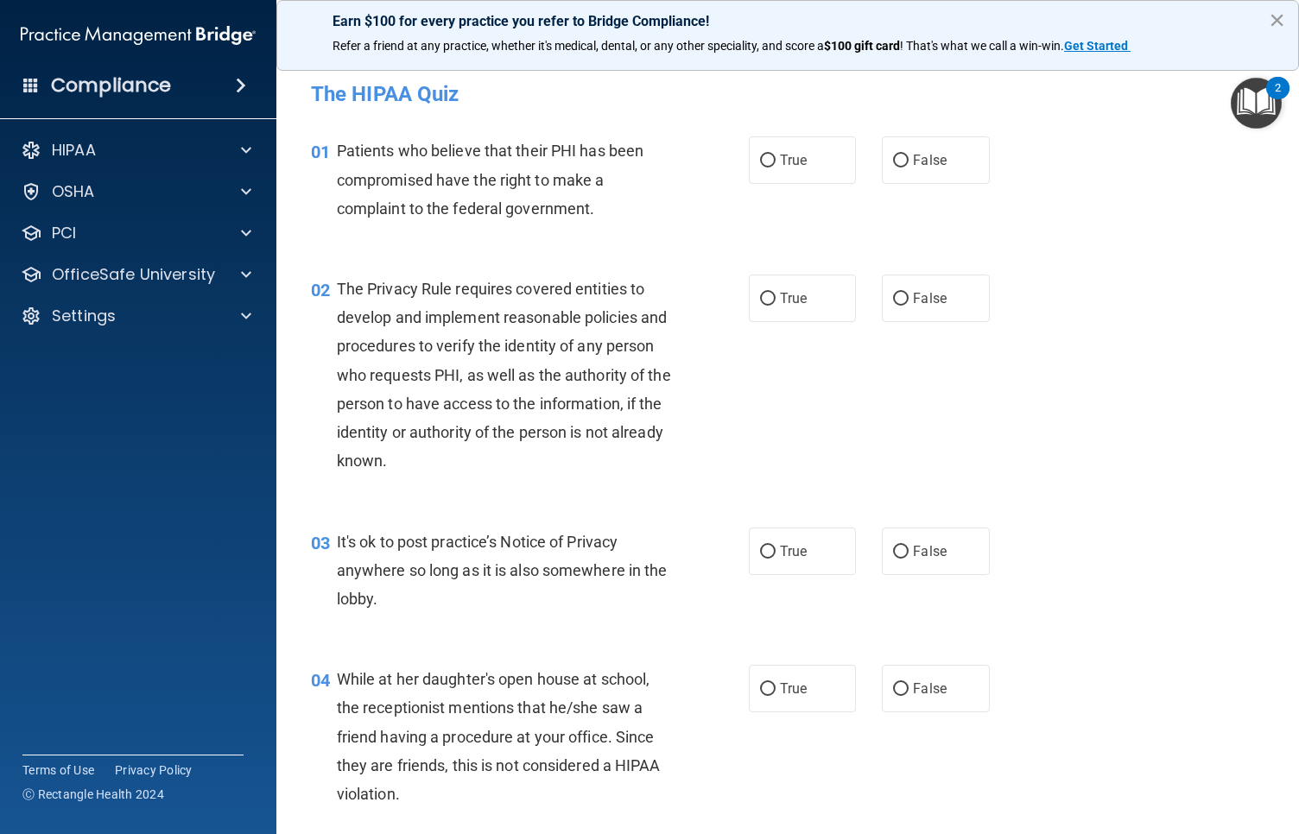
click at [1269, 29] on button "×" at bounding box center [1277, 20] width 16 height 28
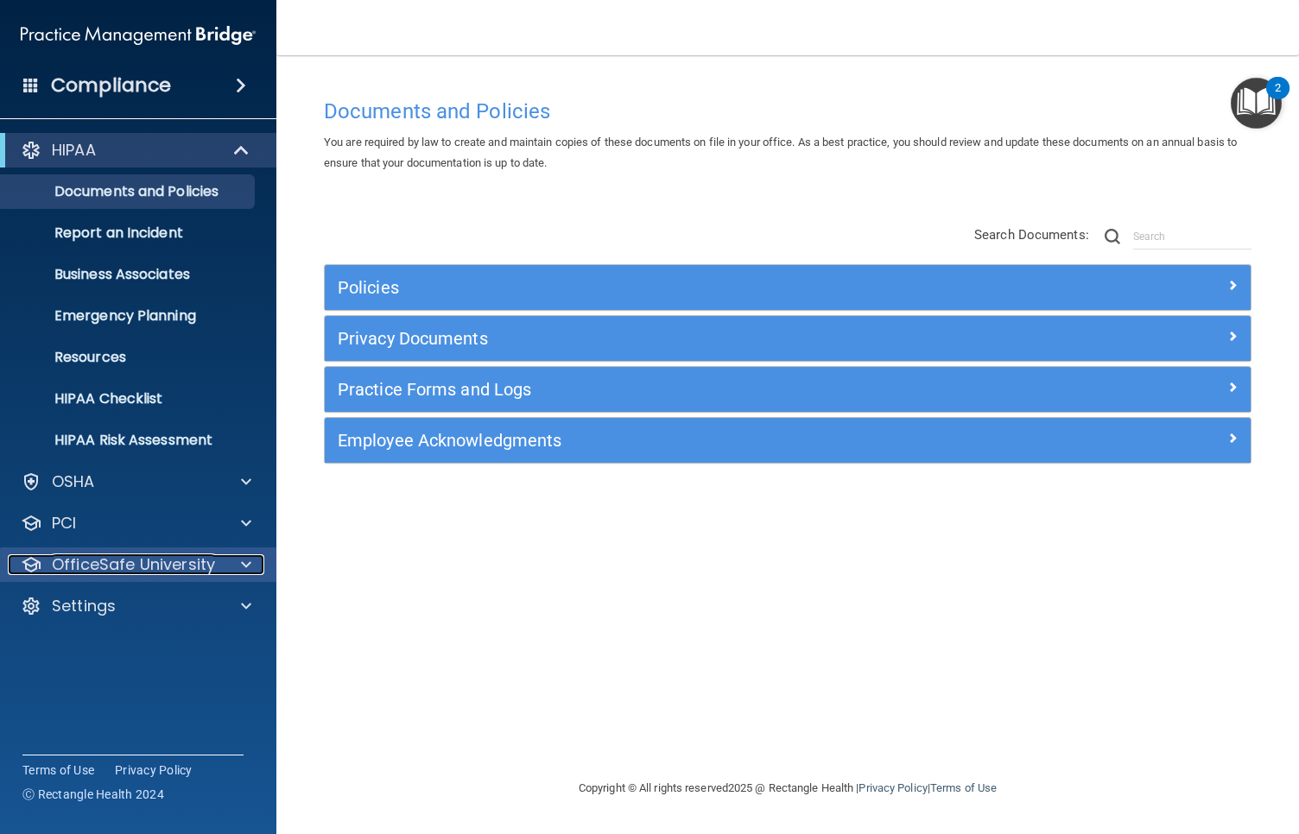
click at [135, 556] on p "OfficeSafe University" at bounding box center [133, 565] width 163 height 21
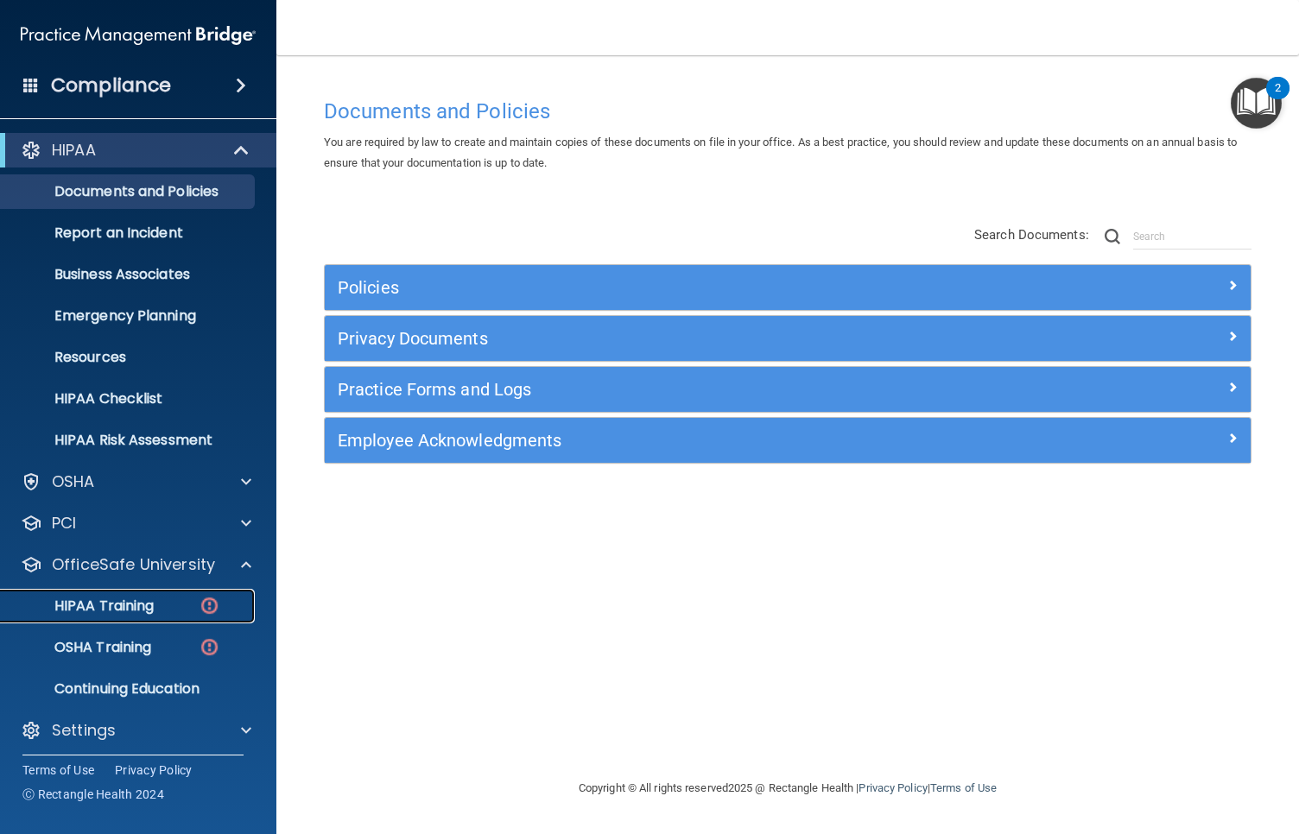
click at [118, 598] on p "HIPAA Training" at bounding box center [82, 606] width 143 height 17
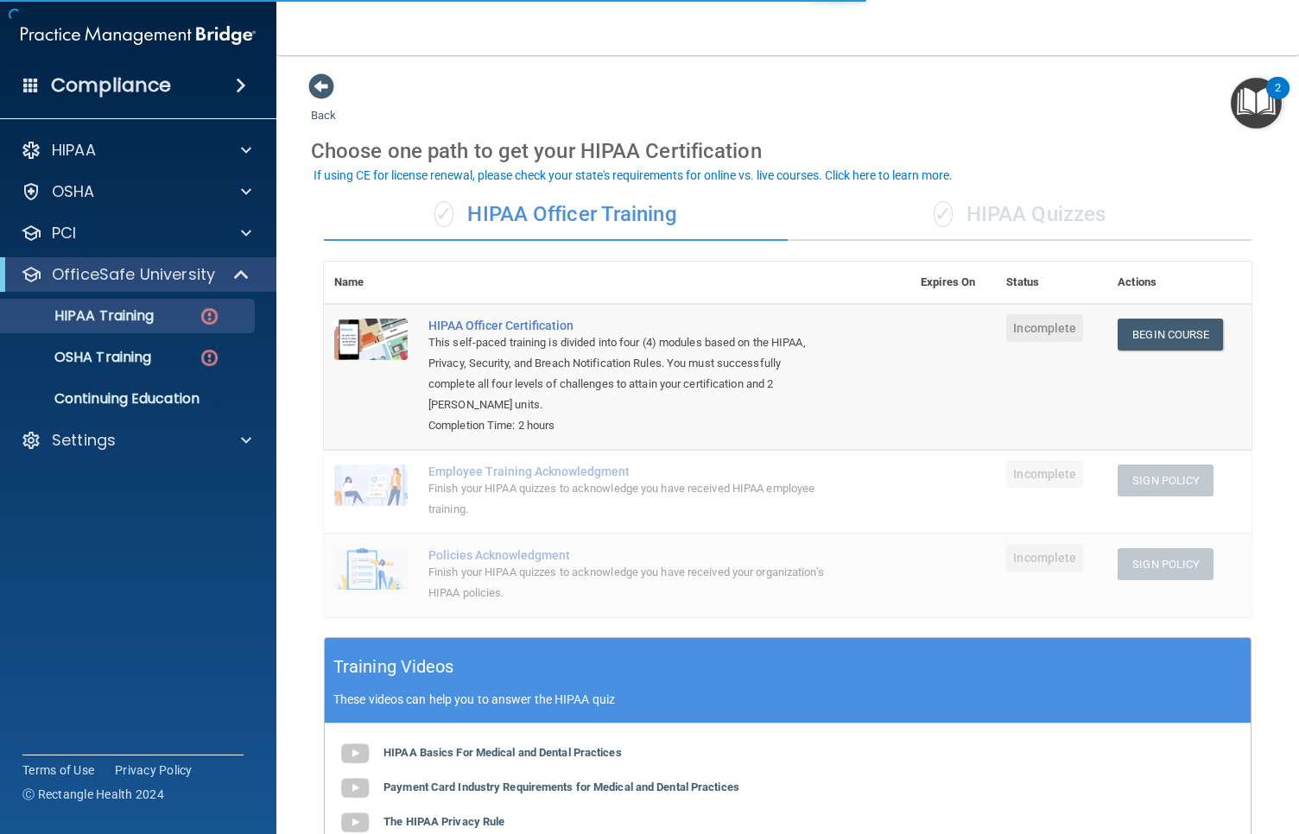
click at [1107, 207] on div "✓ HIPAA Quizzes" at bounding box center [1020, 215] width 464 height 52
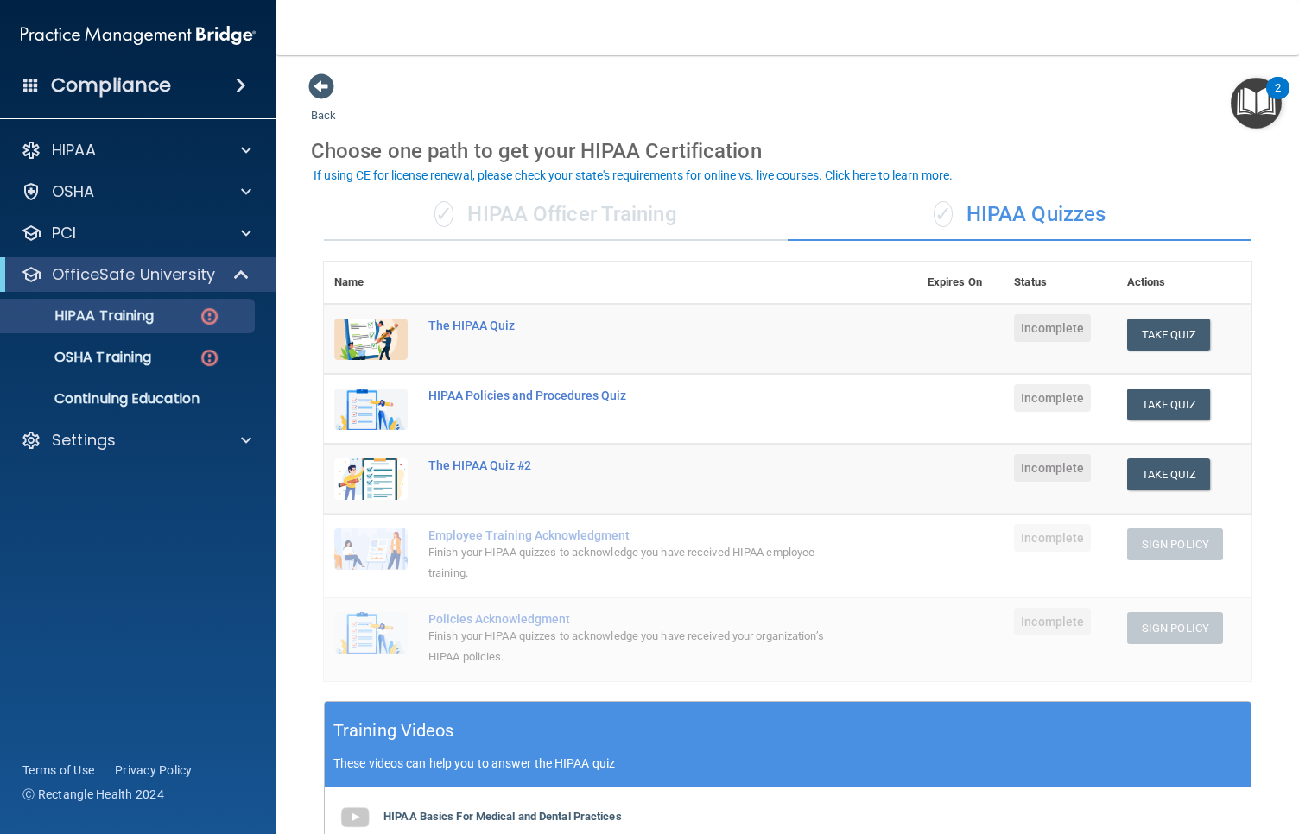
click at [433, 464] on div "The HIPAA Quiz #2" at bounding box center [629, 466] width 403 height 14
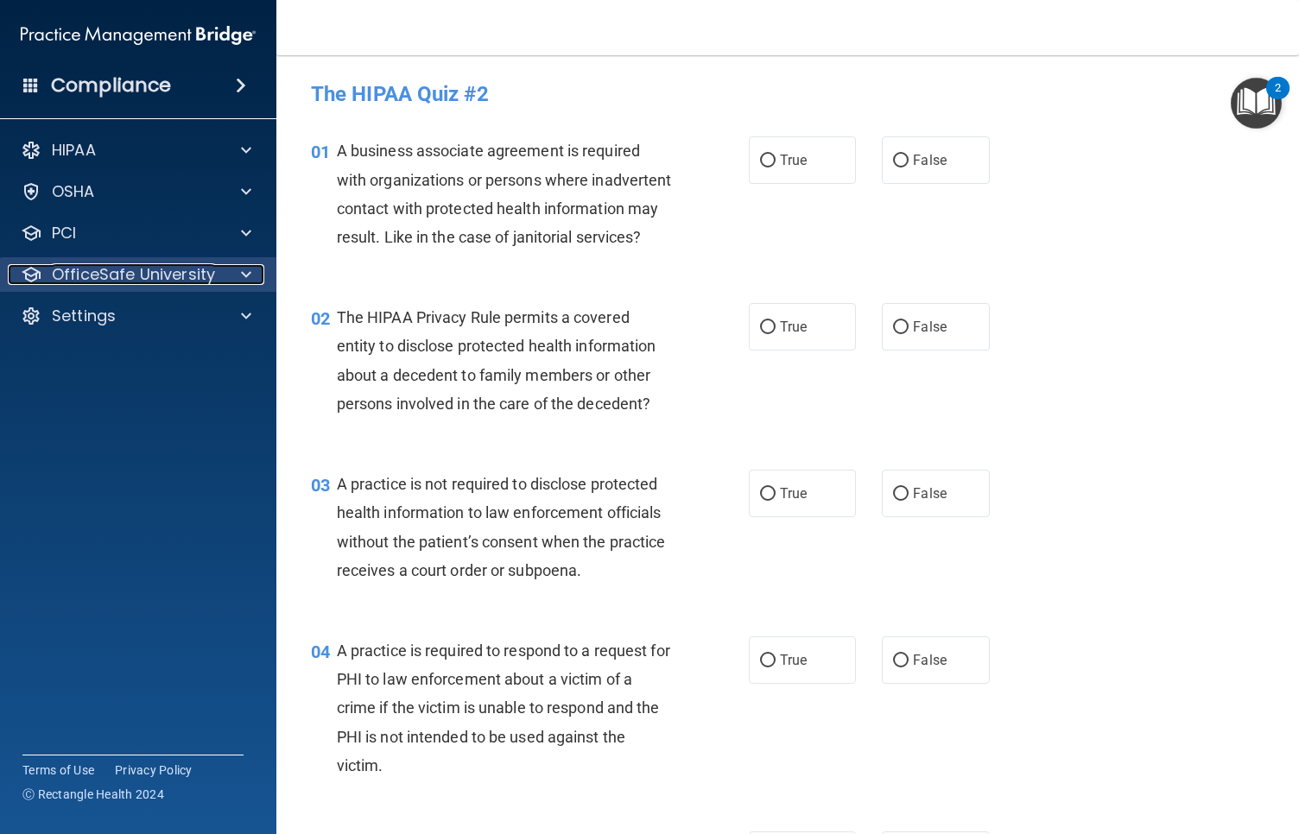
click at [111, 278] on p "OfficeSafe University" at bounding box center [133, 274] width 163 height 21
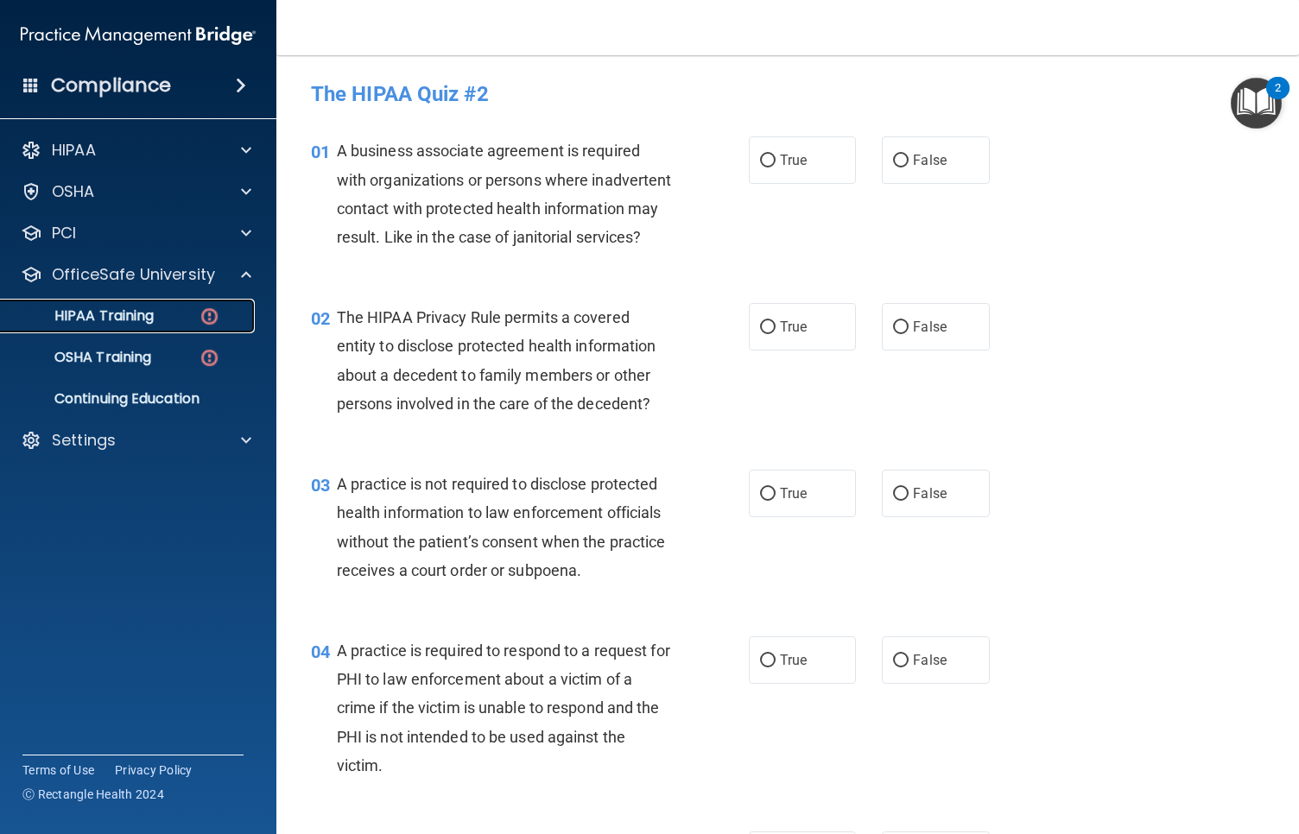
click at [129, 318] on p "HIPAA Training" at bounding box center [82, 316] width 143 height 17
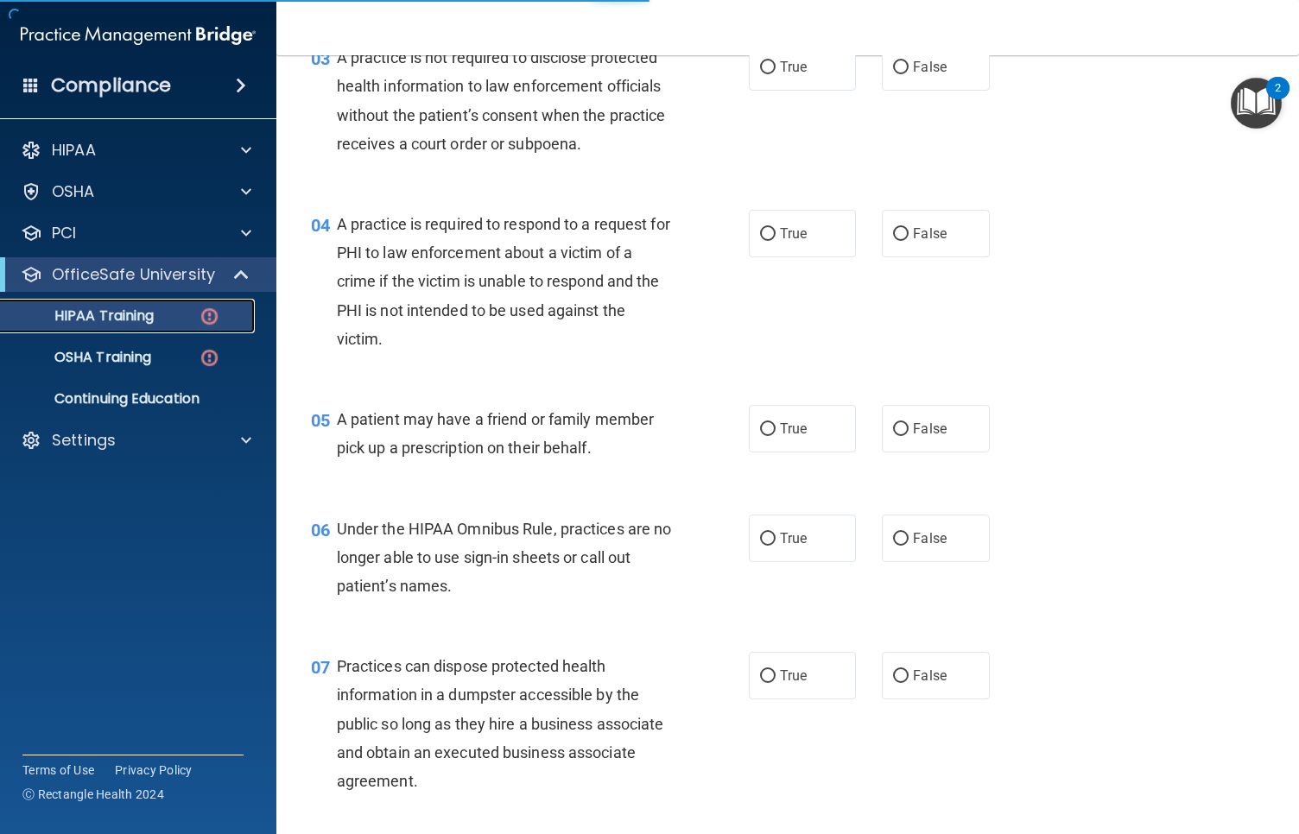
scroll to position [339, 0]
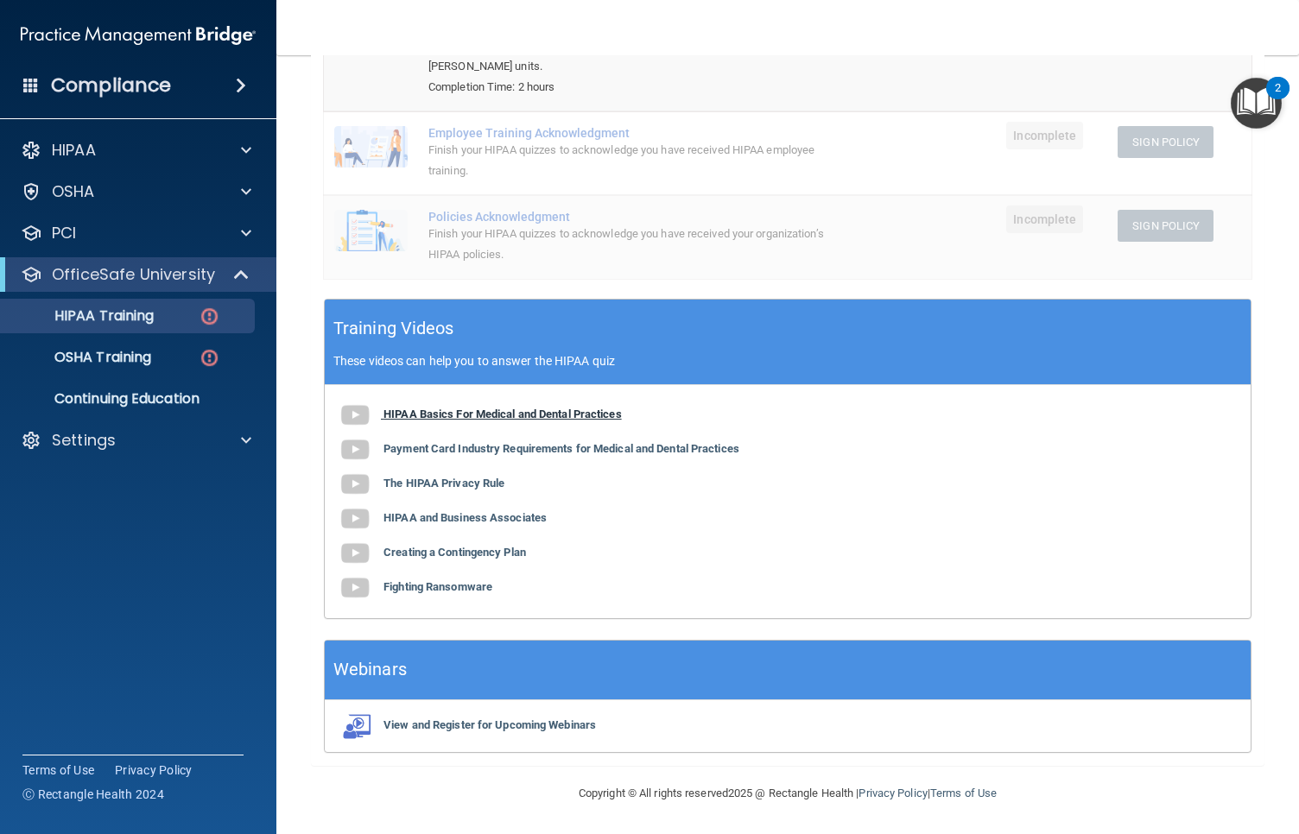
click at [530, 410] on b "HIPAA Basics For Medical and Dental Practices" at bounding box center [503, 414] width 238 height 13
click at [568, 453] on b "Payment Card Industry Requirements for Medical and Dental Practices" at bounding box center [562, 448] width 356 height 13
click at [466, 479] on b "The HIPAA Privacy Rule" at bounding box center [444, 483] width 121 height 13
click at [471, 517] on b "HIPAA and Business Associates" at bounding box center [465, 517] width 163 height 13
click at [432, 549] on b "Creating a Contingency Plan" at bounding box center [455, 552] width 143 height 13
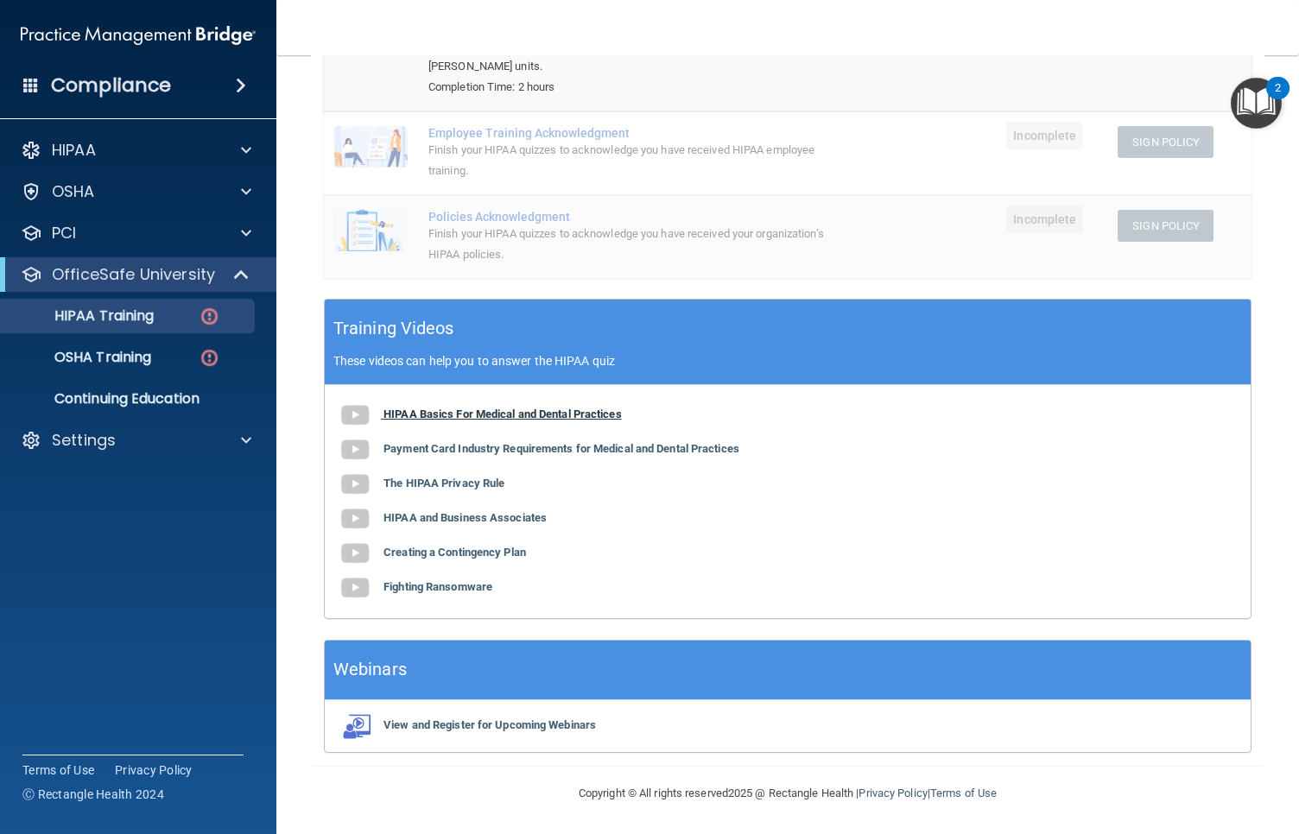
click at [428, 418] on b "HIPAA Basics For Medical and Dental Practices" at bounding box center [503, 414] width 238 height 13
click at [400, 549] on b "Creating a Contingency Plan" at bounding box center [455, 552] width 143 height 13
click at [461, 585] on b "Fighting Ransomware" at bounding box center [438, 586] width 109 height 13
click at [438, 409] on b "HIPAA Basics For Medical and Dental Practices" at bounding box center [503, 414] width 238 height 13
click at [481, 479] on b "The HIPAA Privacy Rule" at bounding box center [444, 483] width 121 height 13
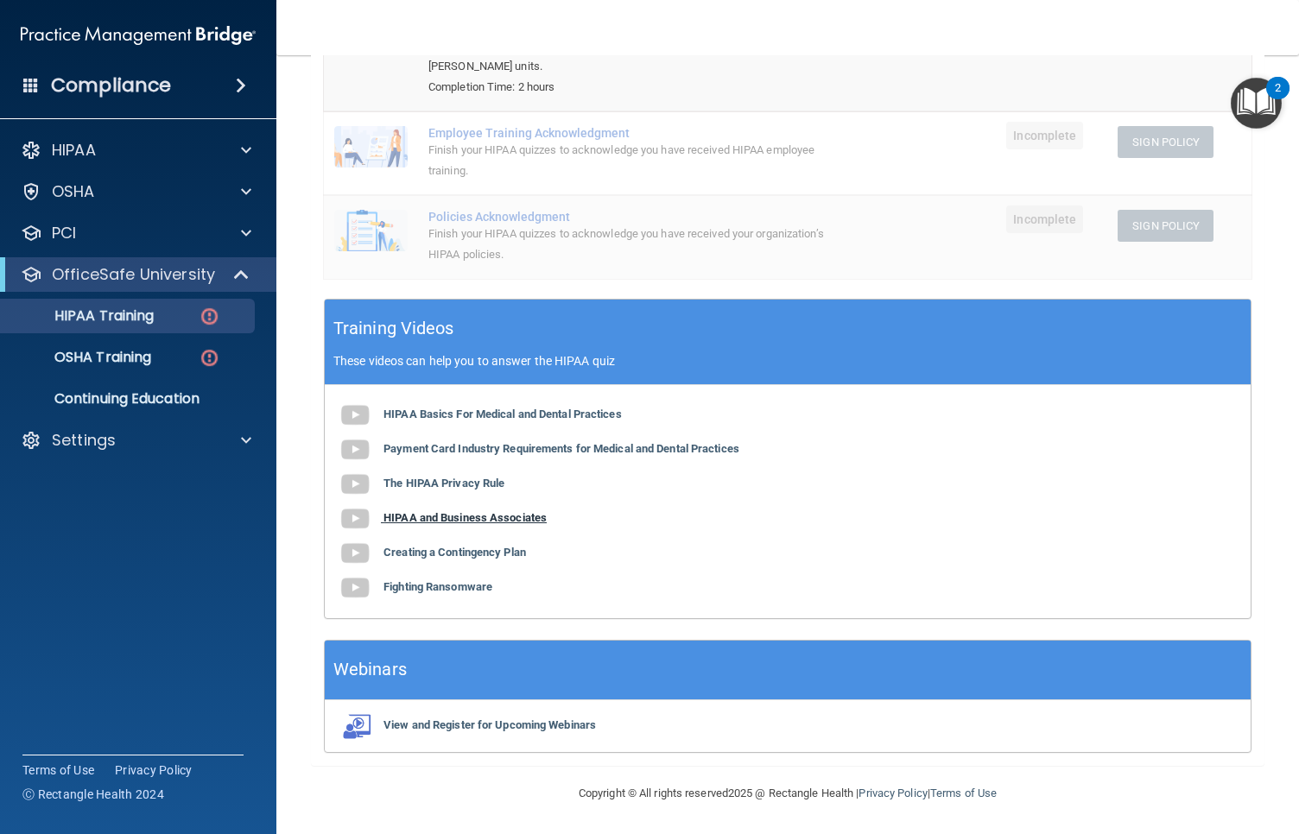
click at [456, 518] on b "HIPAA and Business Associates" at bounding box center [465, 517] width 163 height 13
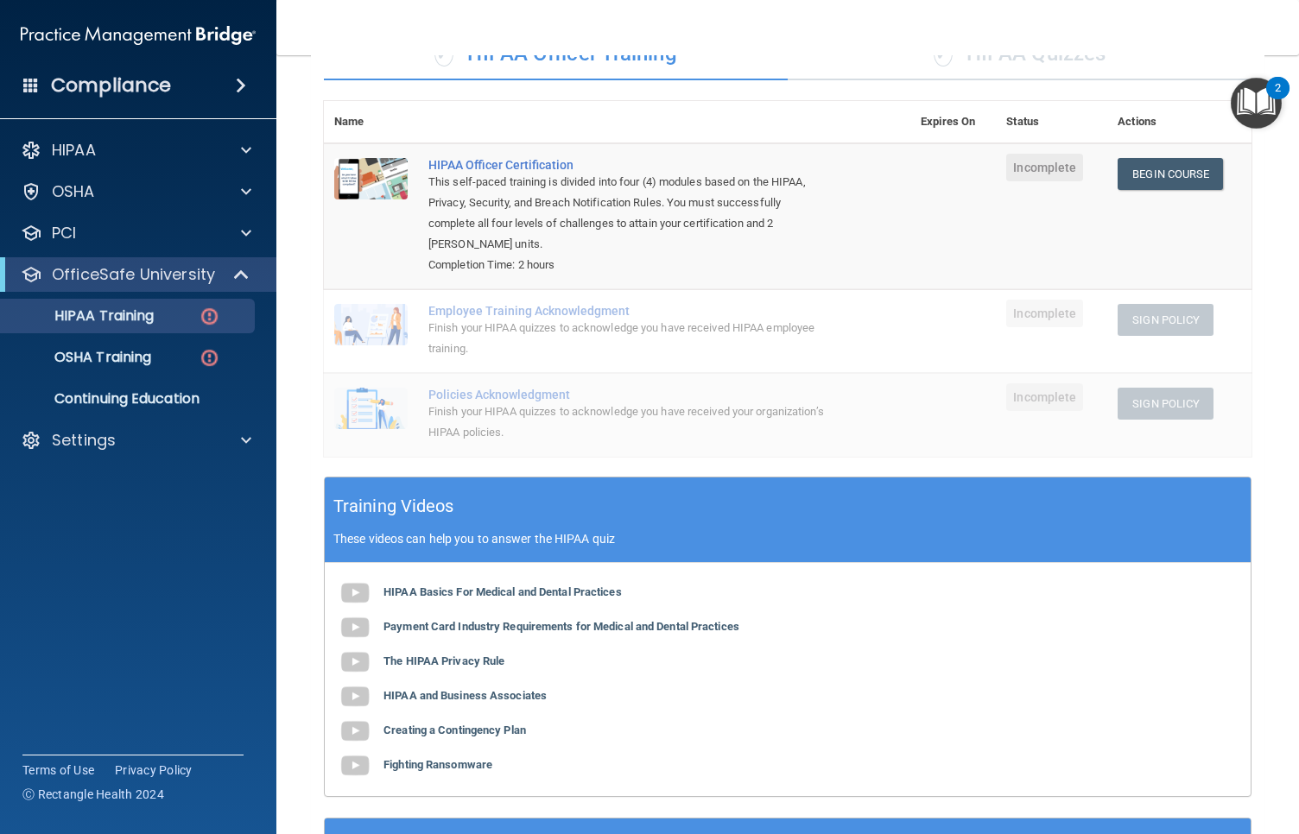
scroll to position [0, 0]
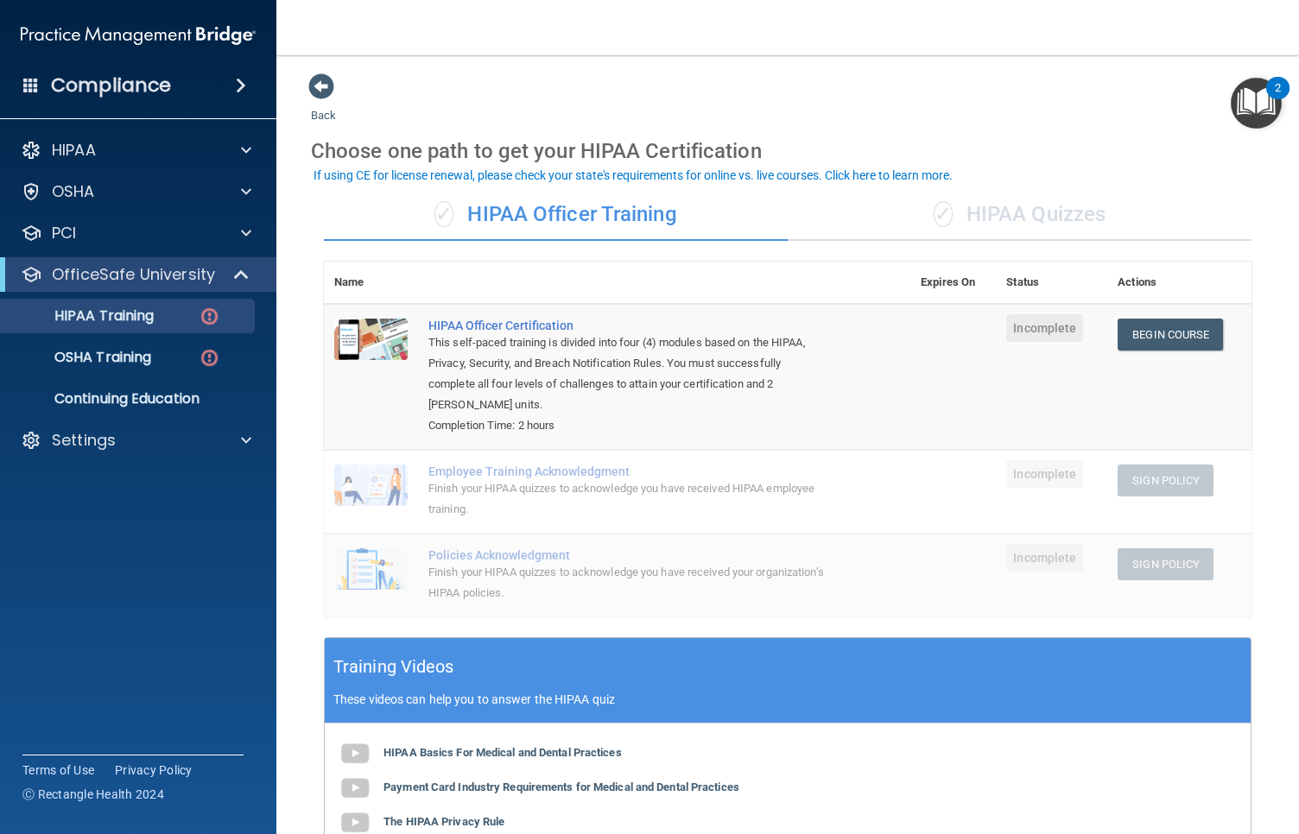
click at [1020, 207] on div "✓ HIPAA Quizzes" at bounding box center [1020, 215] width 464 height 52
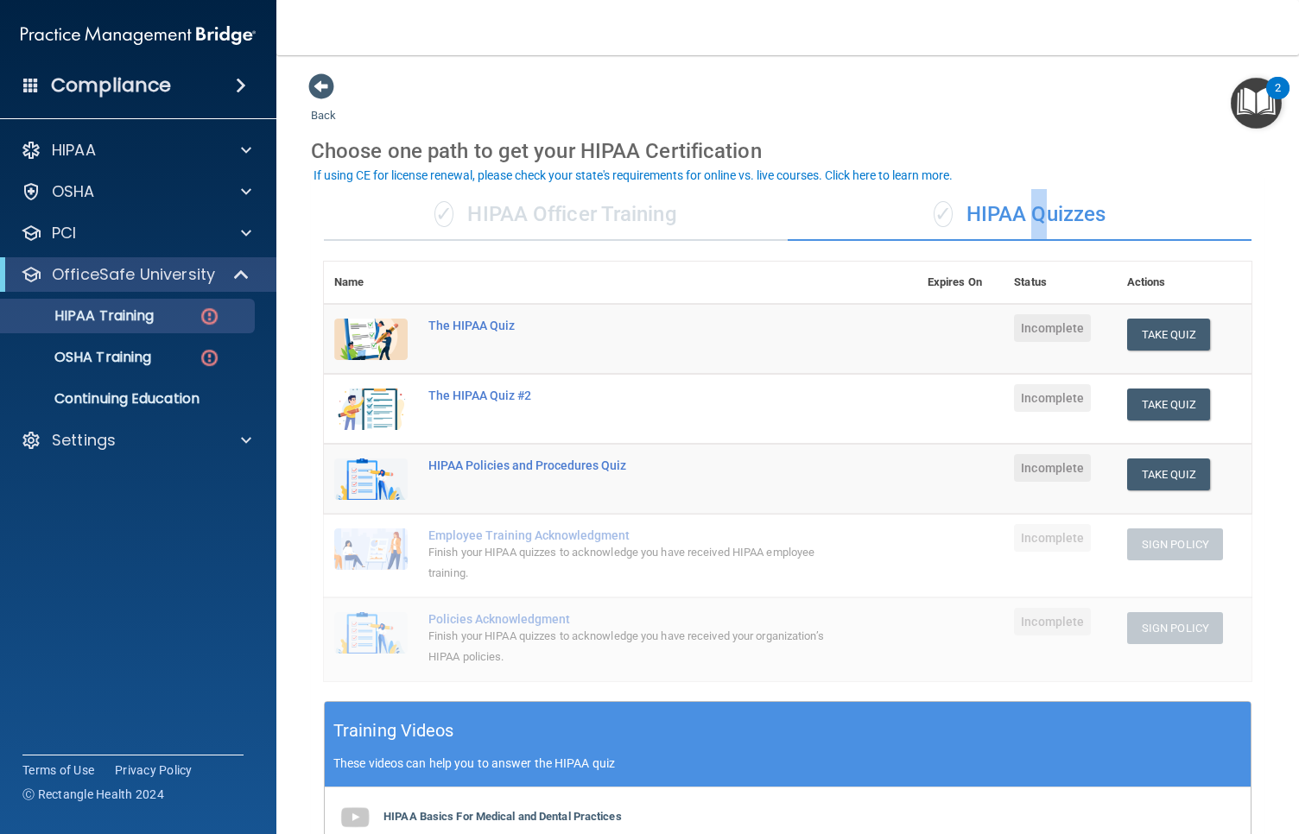
click at [1020, 207] on div "✓ HIPAA Quizzes" at bounding box center [1020, 215] width 464 height 52
